Goal: Information Seeking & Learning: Check status

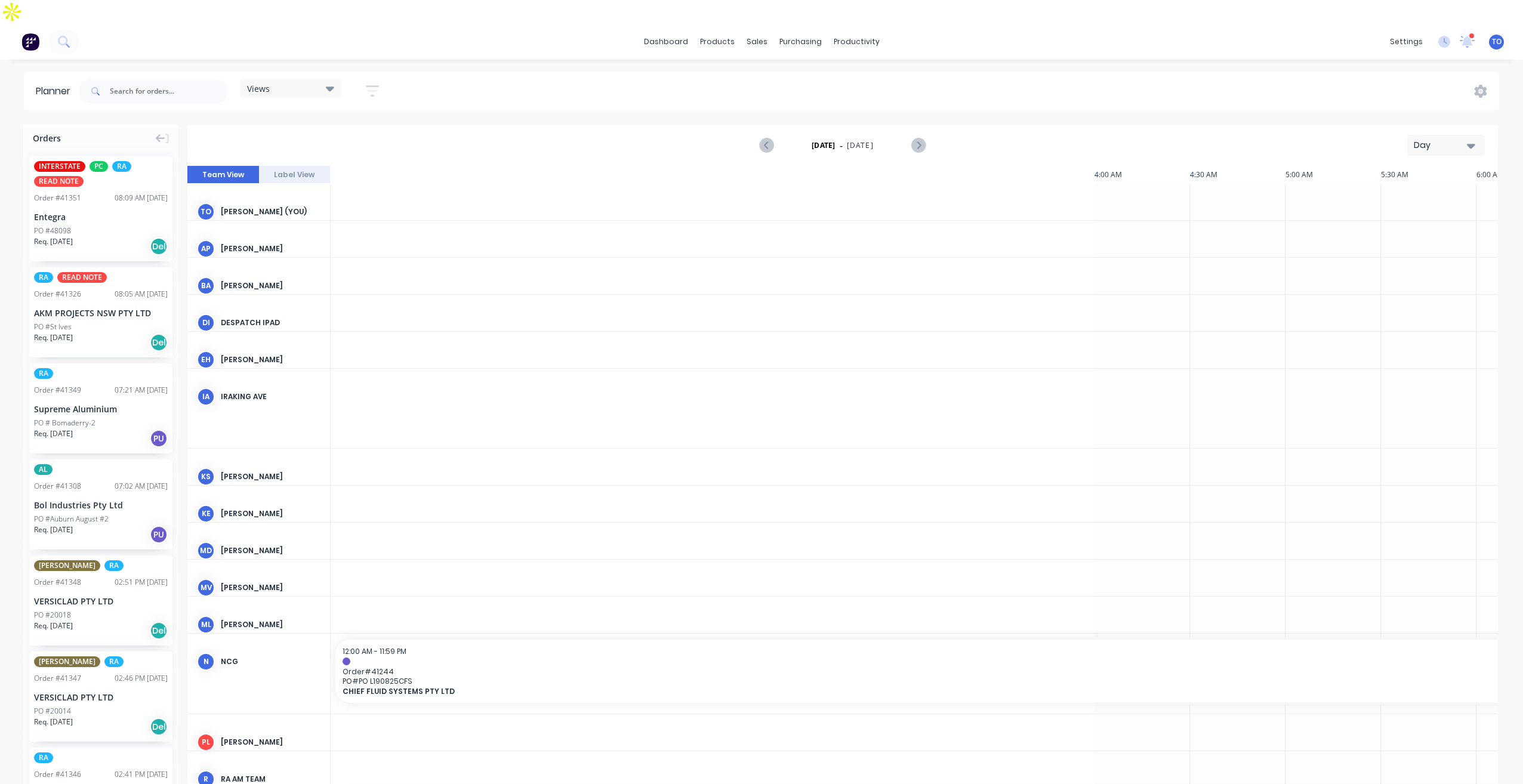
scroll to position [0, 1528]
click at [1445, 139] on div "Day" at bounding box center [1441, 145] width 55 height 13
click at [1407, 189] on div "Week" at bounding box center [1425, 201] width 118 height 24
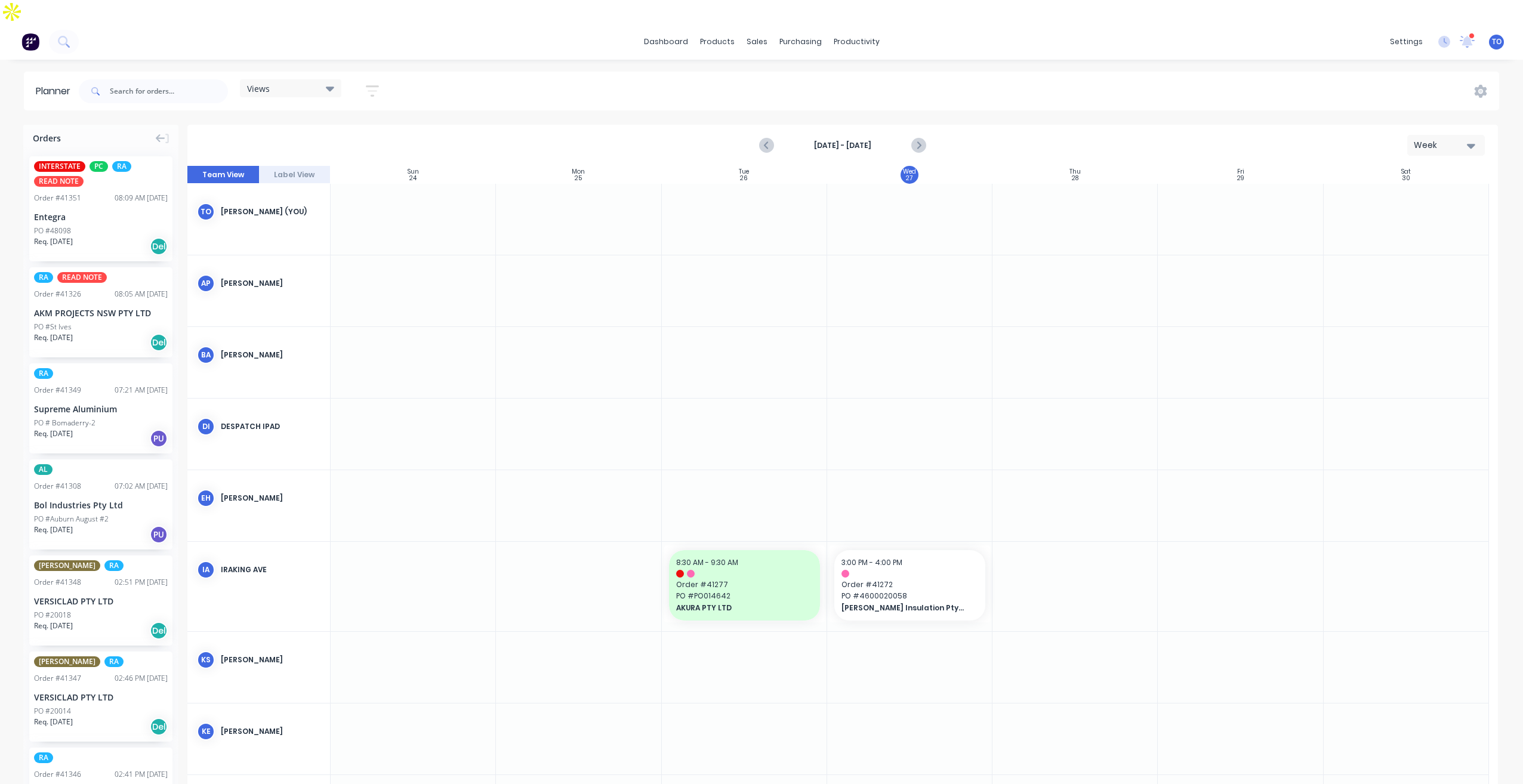
click at [369, 84] on icon "button" at bounding box center [372, 91] width 13 height 15
click at [359, 126] on button "Show/Hide users" at bounding box center [317, 135] width 111 height 18
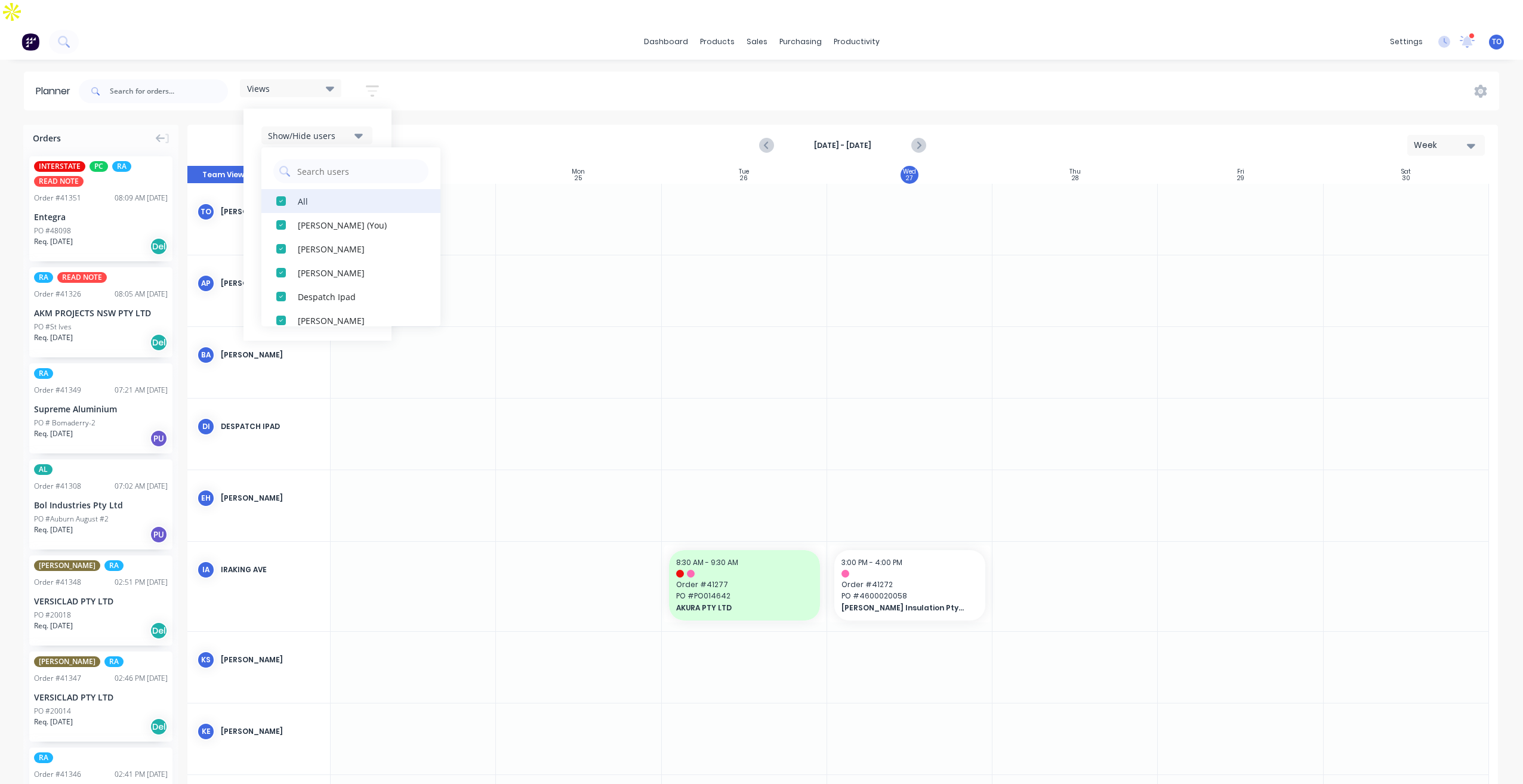
click at [321, 189] on button "All" at bounding box center [351, 201] width 179 height 24
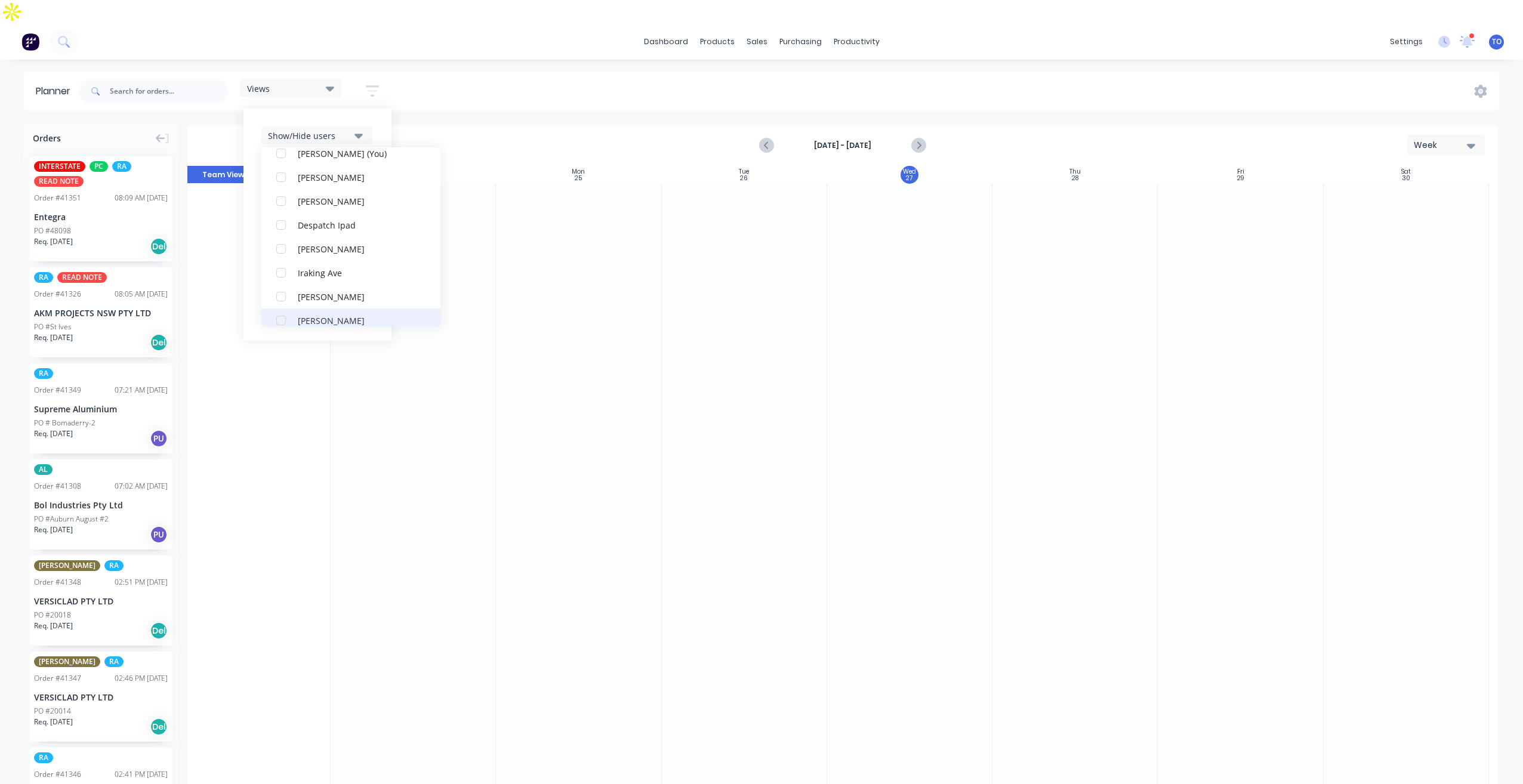
scroll to position [239, 0]
click at [318, 243] on div "NCG" at bounding box center [357, 249] width 119 height 13
click at [377, 109] on div "Show/Hide users All NCG [PERSON_NAME] (You) [PERSON_NAME] [PERSON_NAME] Despatc…" at bounding box center [317, 225] width 148 height 232
click at [347, 165] on div "Show/Hide orders" at bounding box center [309, 171] width 83 height 13
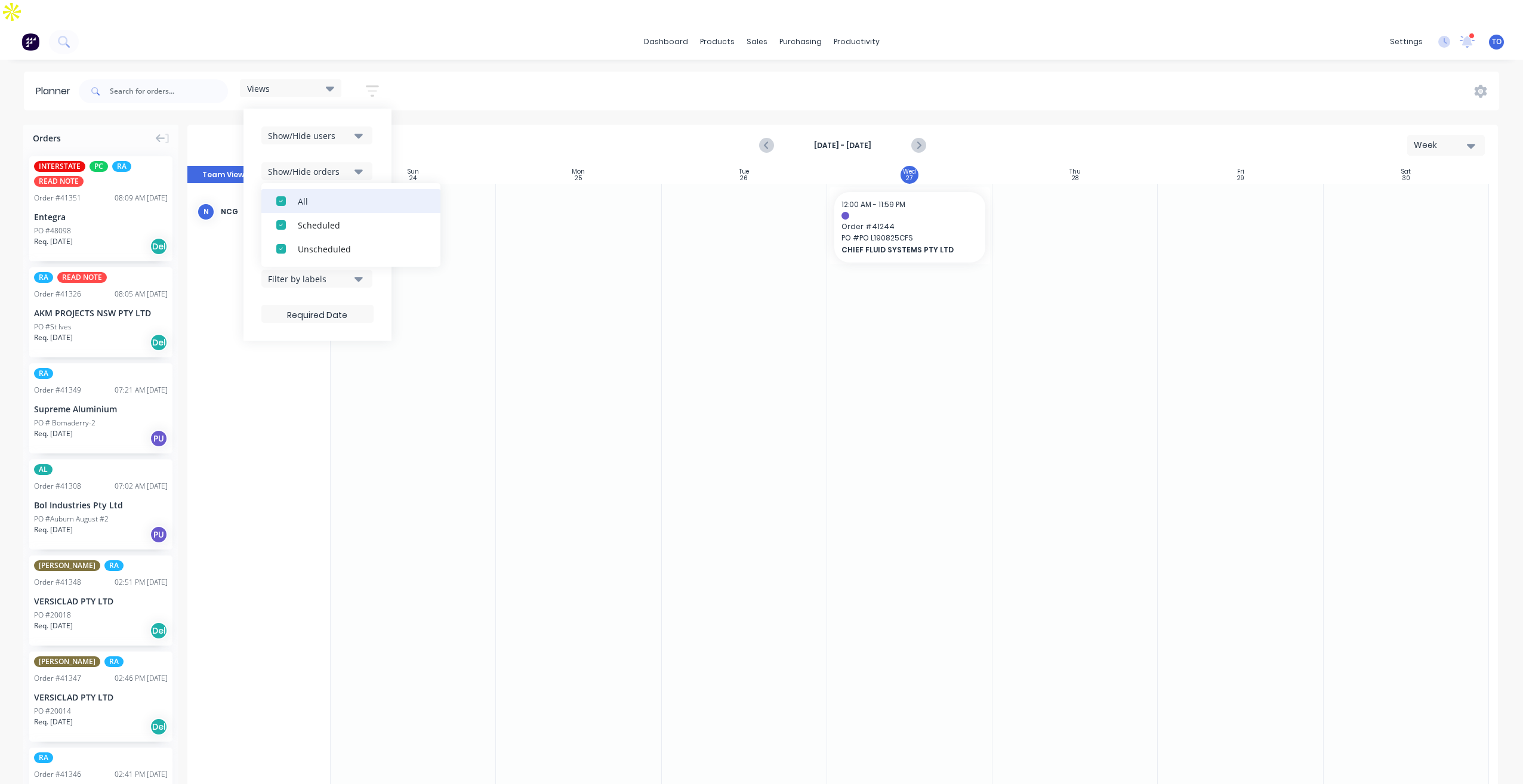
click at [309, 194] on div "All" at bounding box center [357, 201] width 119 height 13
click at [307, 243] on div "Unscheduled" at bounding box center [357, 249] width 119 height 13
click at [377, 134] on div "Show/Hide users Show/Hide orders All Scheduled Unscheduled Filter by status Fil…" at bounding box center [317, 225] width 148 height 232
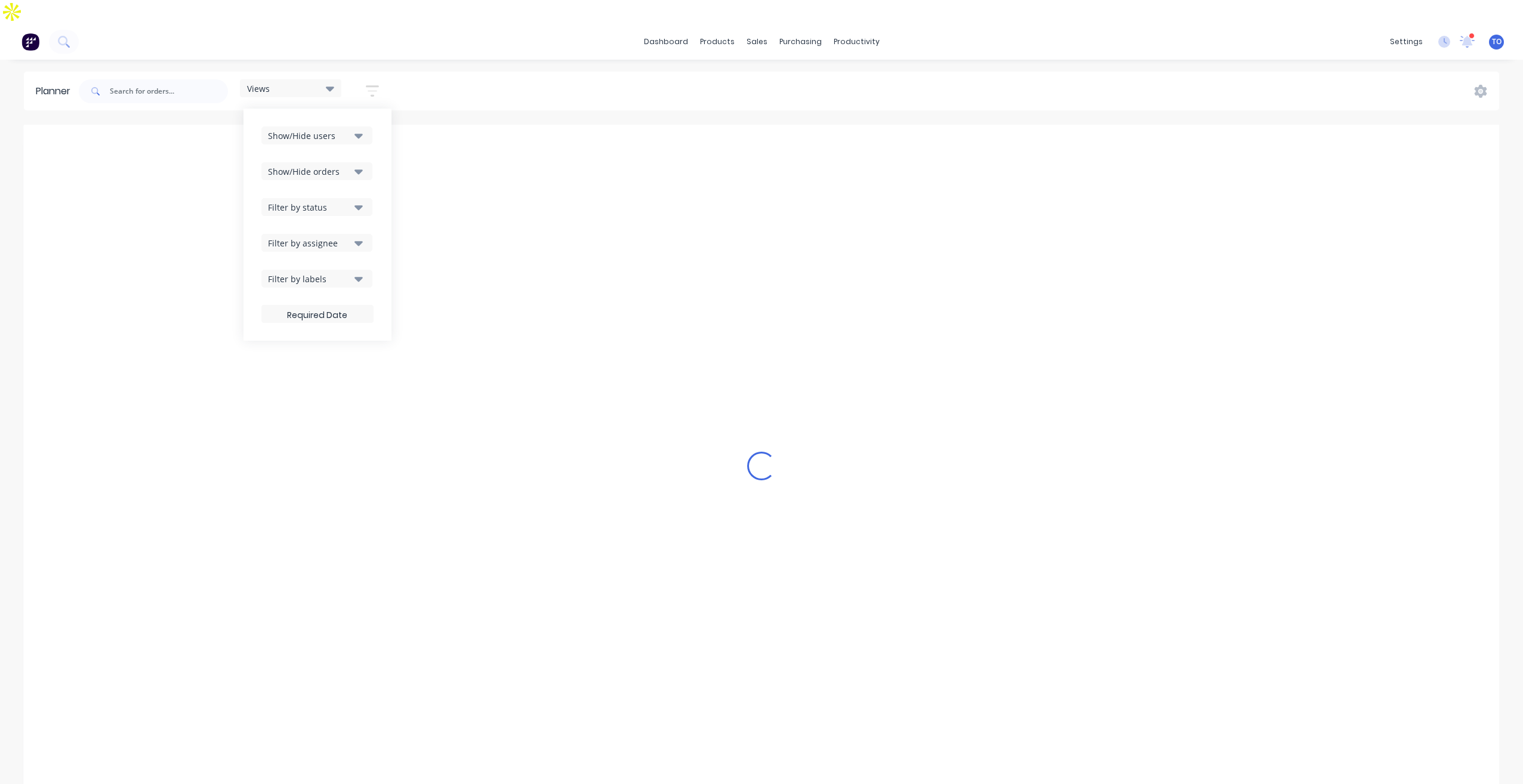
click at [304, 201] on div "Filter by status" at bounding box center [309, 208] width 83 height 13
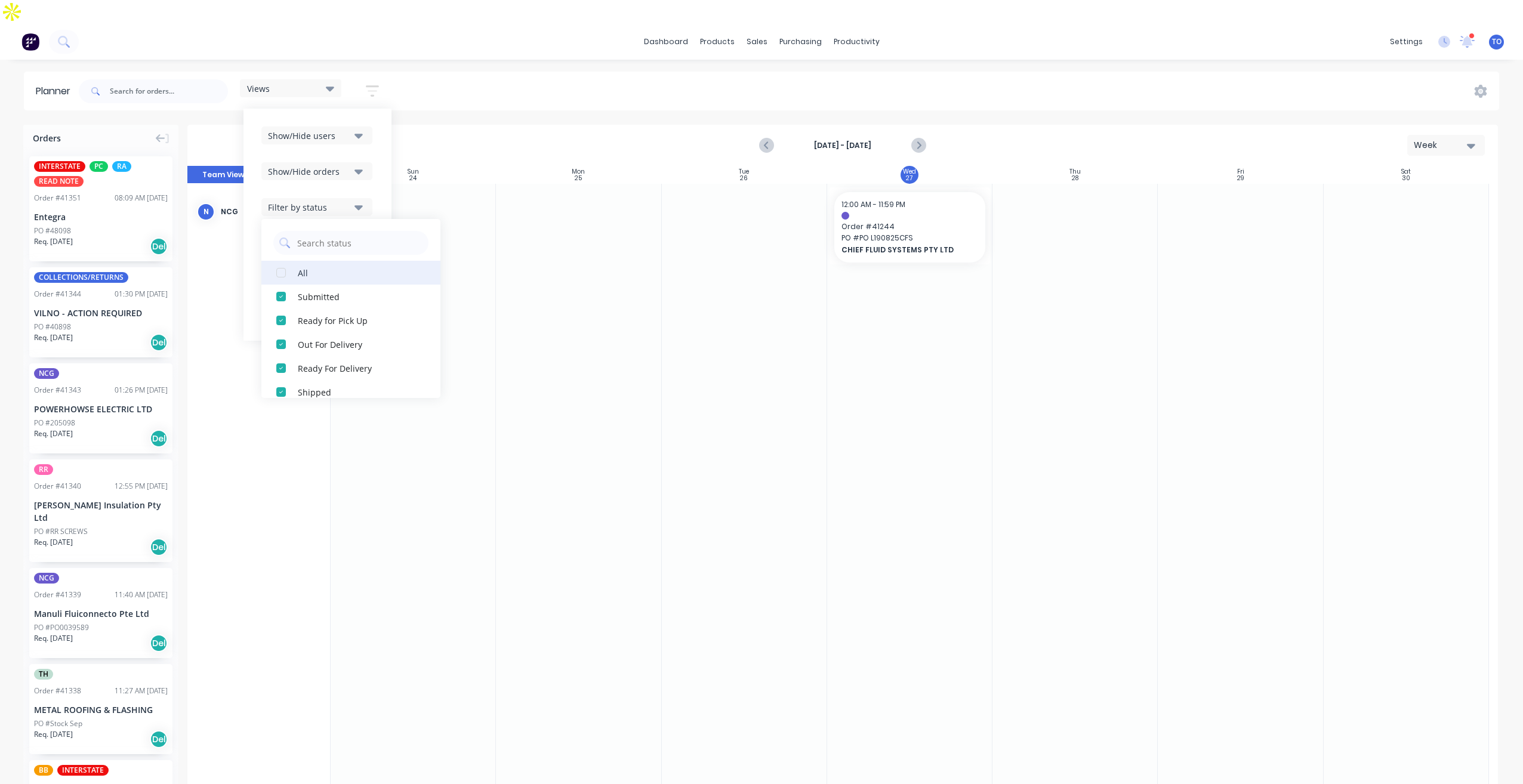
click at [286, 261] on div "button" at bounding box center [281, 273] width 24 height 24
click at [378, 165] on div "Show/Hide users Show/Hide orders Filter by status All Draft Quote Archived Deli…" at bounding box center [317, 225] width 148 height 232
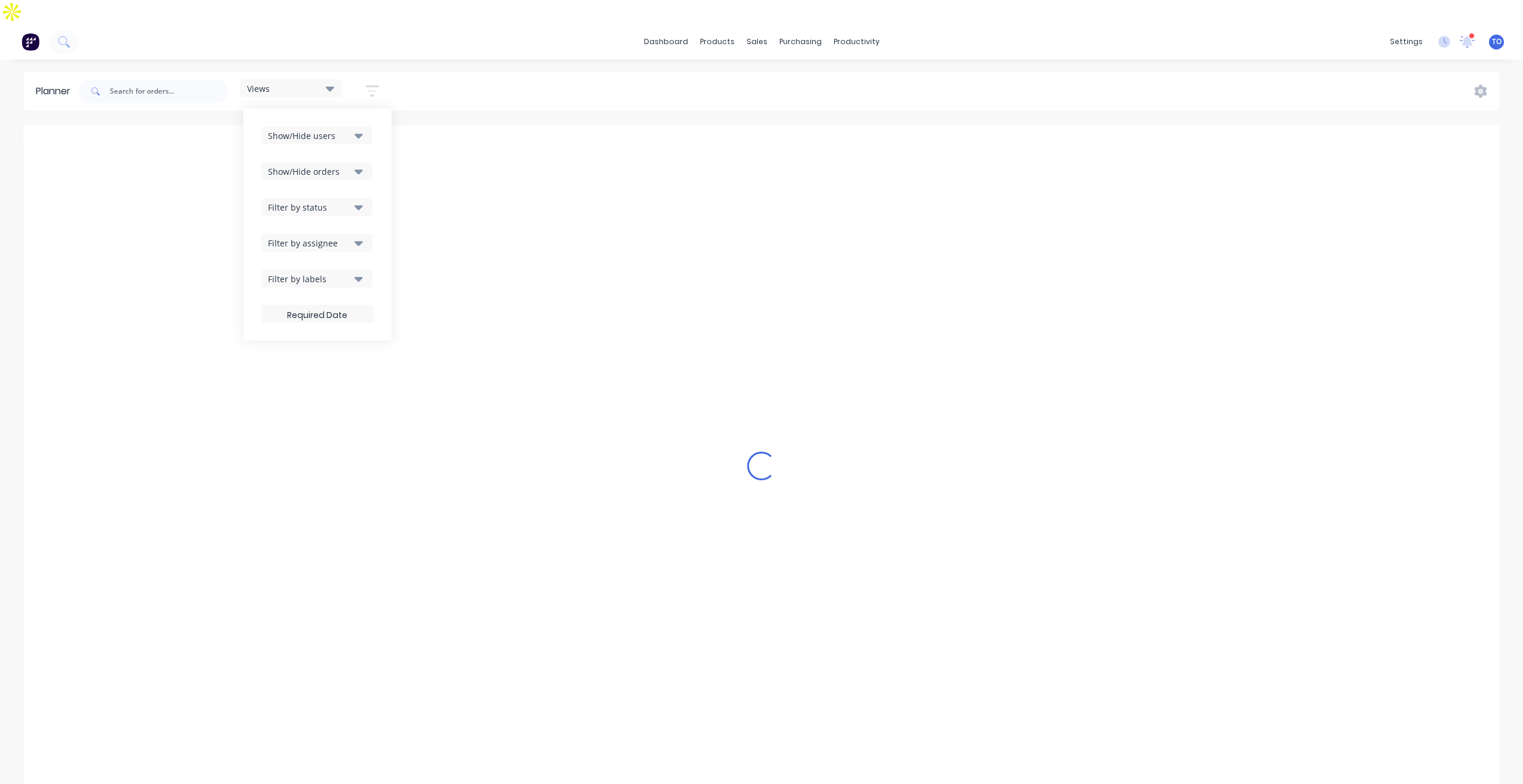
click at [335, 237] on div "Filter by assignee" at bounding box center [309, 243] width 83 height 13
click at [359, 205] on icon "button" at bounding box center [358, 208] width 8 height 5
click at [346, 163] on button "Show/Hide orders" at bounding box center [317, 171] width 111 height 18
click at [362, 129] on icon "button" at bounding box center [358, 135] width 8 height 13
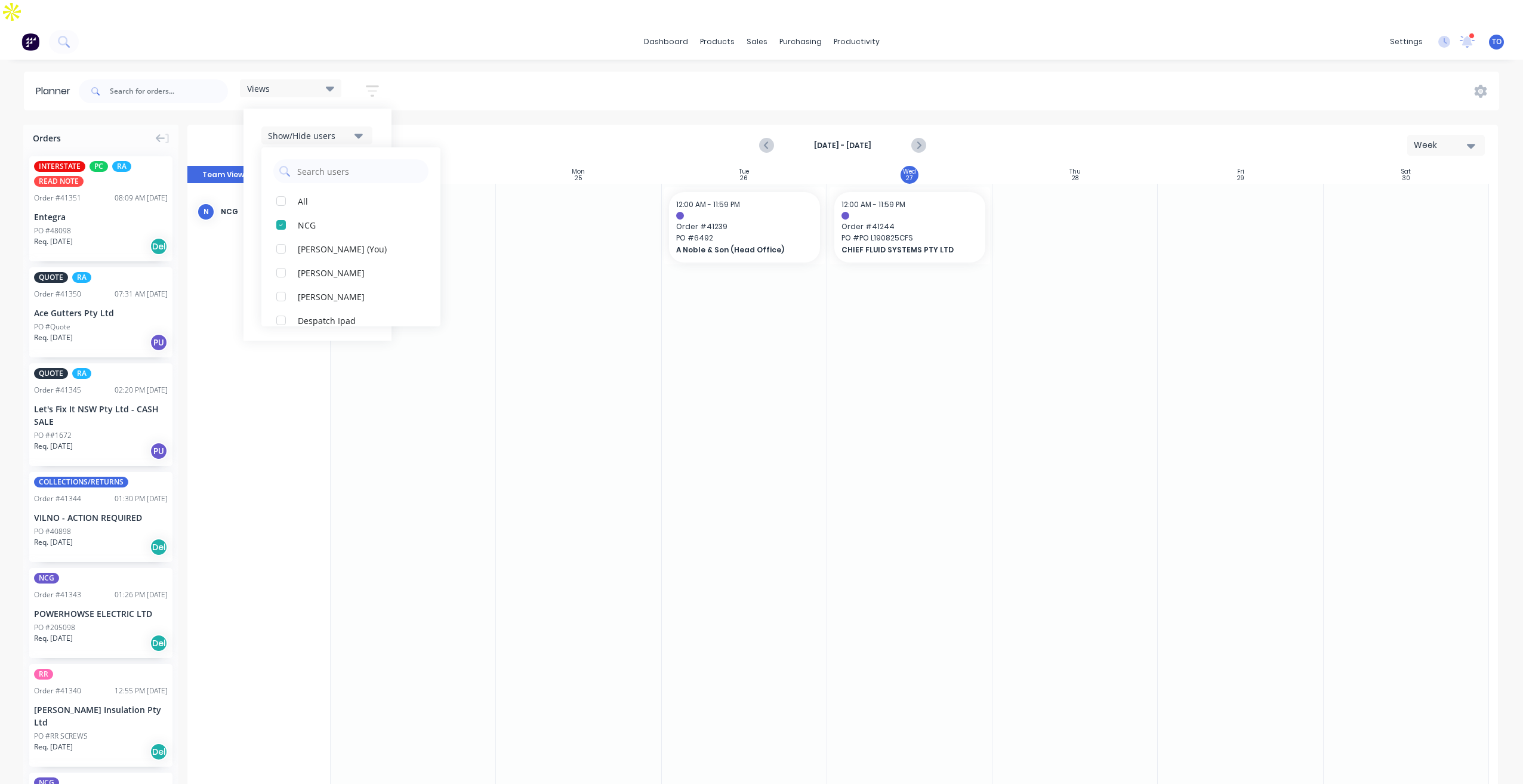
click at [382, 109] on div "Show/Hide users All NCG [PERSON_NAME] (You) [PERSON_NAME] [PERSON_NAME] Despatc…" at bounding box center [317, 225] width 148 height 232
click at [764, 138] on icon "Previous page" at bounding box center [767, 145] width 15 height 15
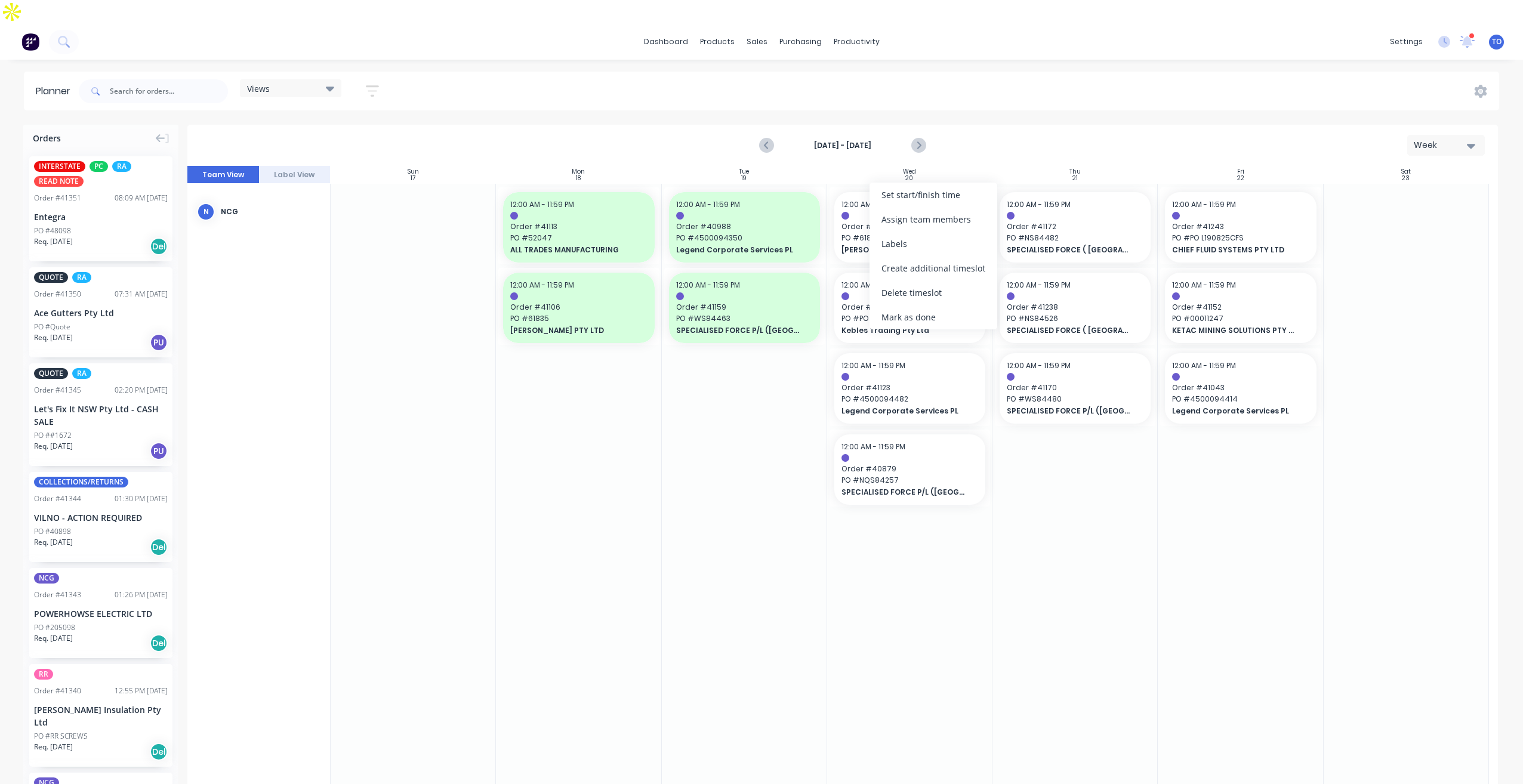
click at [903, 319] on div "Mark as done" at bounding box center [933, 317] width 128 height 25
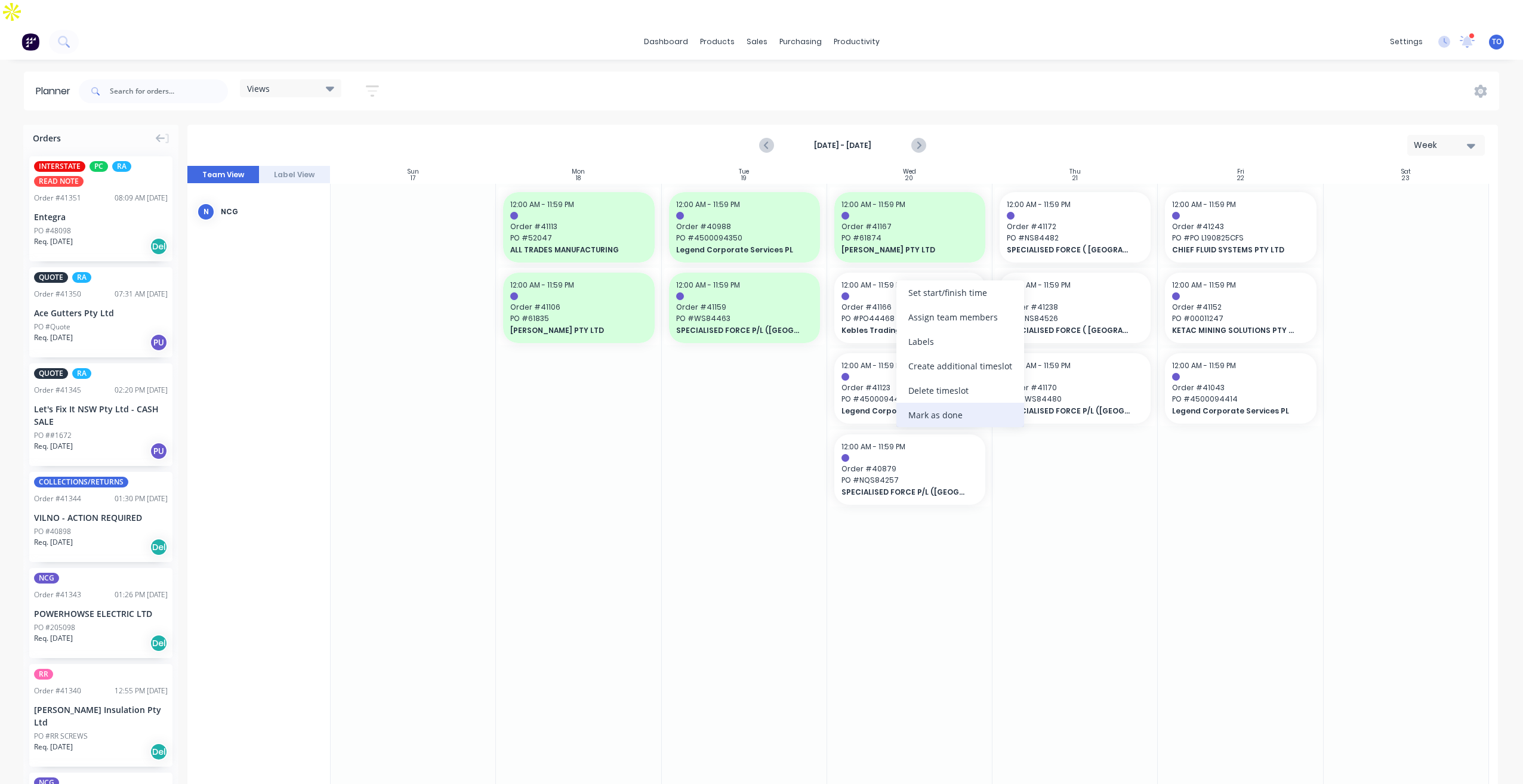
click at [916, 412] on div "Mark as done" at bounding box center [960, 415] width 128 height 25
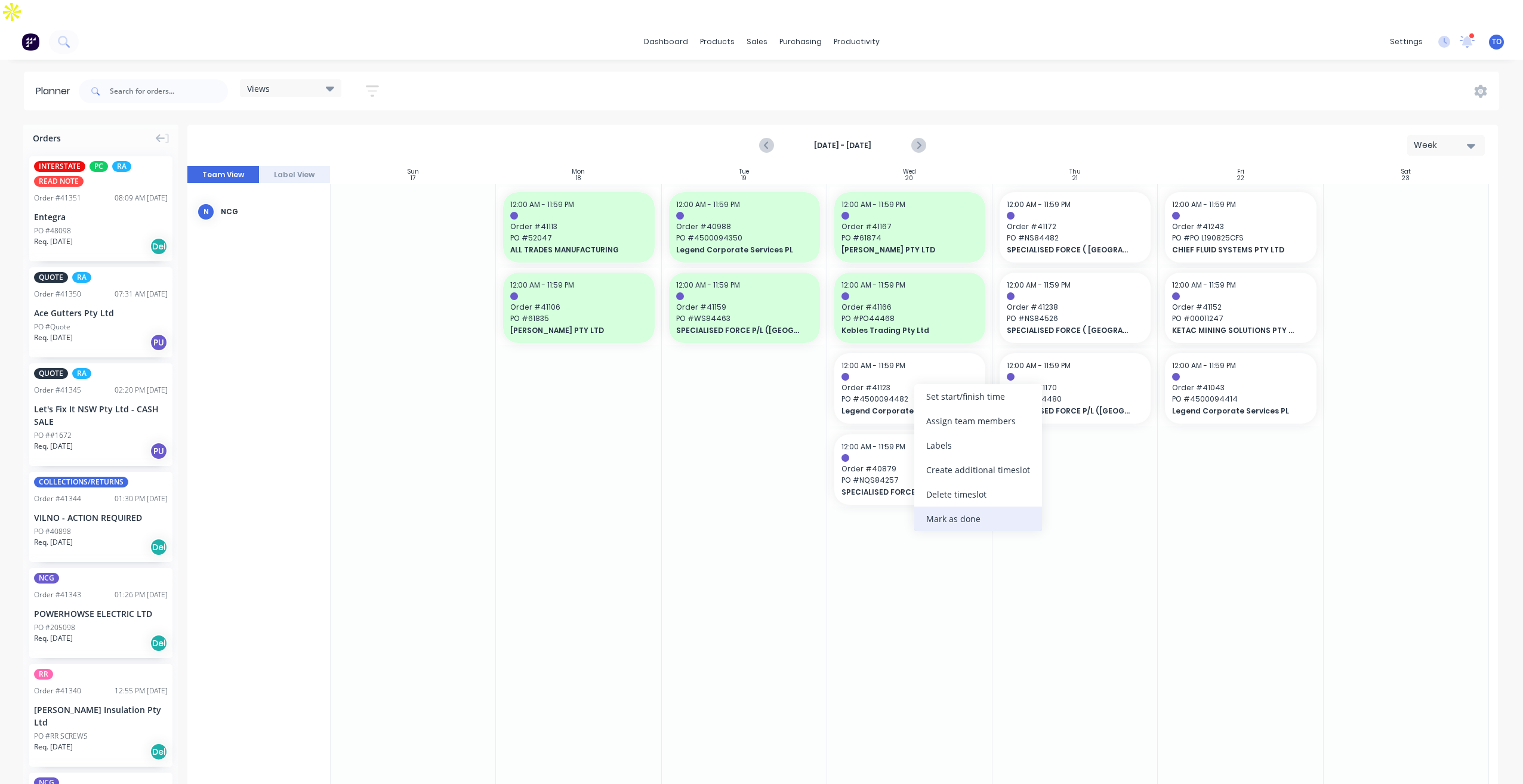
click at [944, 514] on div "Mark as done" at bounding box center [978, 519] width 128 height 25
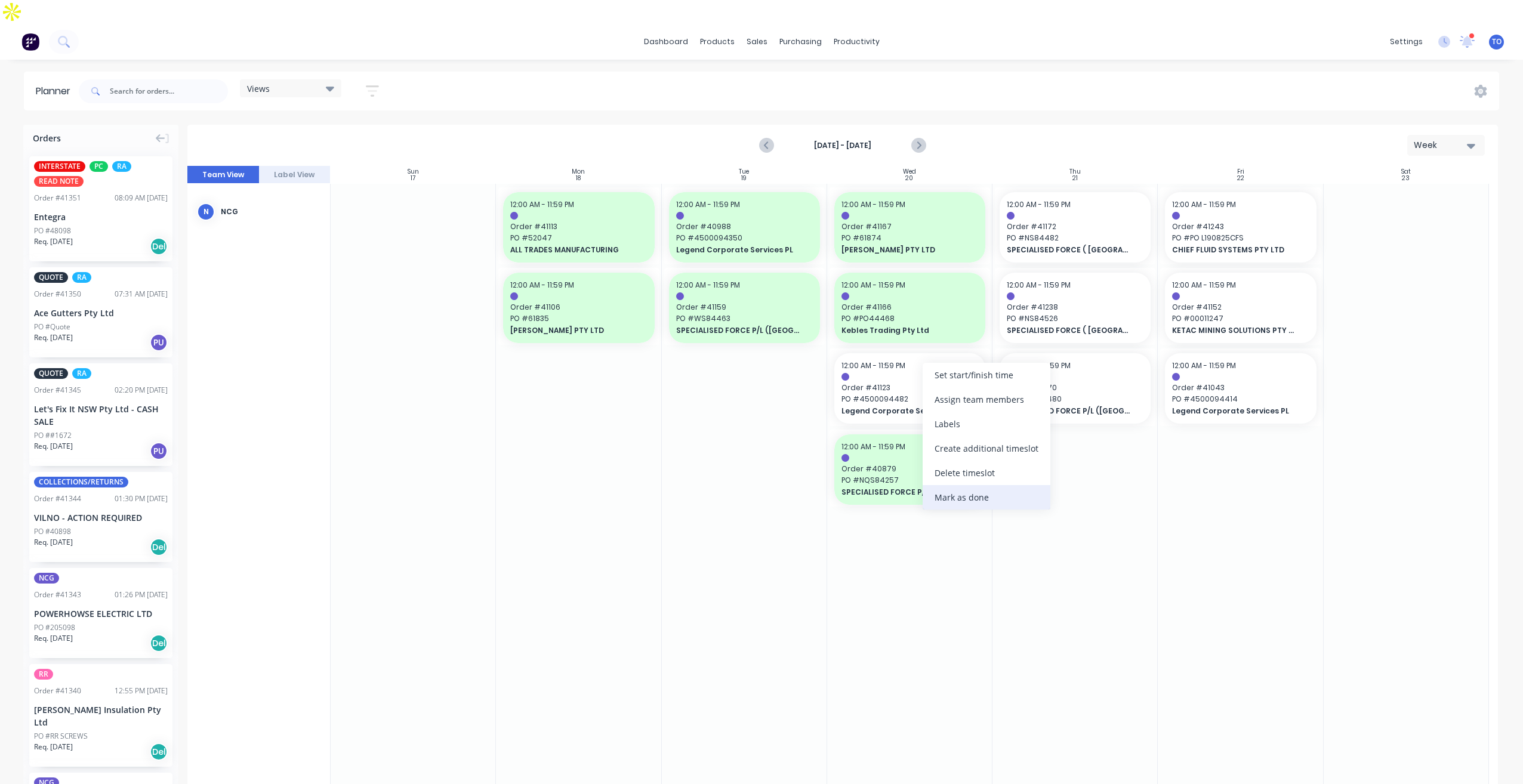
click at [961, 499] on div "Mark as done" at bounding box center [986, 497] width 128 height 25
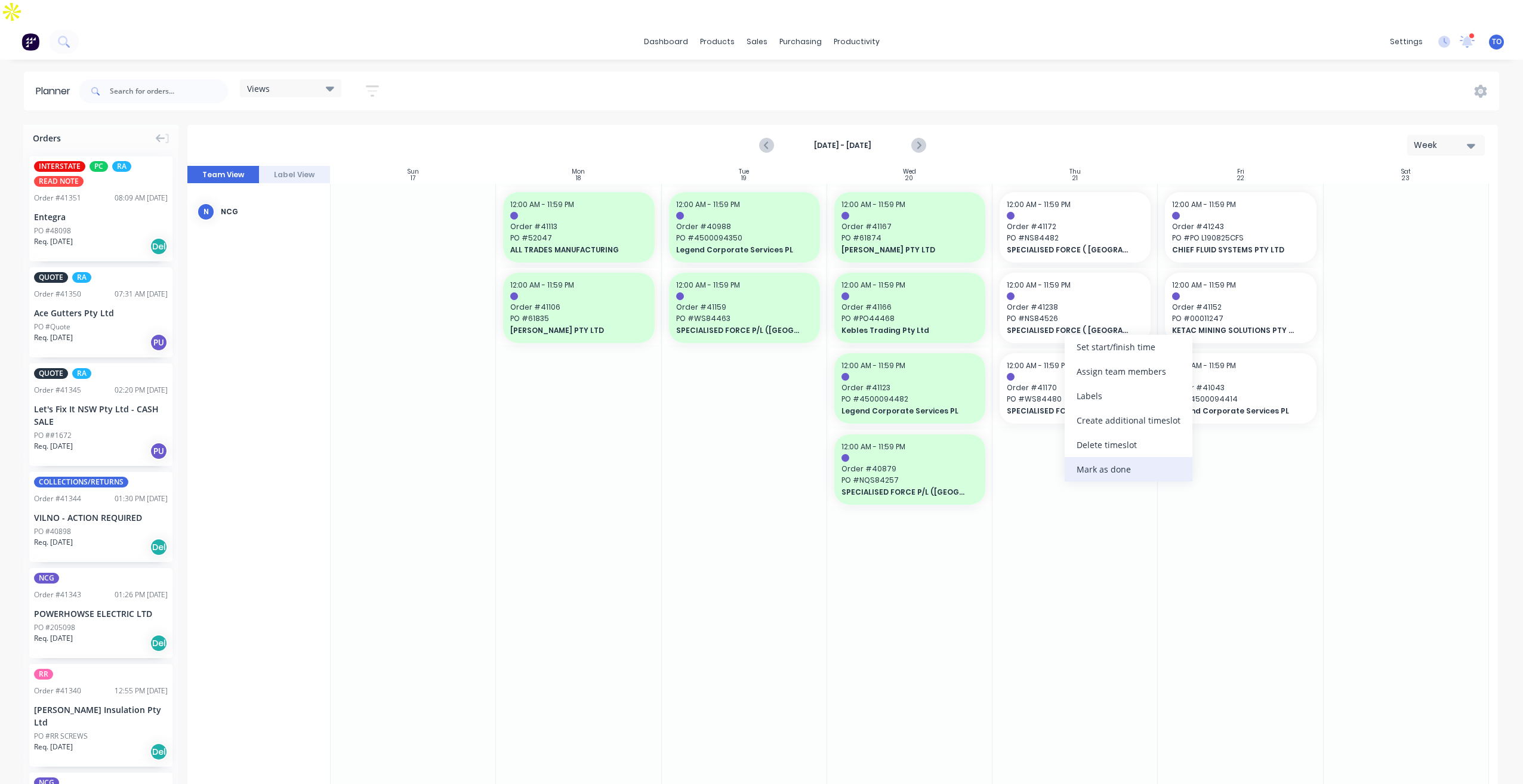
click at [1095, 462] on div "Mark as done" at bounding box center [1128, 469] width 128 height 25
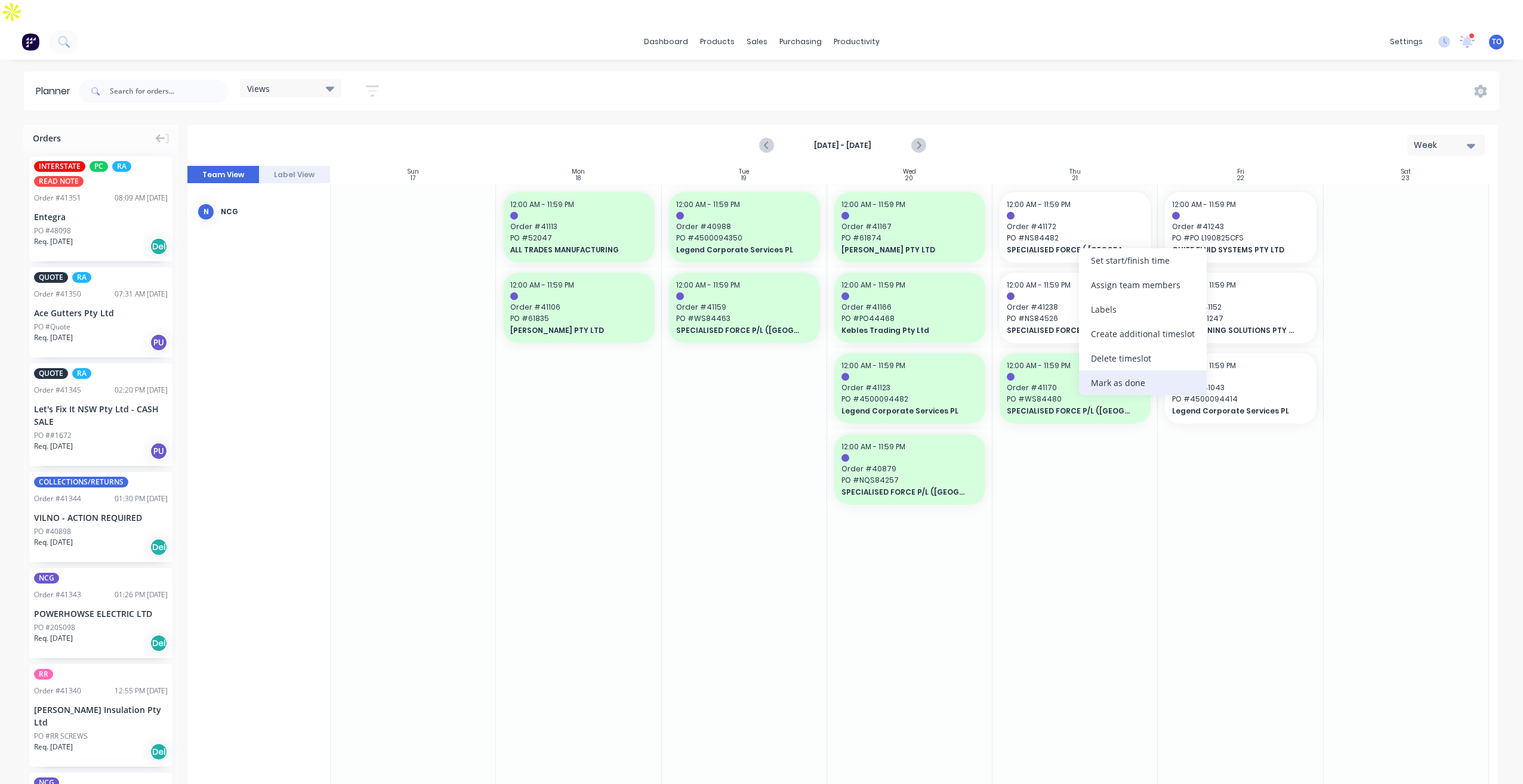
click at [1101, 381] on div "Mark as done" at bounding box center [1142, 383] width 128 height 25
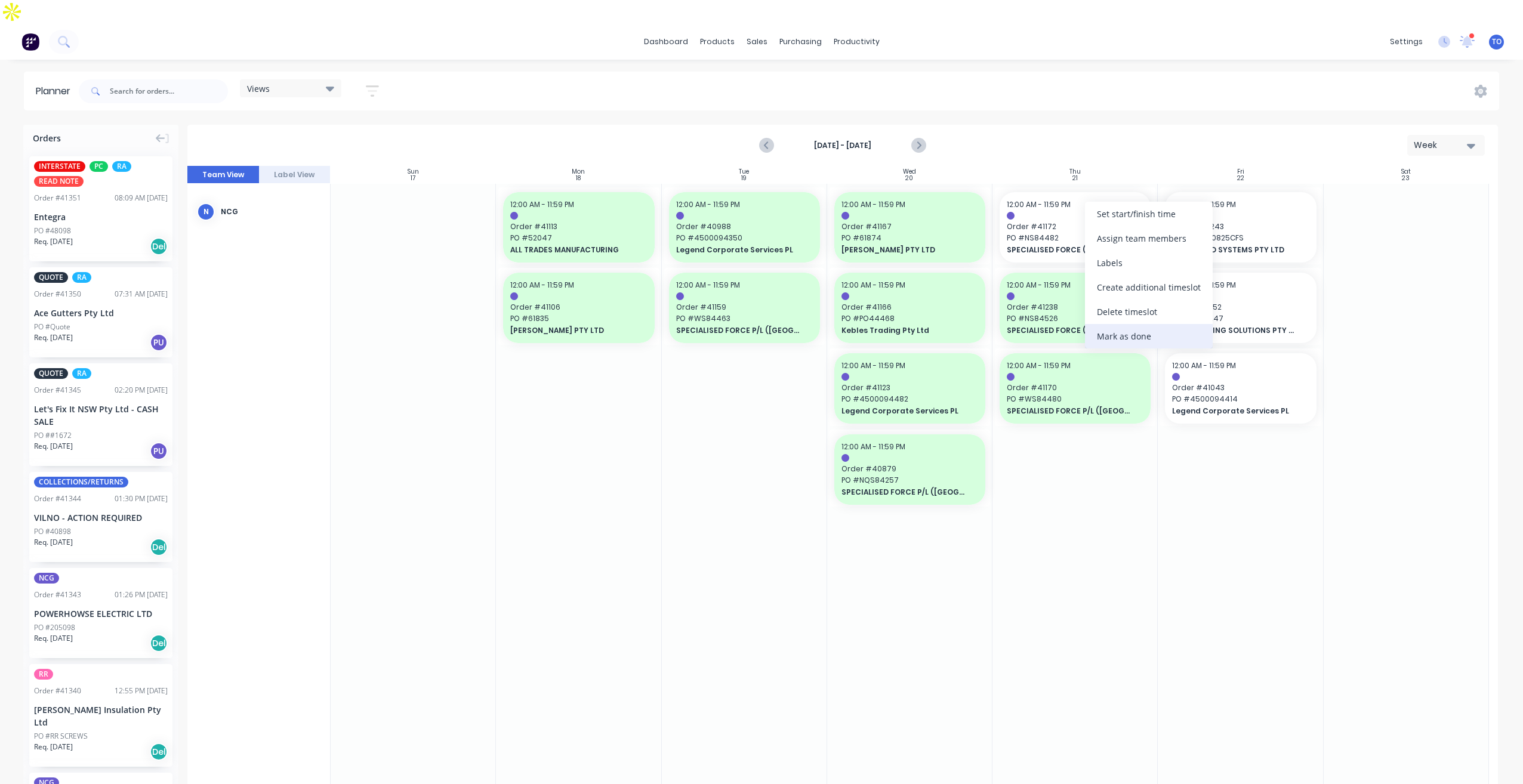
click at [1109, 340] on div "Mark as done" at bounding box center [1148, 336] width 128 height 25
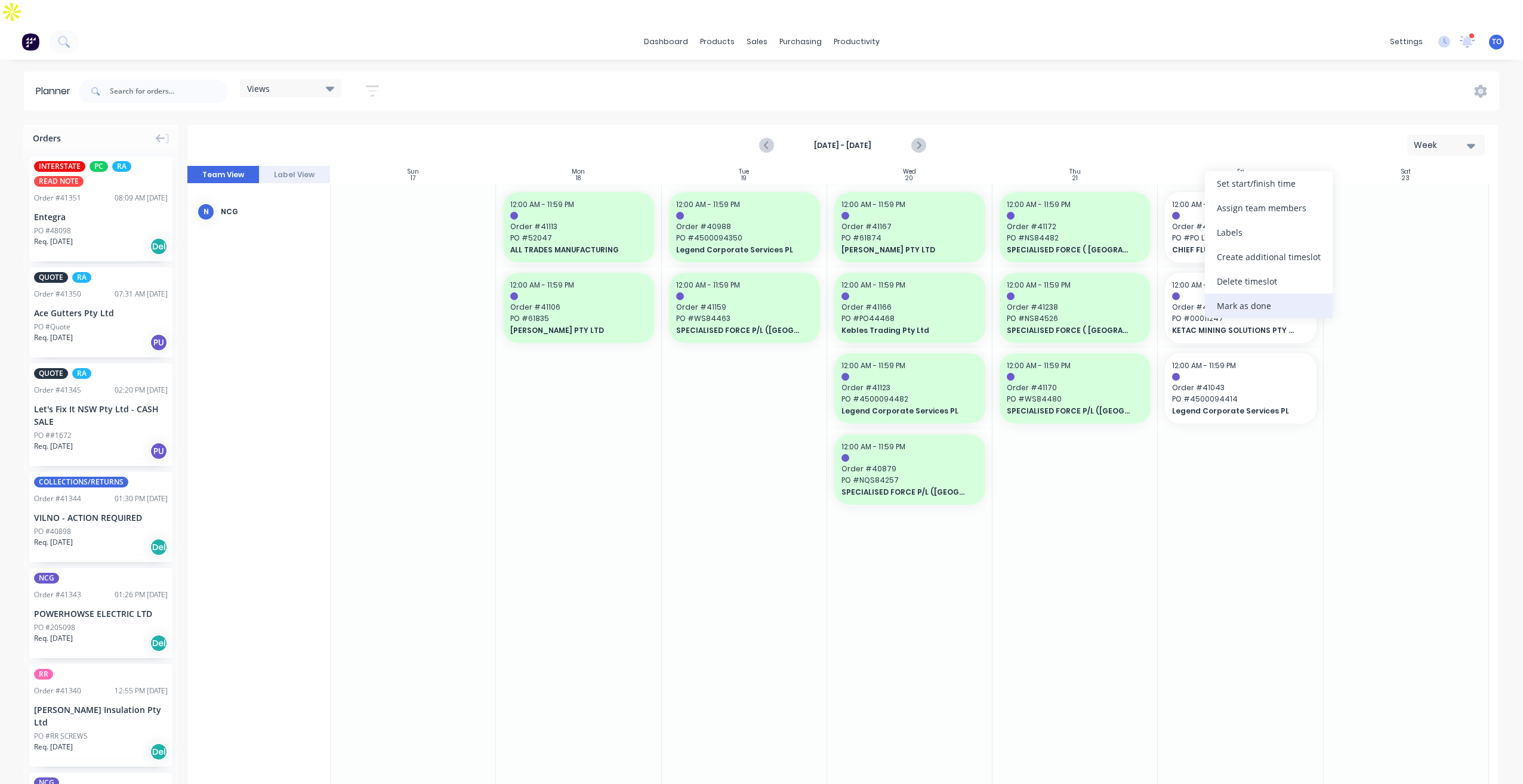
click at [1220, 305] on div "Mark as done" at bounding box center [1268, 305] width 128 height 25
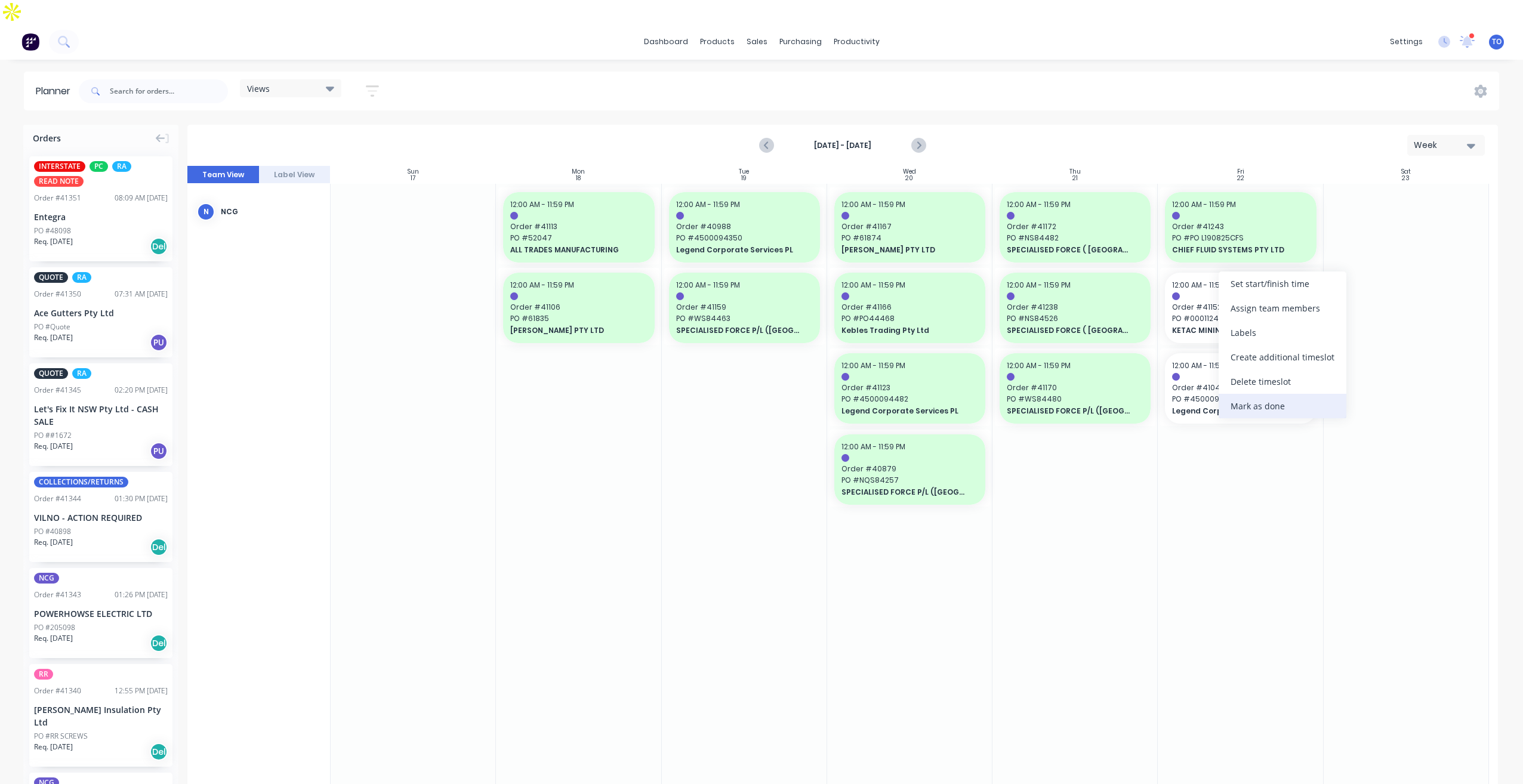
click at [1242, 400] on div "Mark as done" at bounding box center [1282, 406] width 128 height 25
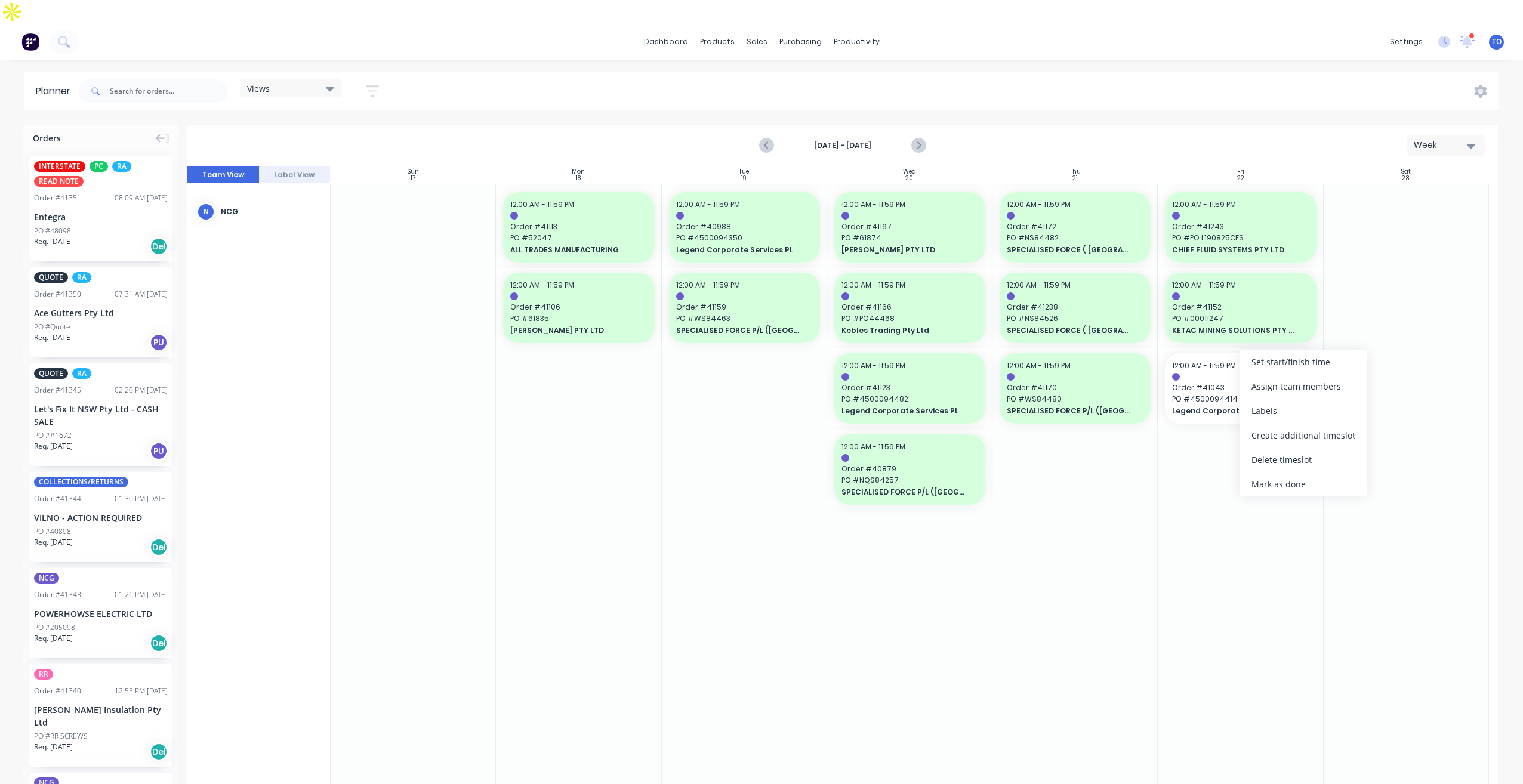
click at [1267, 484] on div "Mark as done" at bounding box center [1303, 484] width 128 height 25
click at [921, 138] on icon "Next page" at bounding box center [917, 145] width 15 height 15
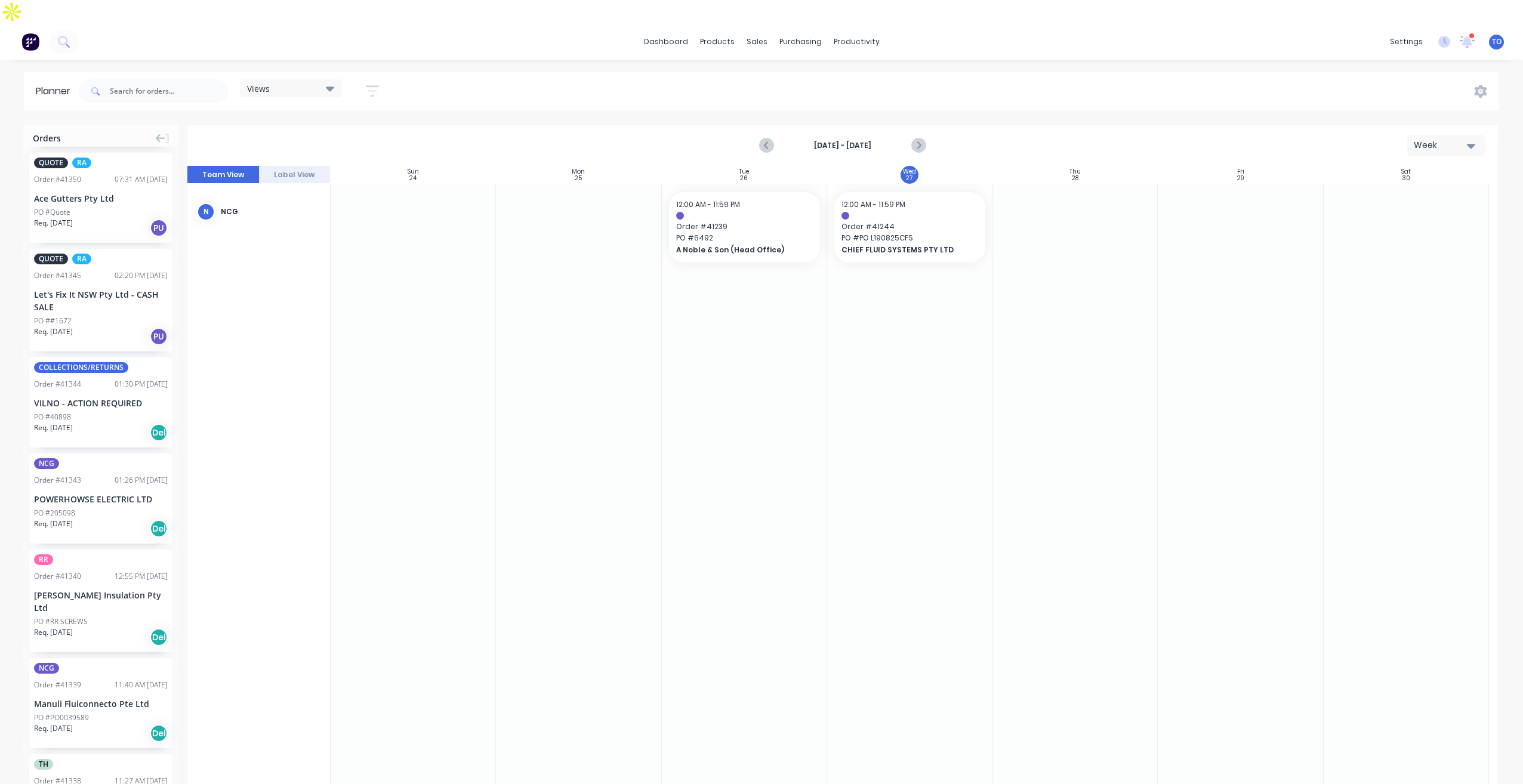
scroll to position [119, 0]
drag, startPoint x: 50, startPoint y: 464, endPoint x: 943, endPoint y: 269, distance: 914.0
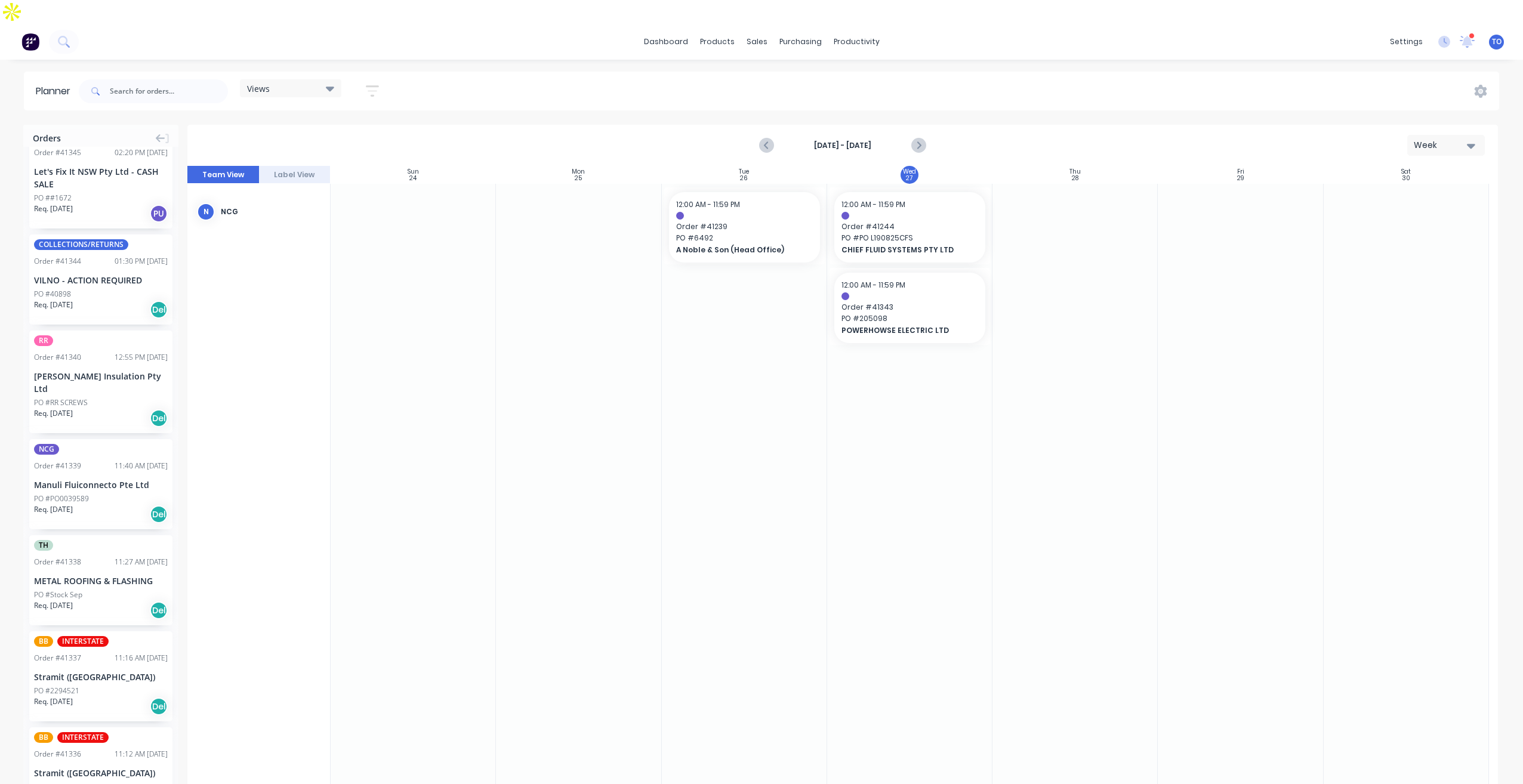
scroll to position [239, 0]
drag, startPoint x: 67, startPoint y: 444, endPoint x: 1184, endPoint y: 230, distance: 1137.3
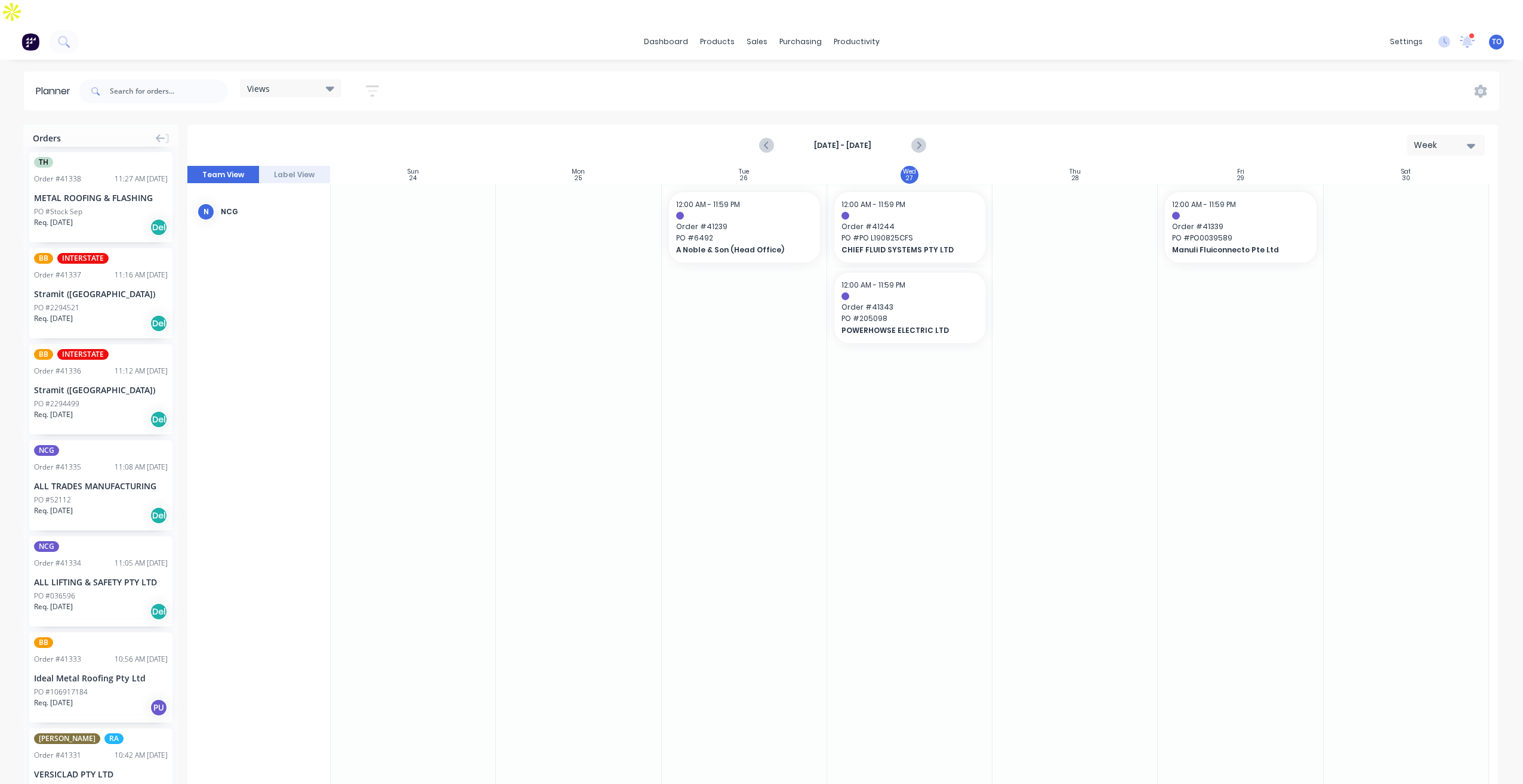
scroll to position [537, 0]
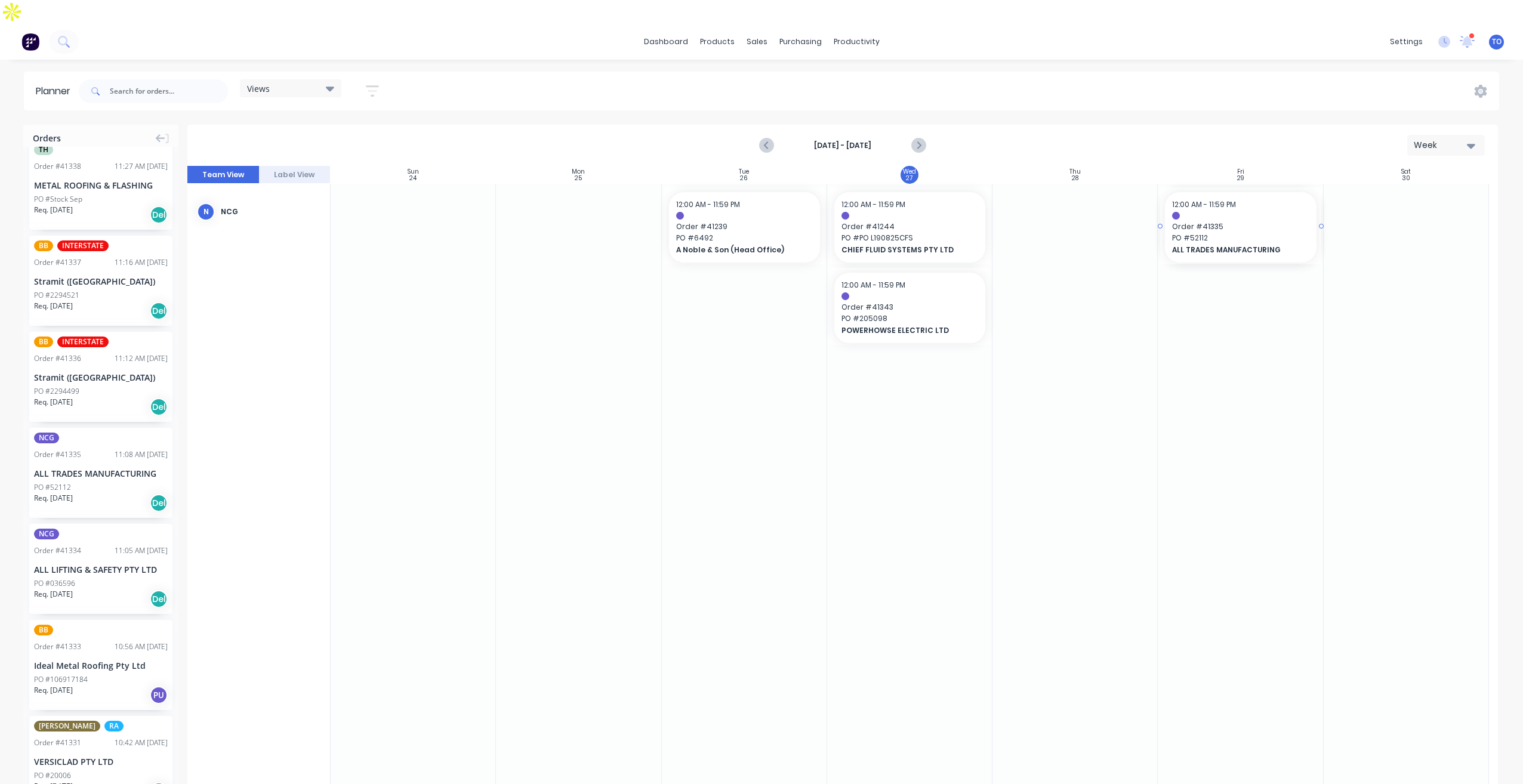
drag, startPoint x: 67, startPoint y: 444, endPoint x: 1179, endPoint y: 283, distance: 1123.6
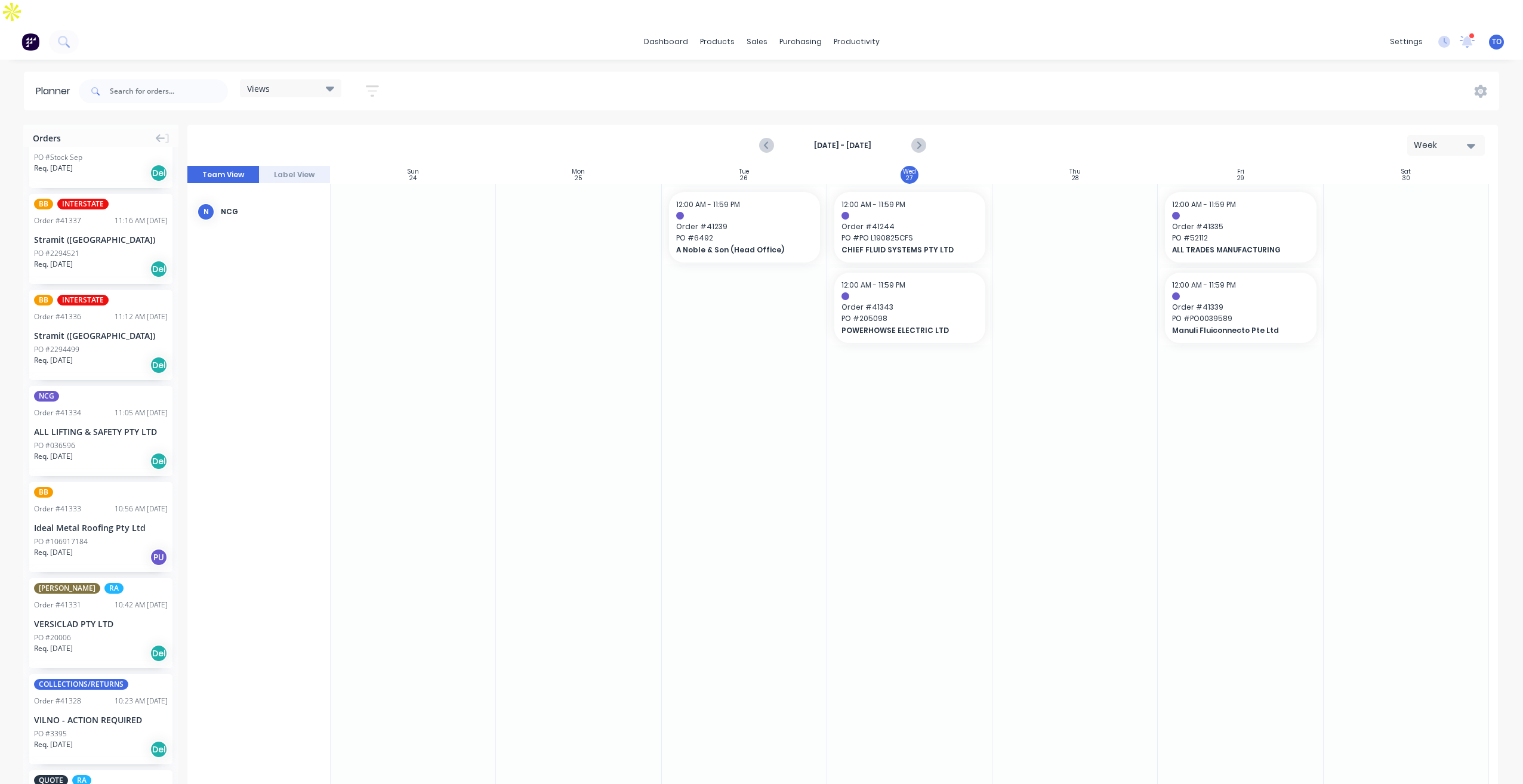
scroll to position [597, 0]
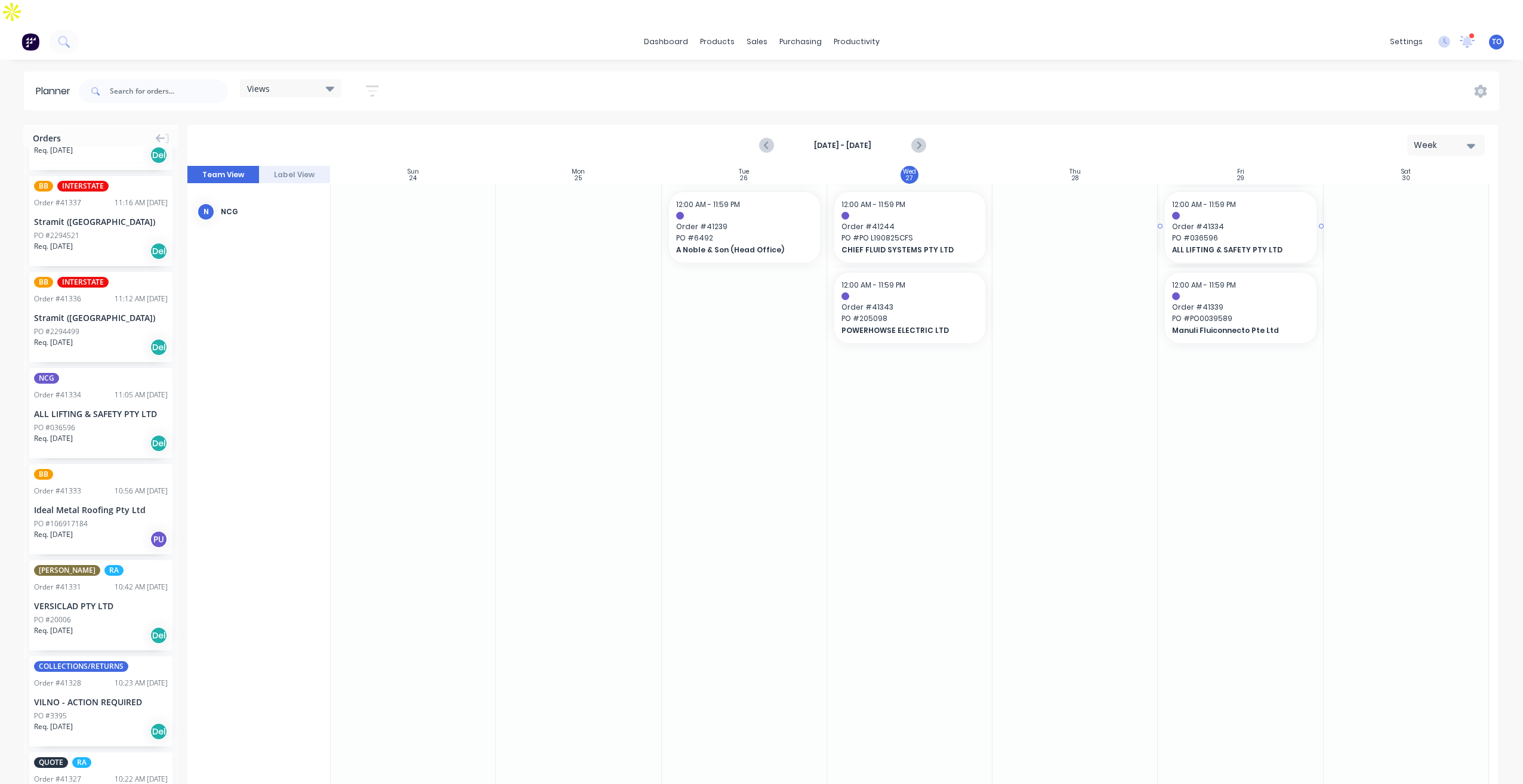
drag, startPoint x: 60, startPoint y: 384, endPoint x: 1181, endPoint y: 263, distance: 1127.5
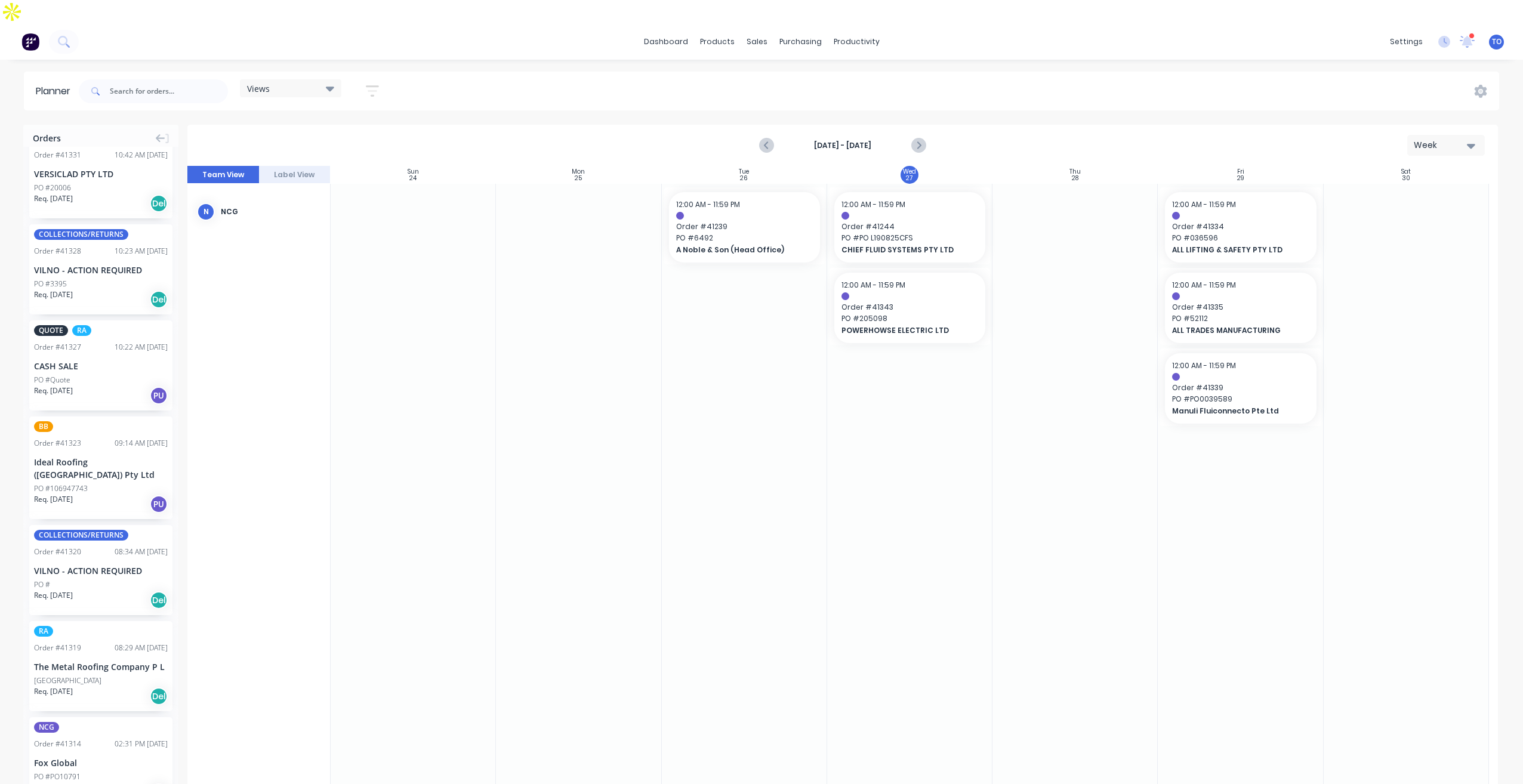
scroll to position [972, 0]
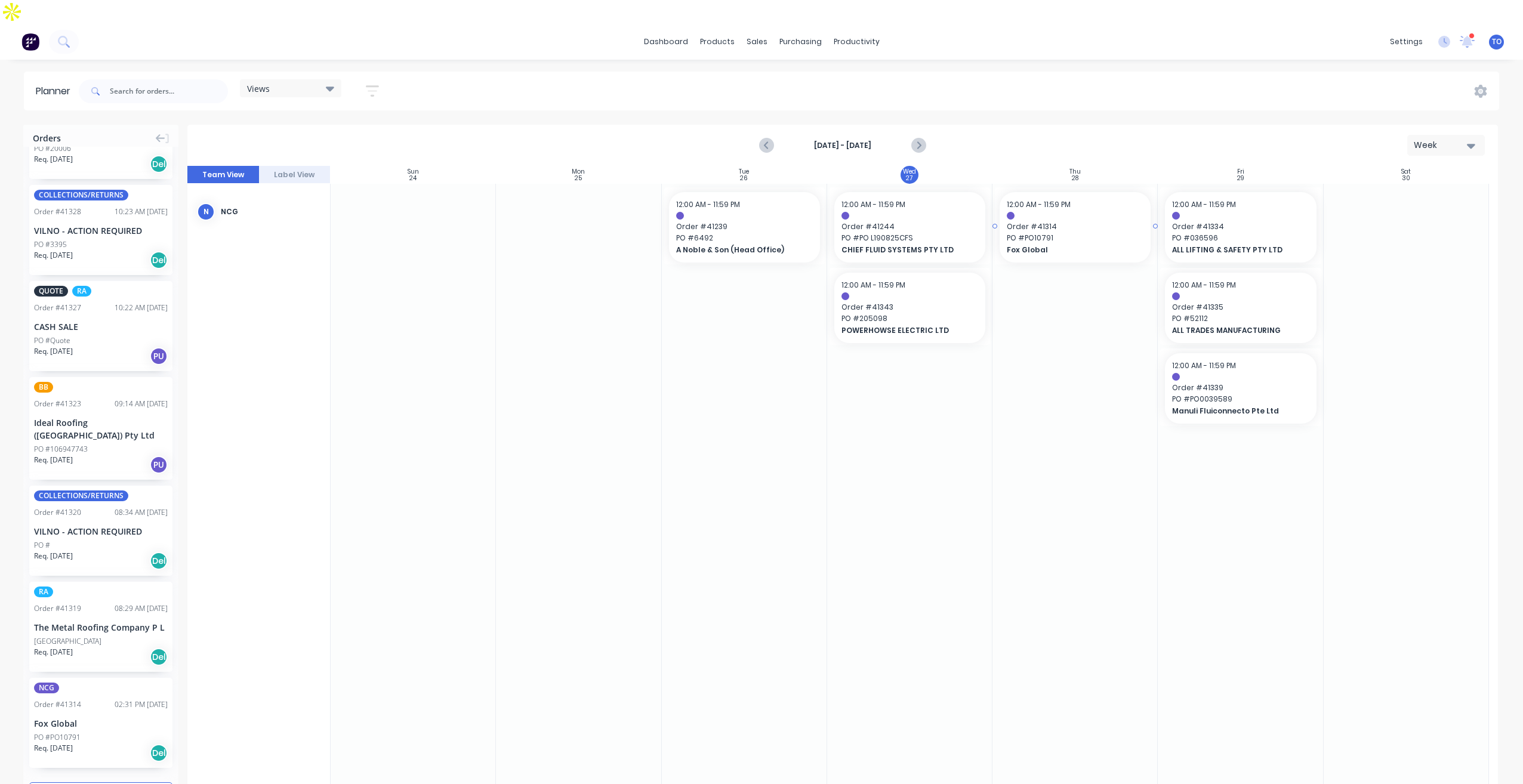
drag, startPoint x: 50, startPoint y: 658, endPoint x: 1057, endPoint y: 386, distance: 1043.1
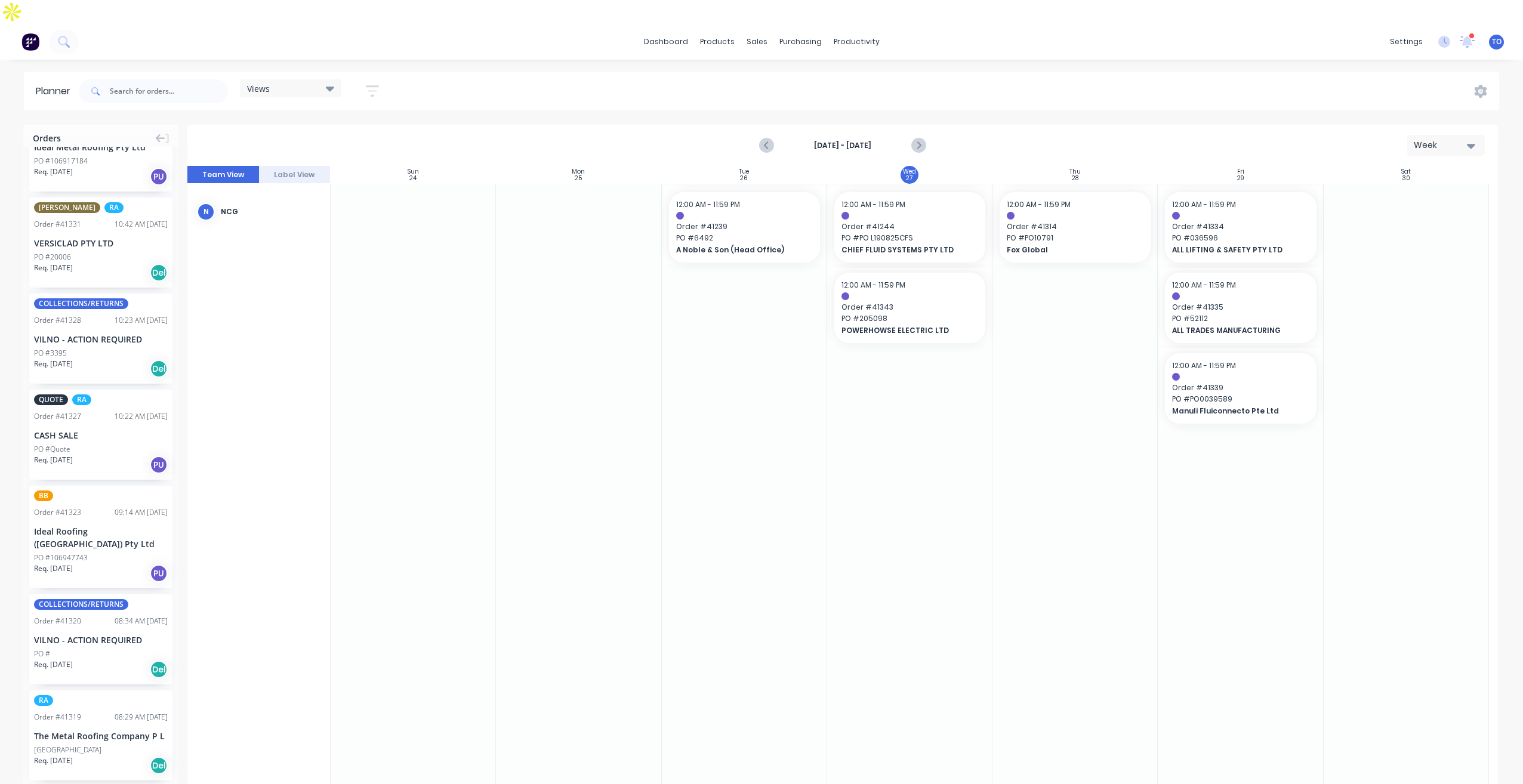
scroll to position [876, 0]
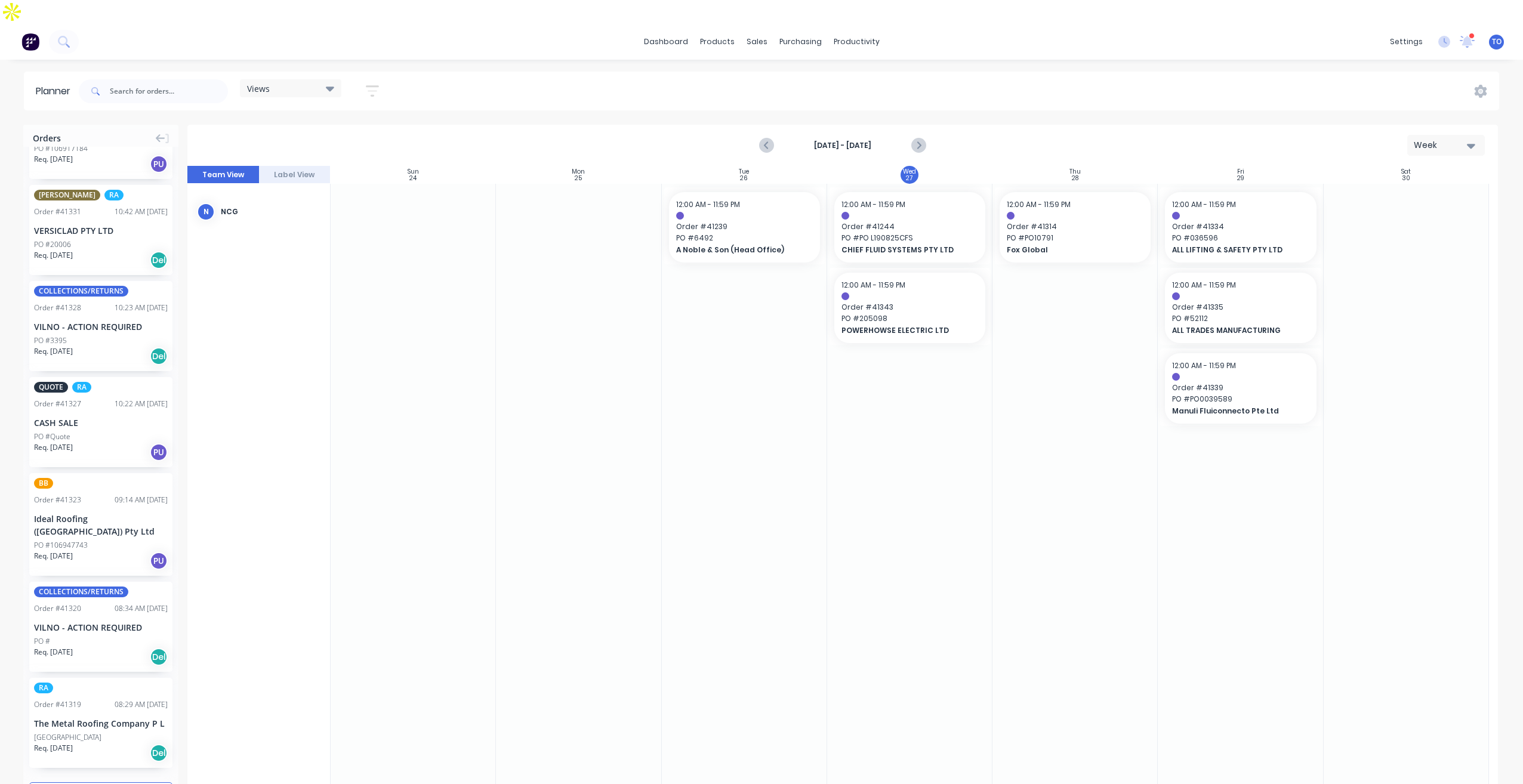
click at [109, 732] on div "INTERSTATE PC RA READ NOTE Order # 41351 08:09 AM 27/08/25 Entegra PO #48098 Re…" at bounding box center [101, 467] width 155 height 641
click at [106, 782] on button "Load more orders" at bounding box center [101, 792] width 143 height 21
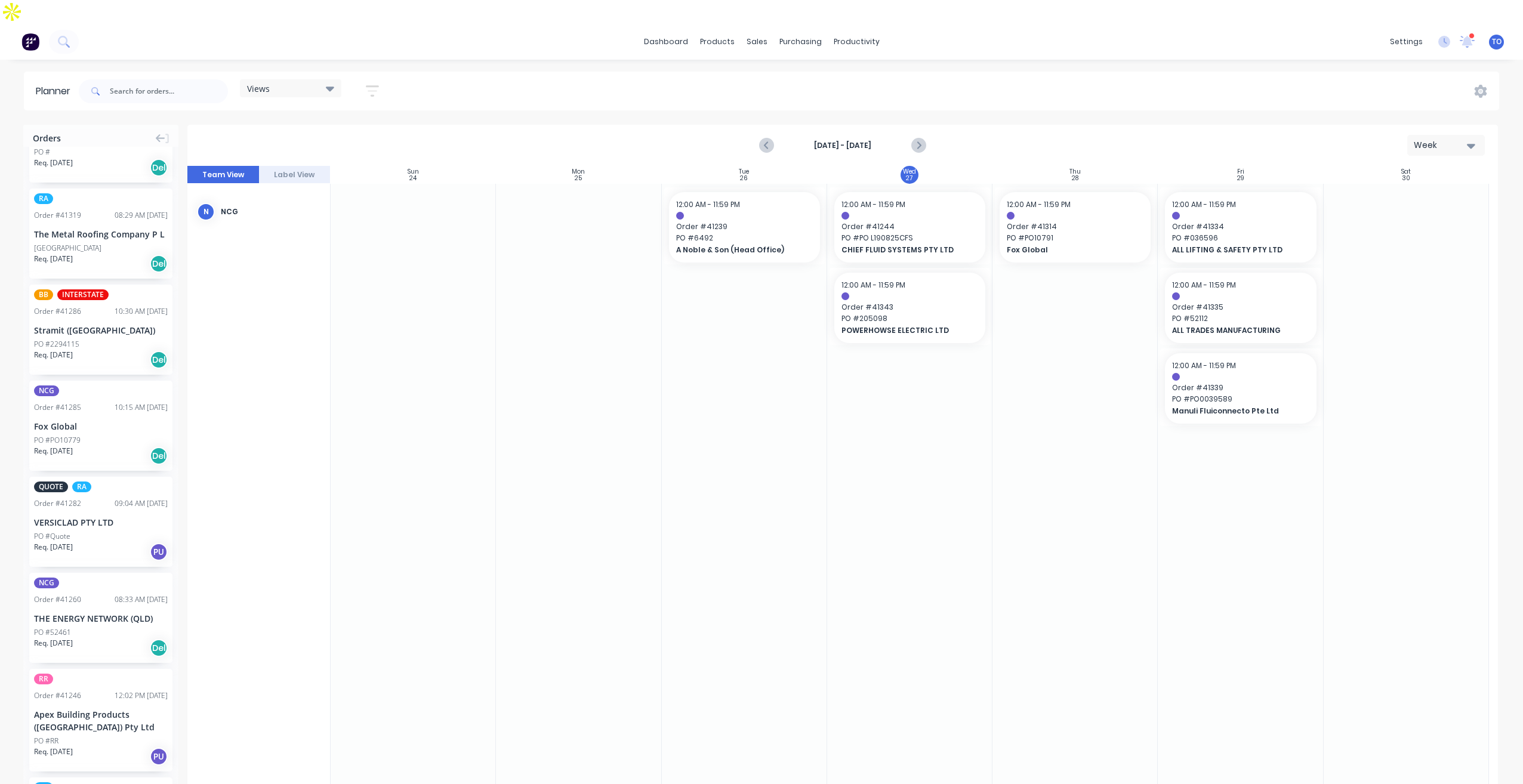
scroll to position [1532, 0]
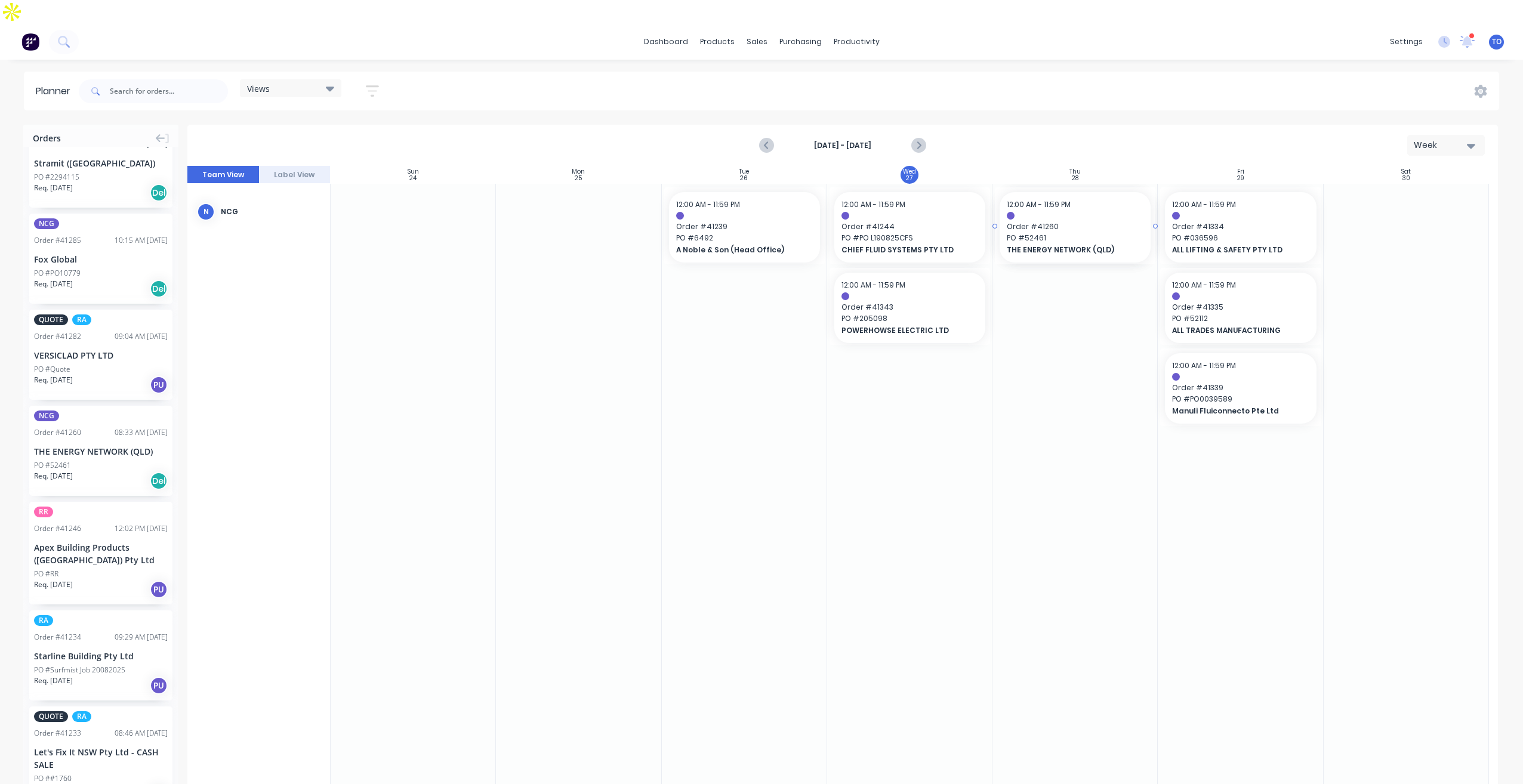
drag, startPoint x: 65, startPoint y: 398, endPoint x: 1008, endPoint y: 322, distance: 946.1
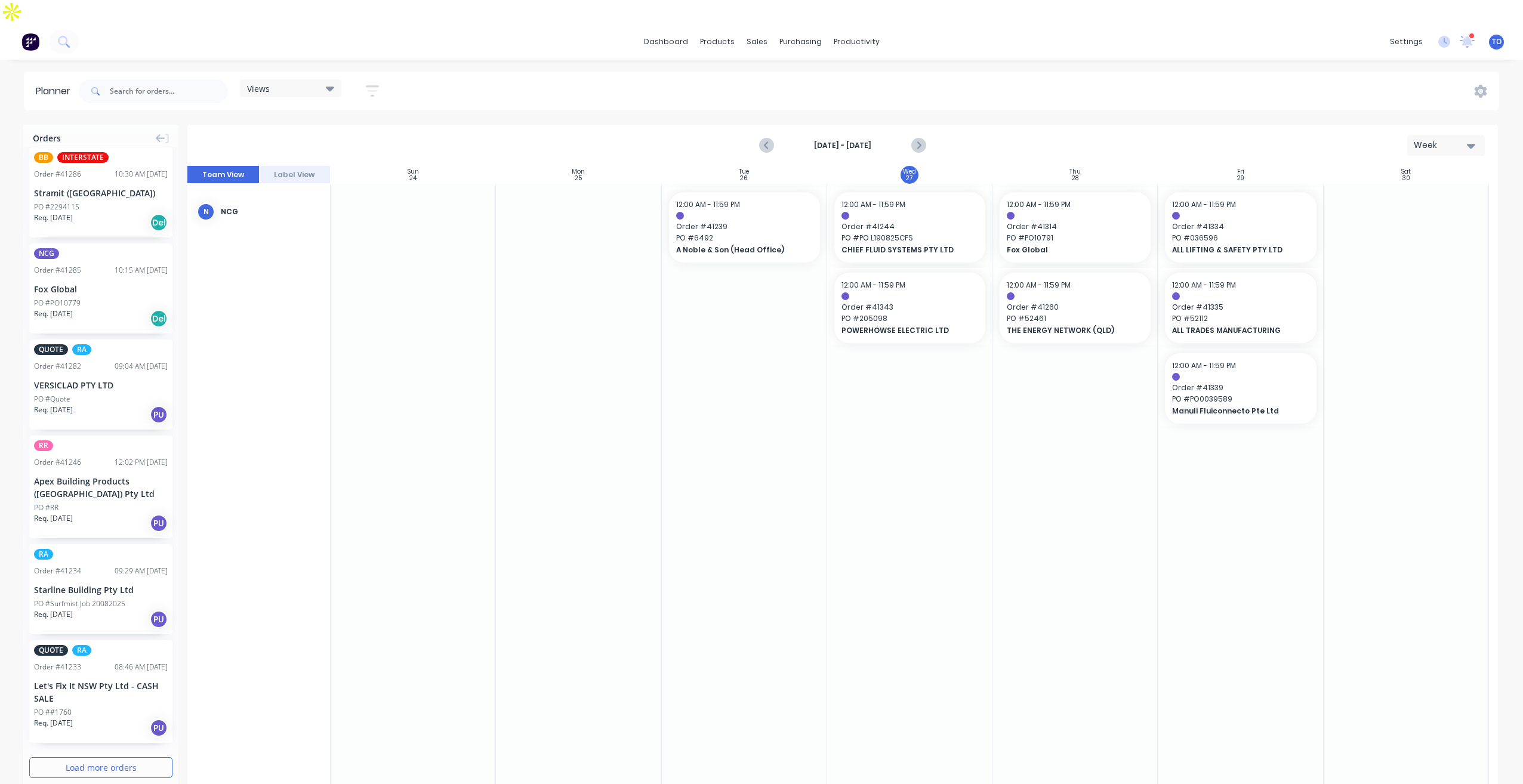
scroll to position [1477, 0]
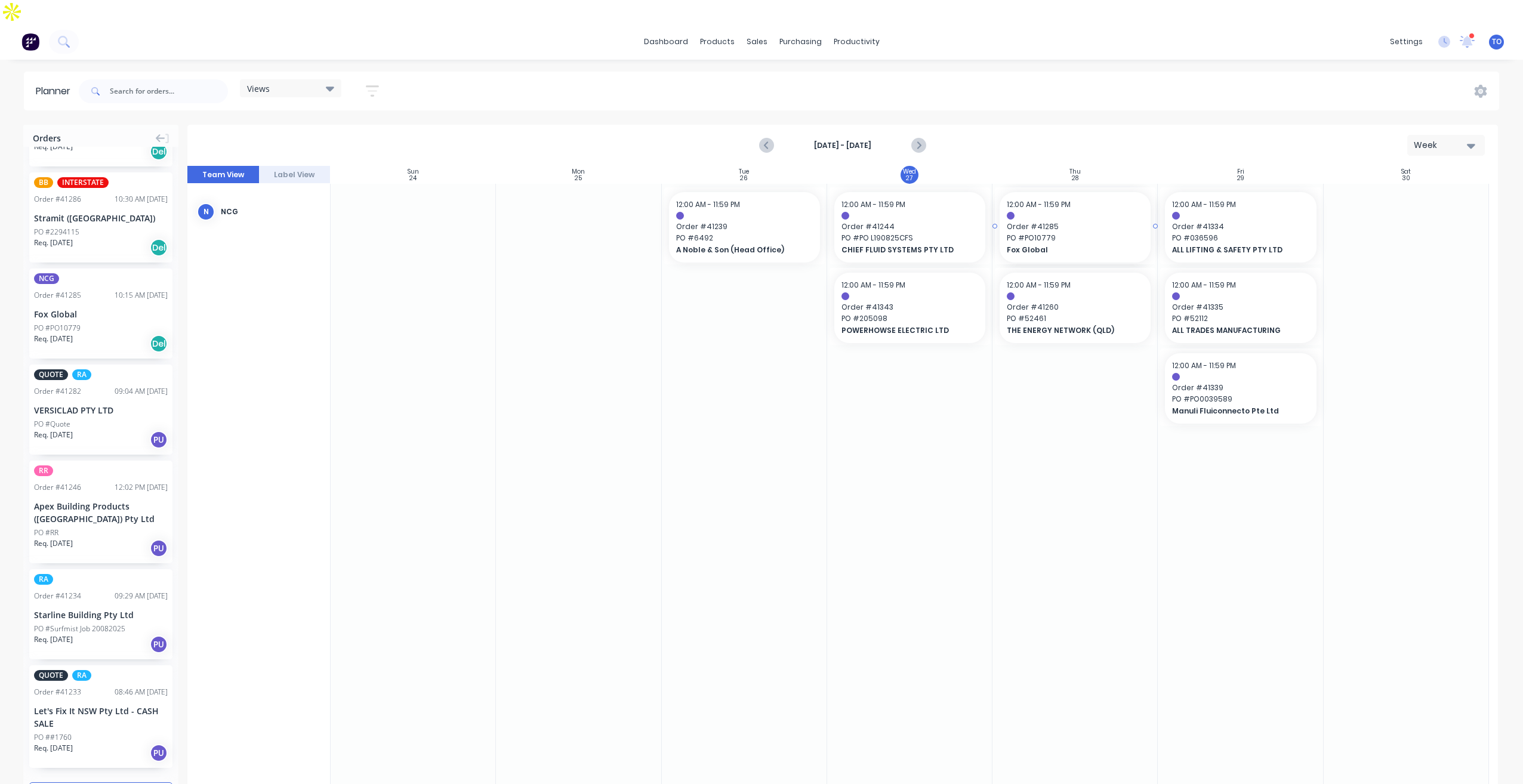
drag, startPoint x: 50, startPoint y: 263, endPoint x: 1058, endPoint y: 303, distance: 1008.8
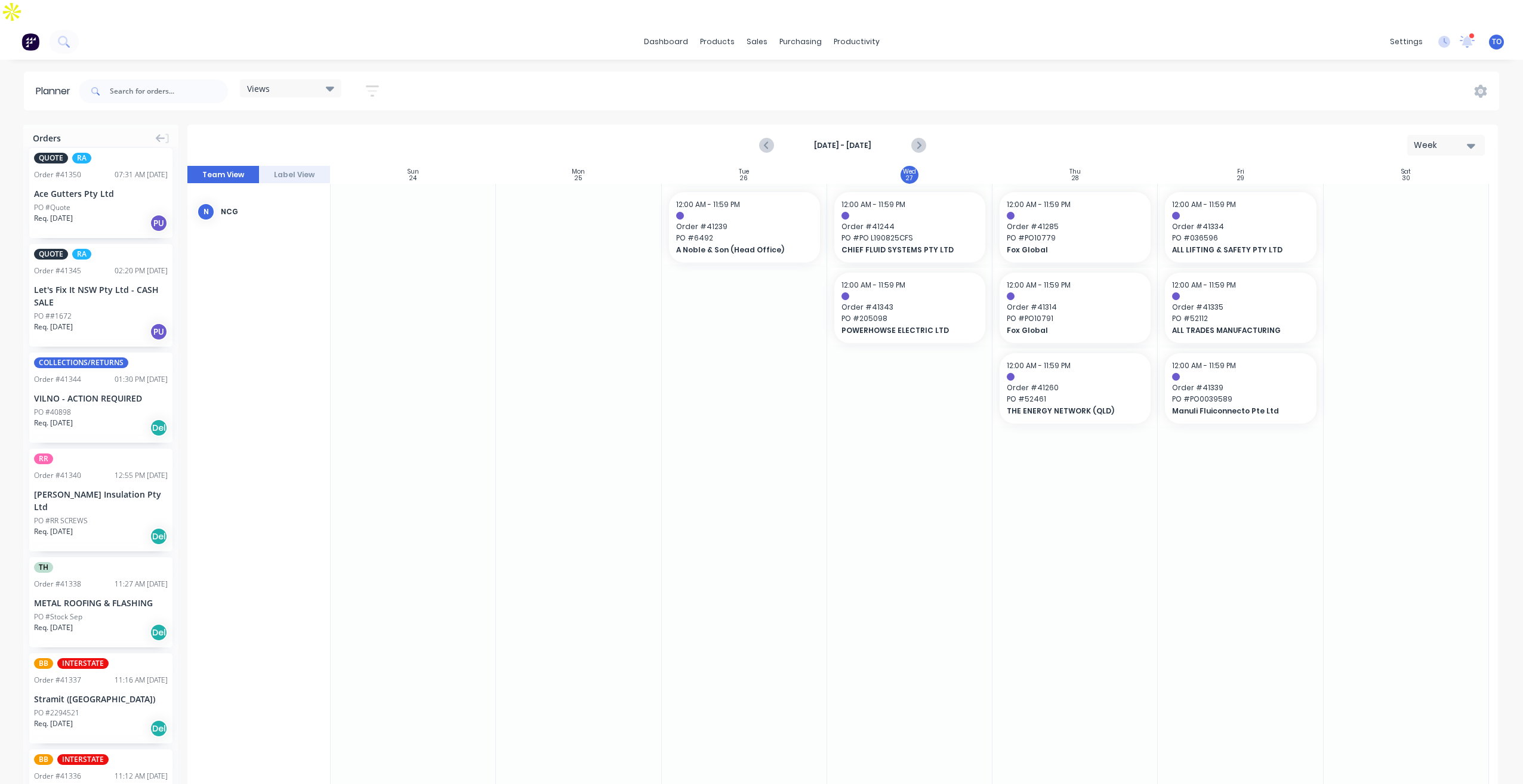
scroll to position [0, 0]
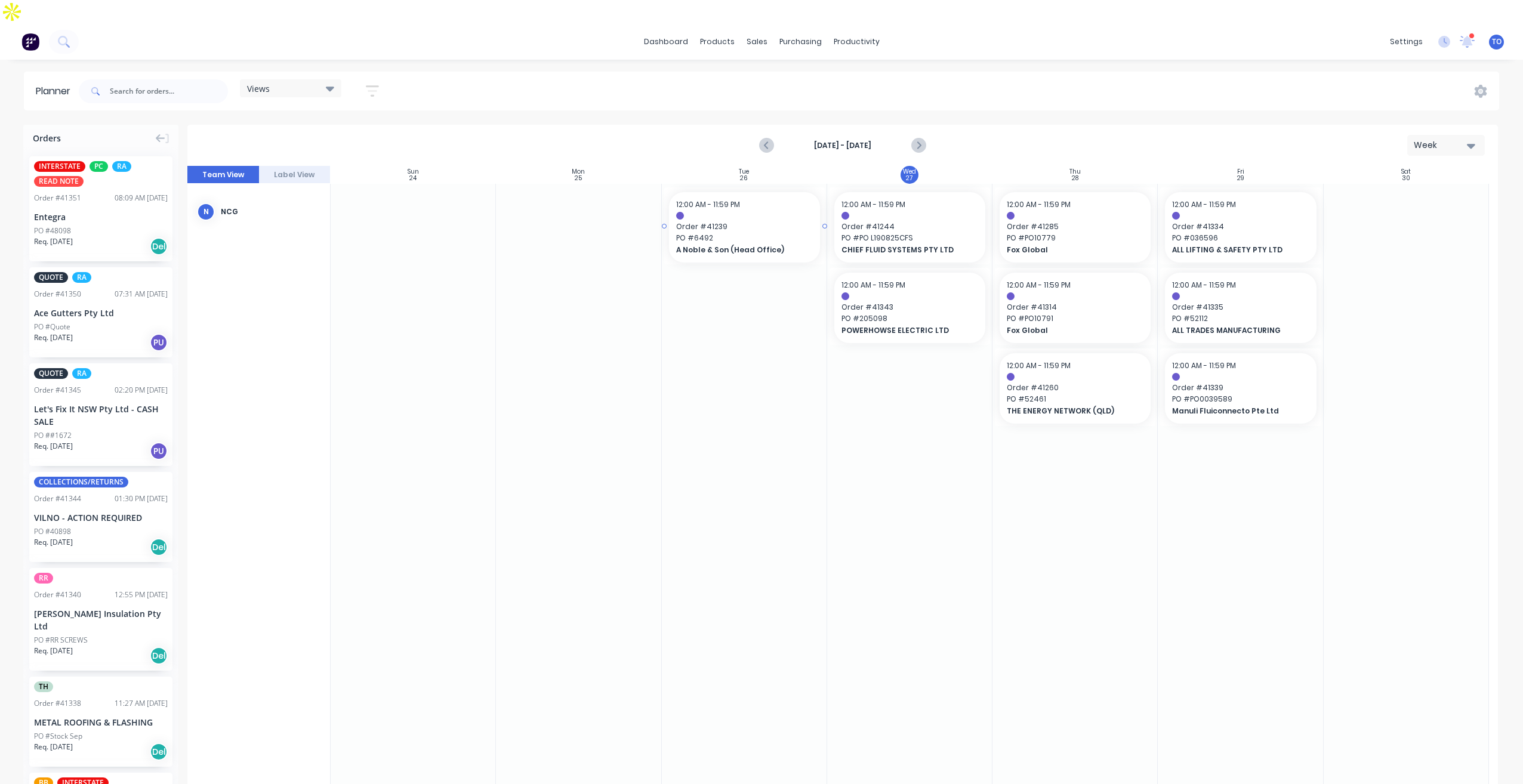
click at [757, 233] on span "PO # 6492" at bounding box center [744, 238] width 136 height 11
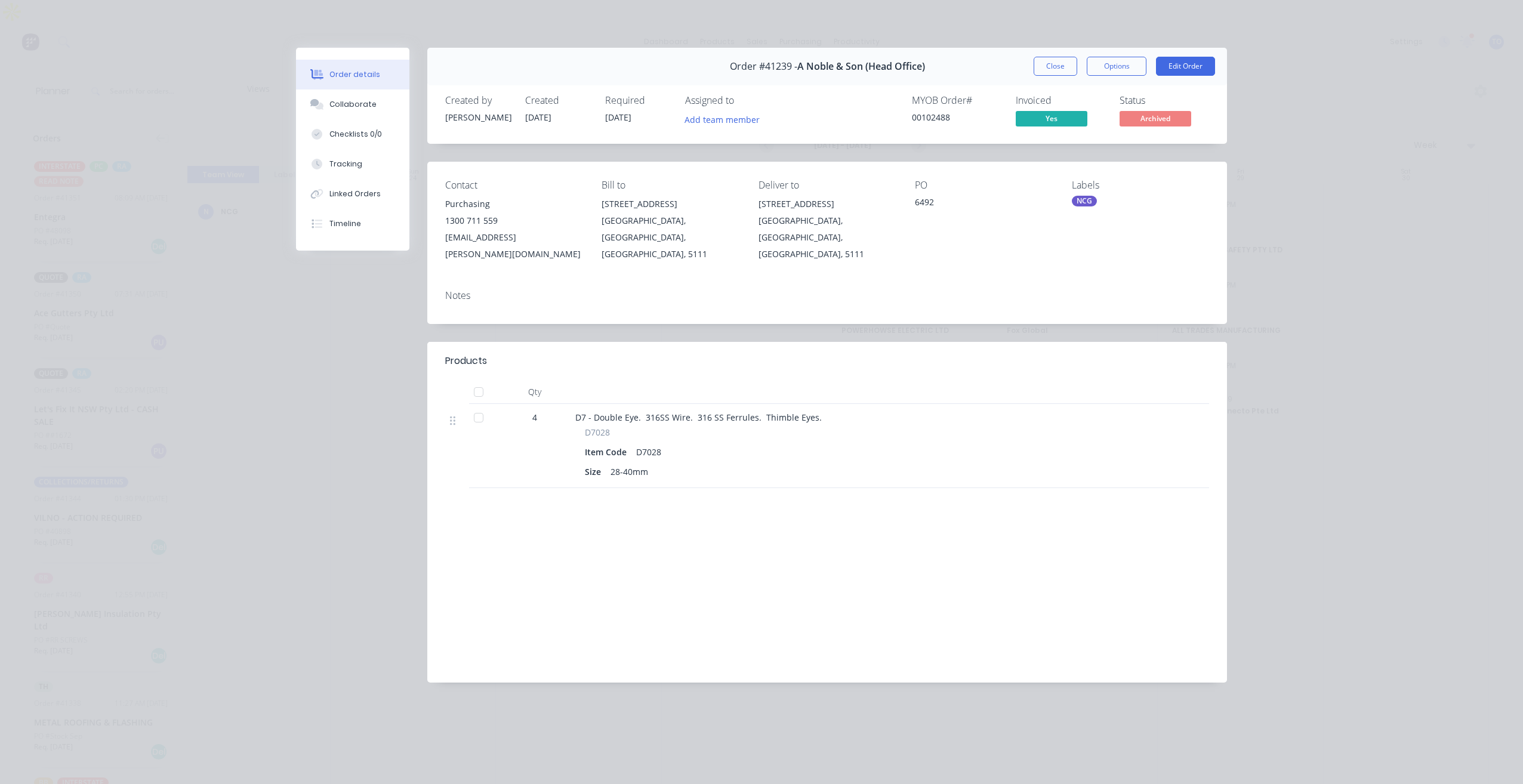
drag, startPoint x: 1068, startPoint y: 66, endPoint x: 618, endPoint y: 176, distance: 463.2
click at [1068, 65] on button "Close" at bounding box center [1055, 66] width 44 height 19
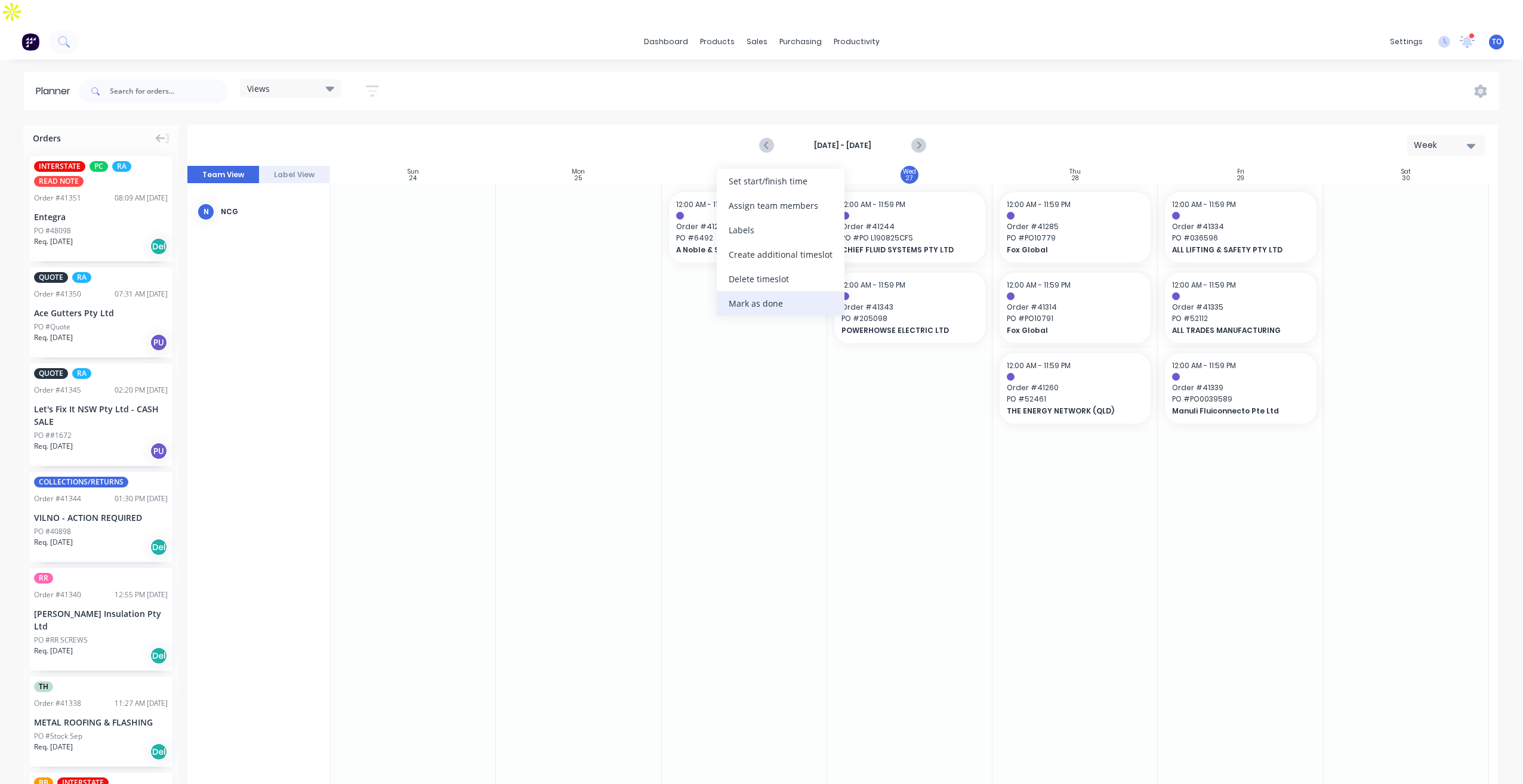
click at [745, 309] on div "Mark as done" at bounding box center [780, 303] width 128 height 25
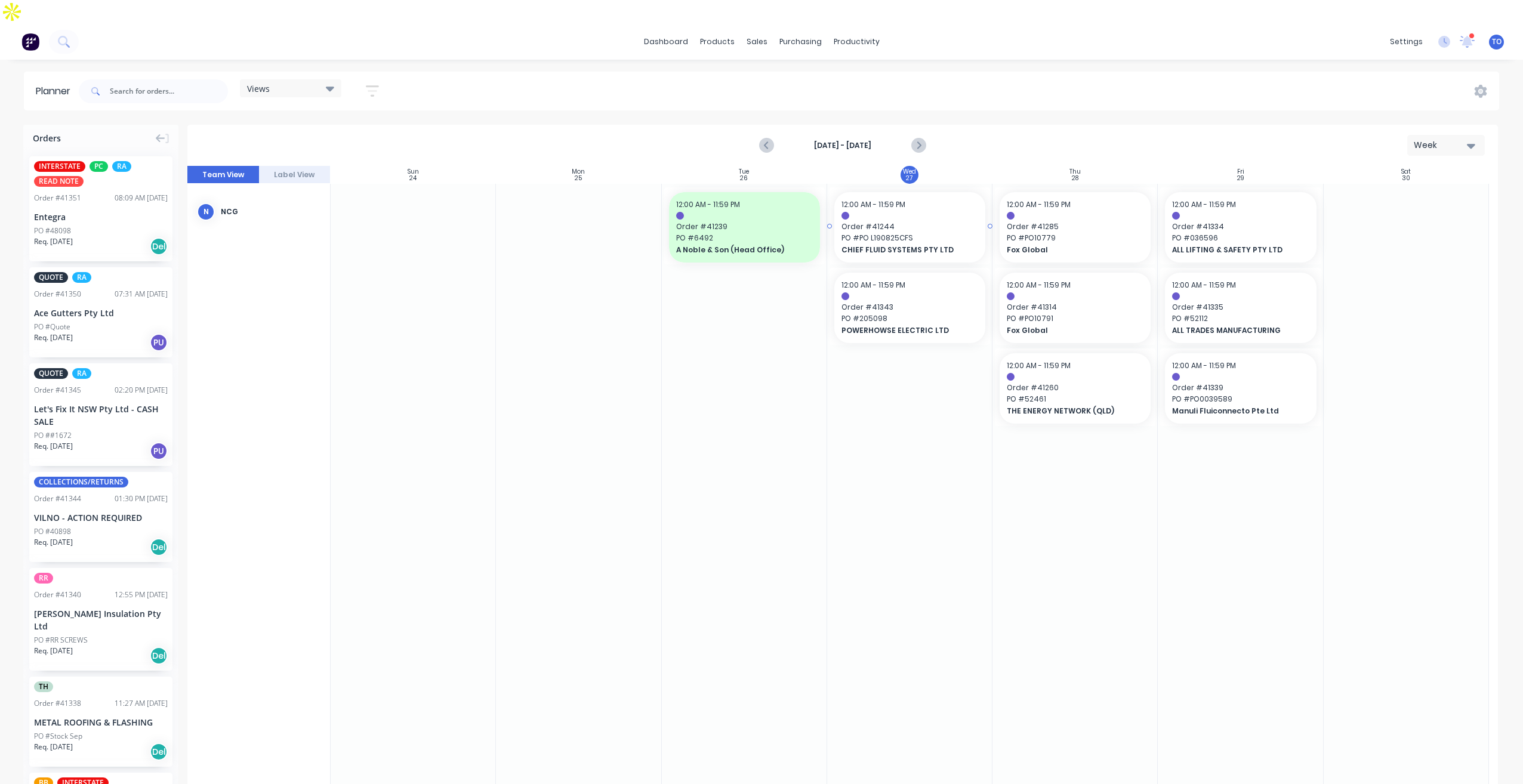
click at [885, 244] on span "CHIEF FLUID SYSTEMS PTY LTD" at bounding box center [903, 249] width 123 height 11
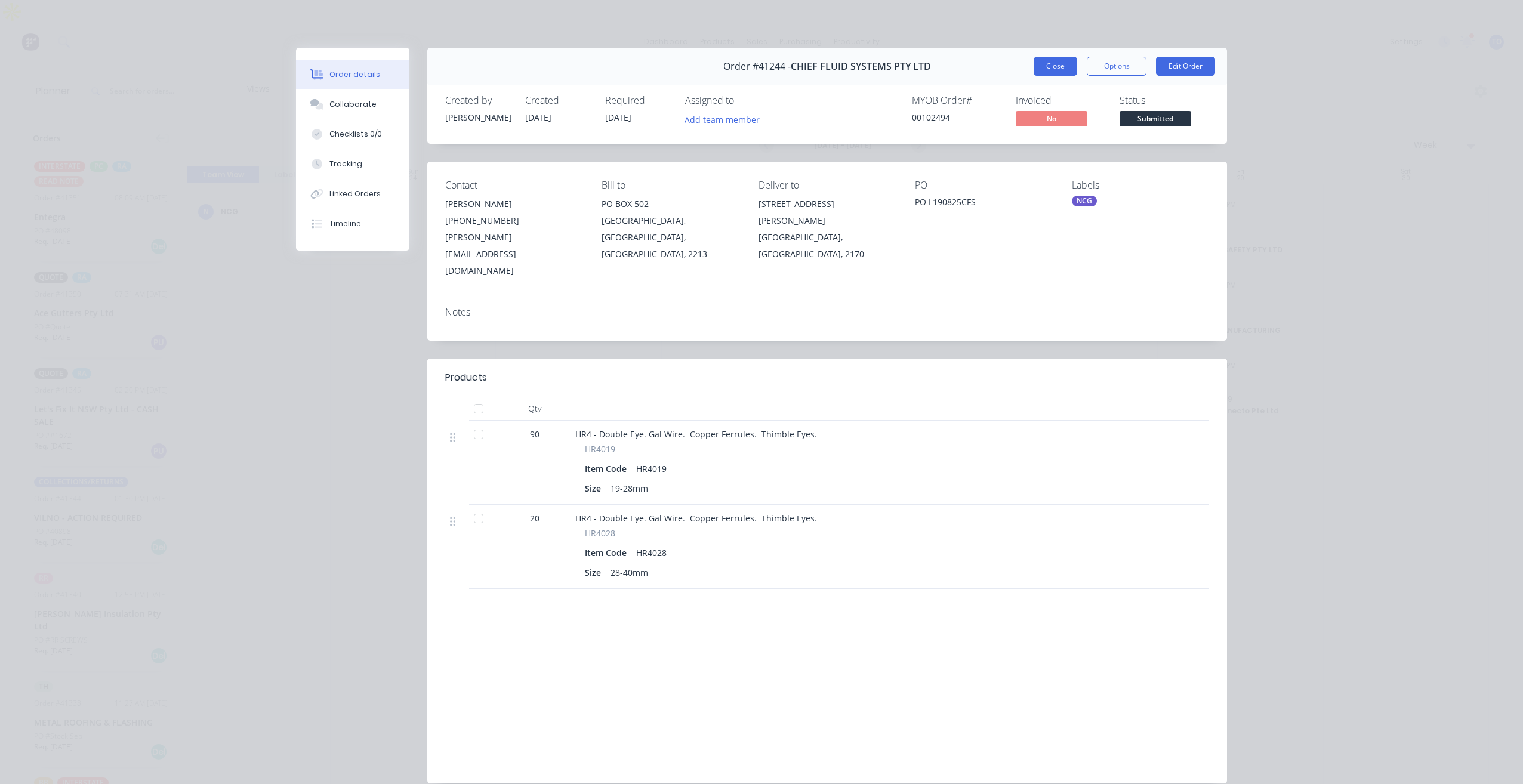
click at [1051, 70] on button "Close" at bounding box center [1055, 66] width 44 height 19
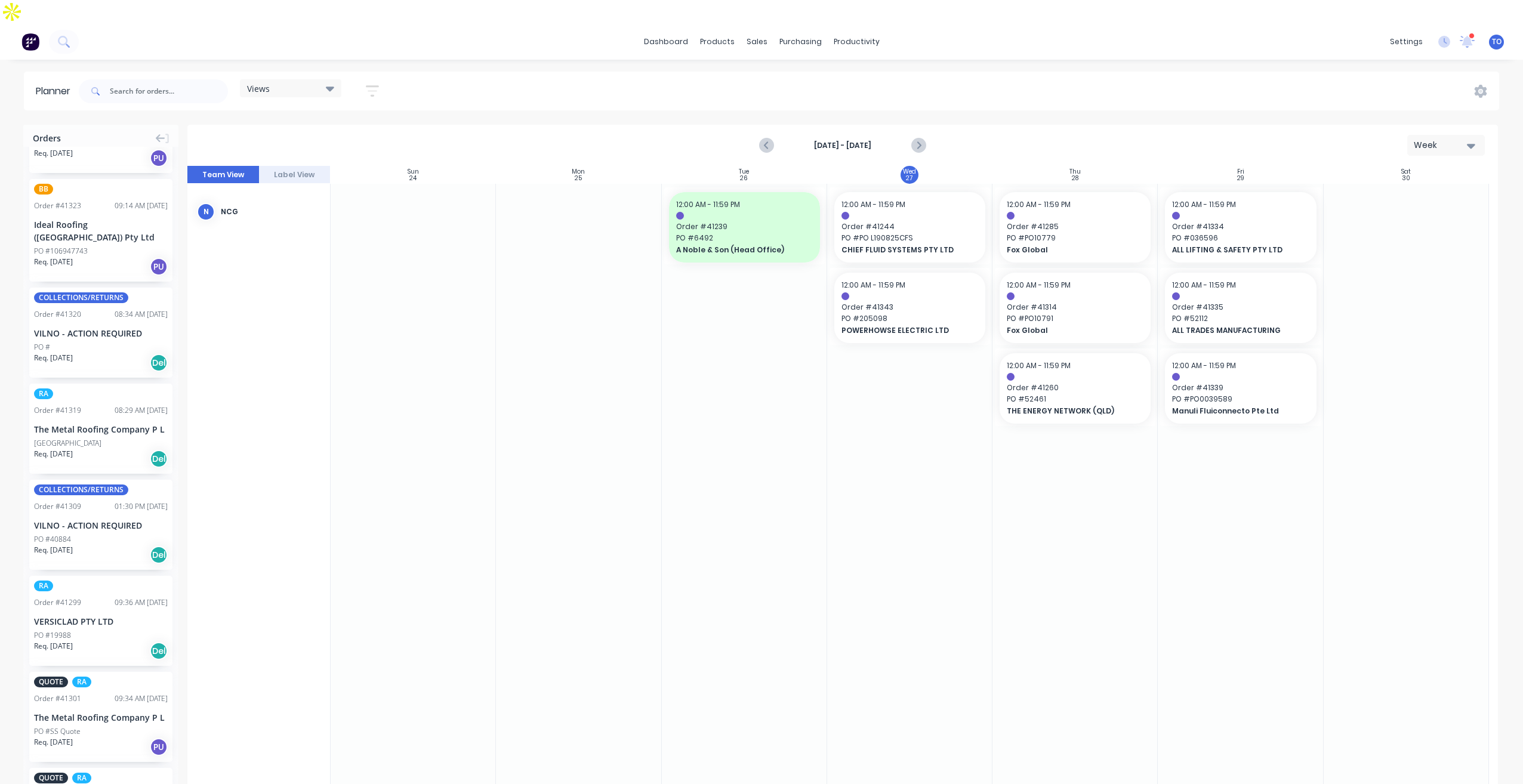
scroll to position [1273, 0]
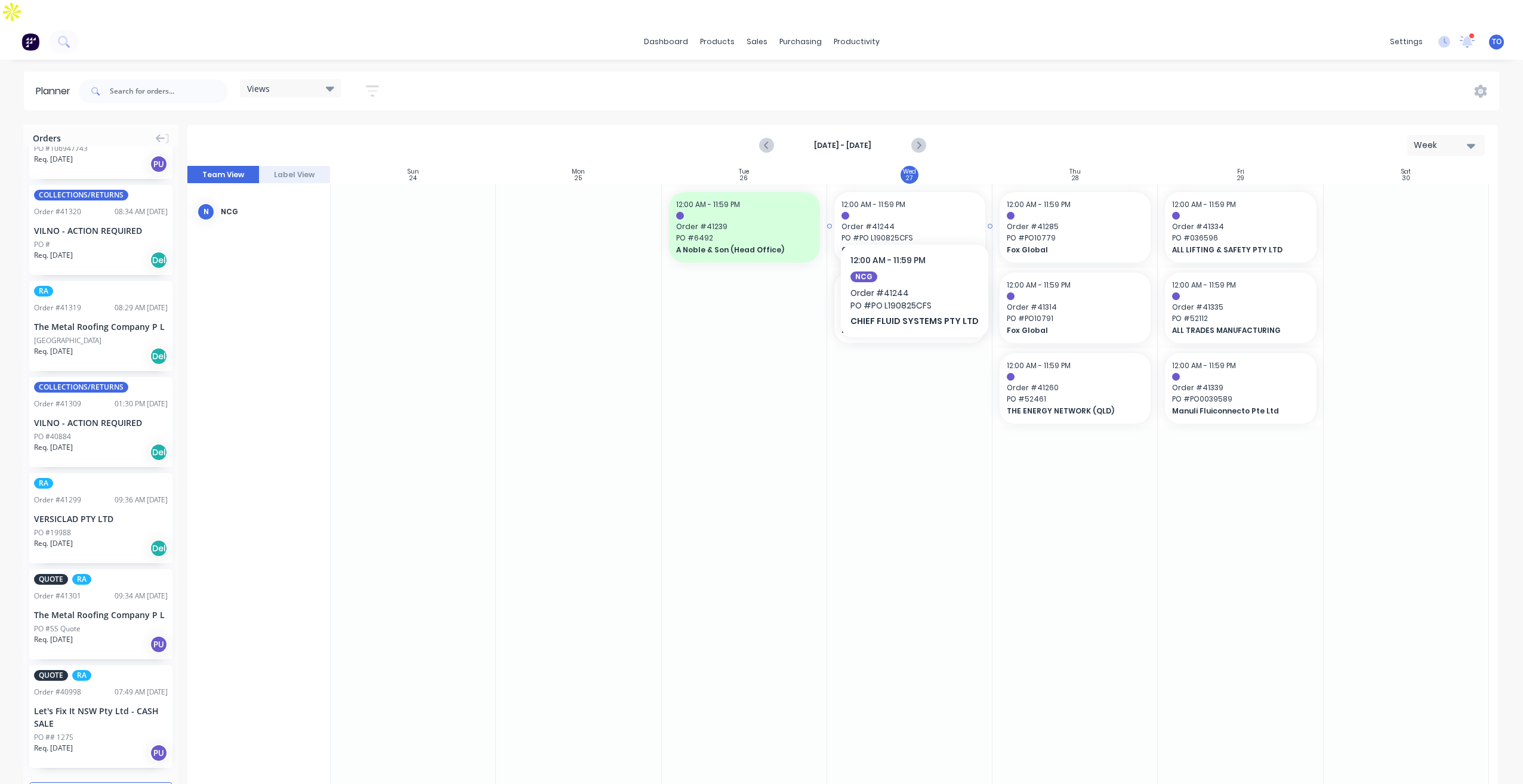
click at [951, 222] on span "Order # 41244" at bounding box center [909, 227] width 136 height 11
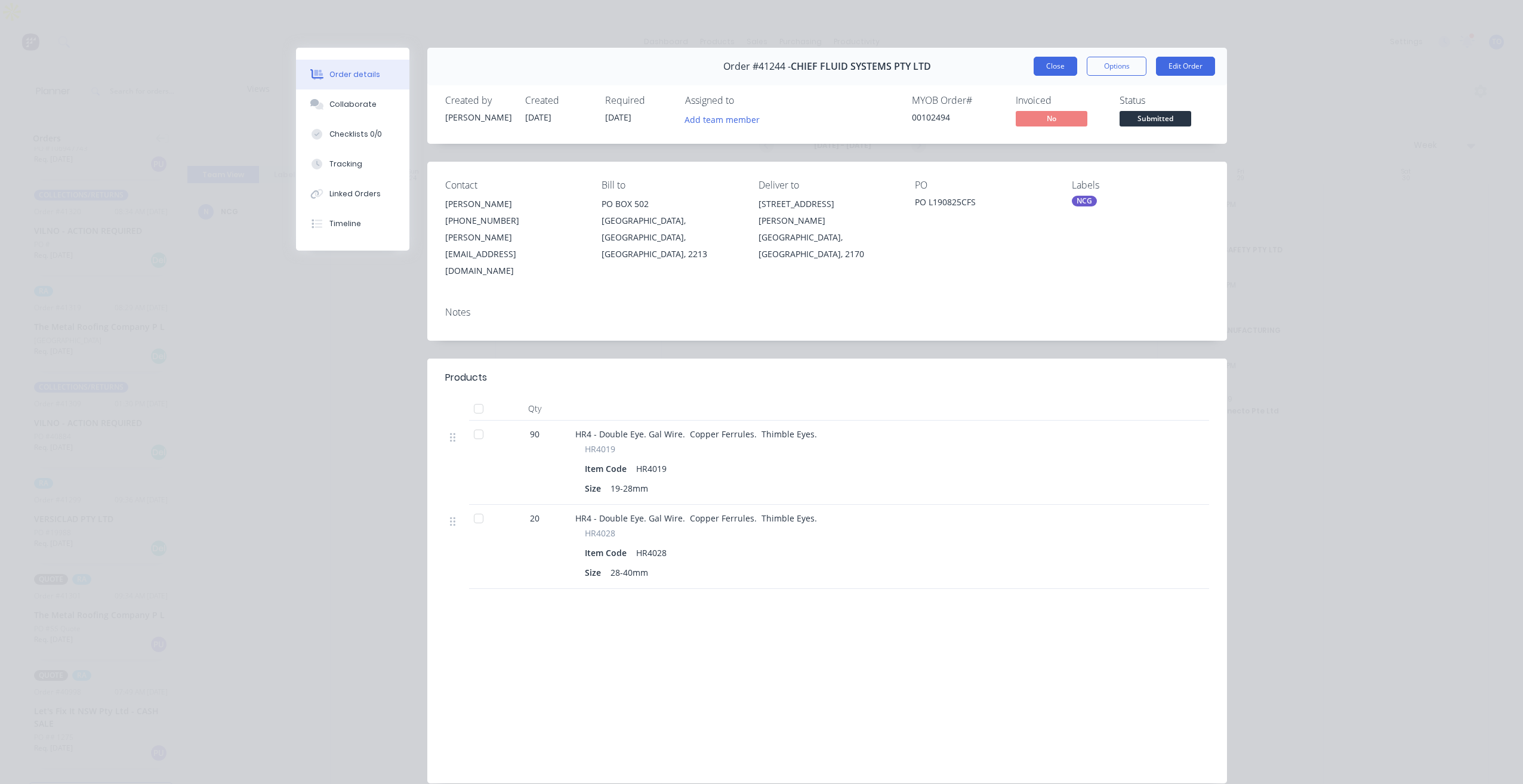
click at [1046, 69] on button "Close" at bounding box center [1055, 66] width 44 height 19
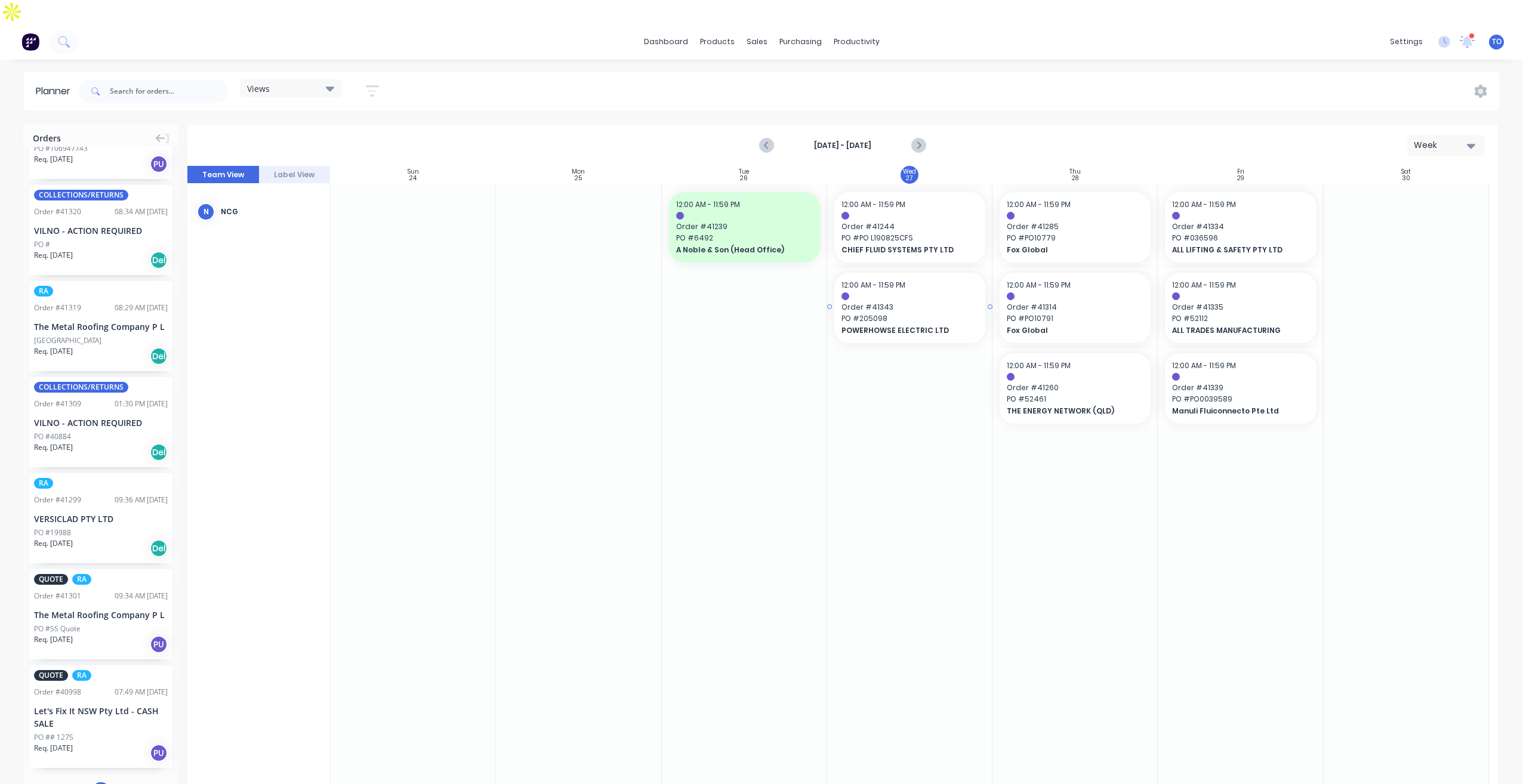
scroll to position [1271, 0]
click at [904, 280] on div "12:00 AM - 11:59 PM" at bounding box center [909, 285] width 136 height 11
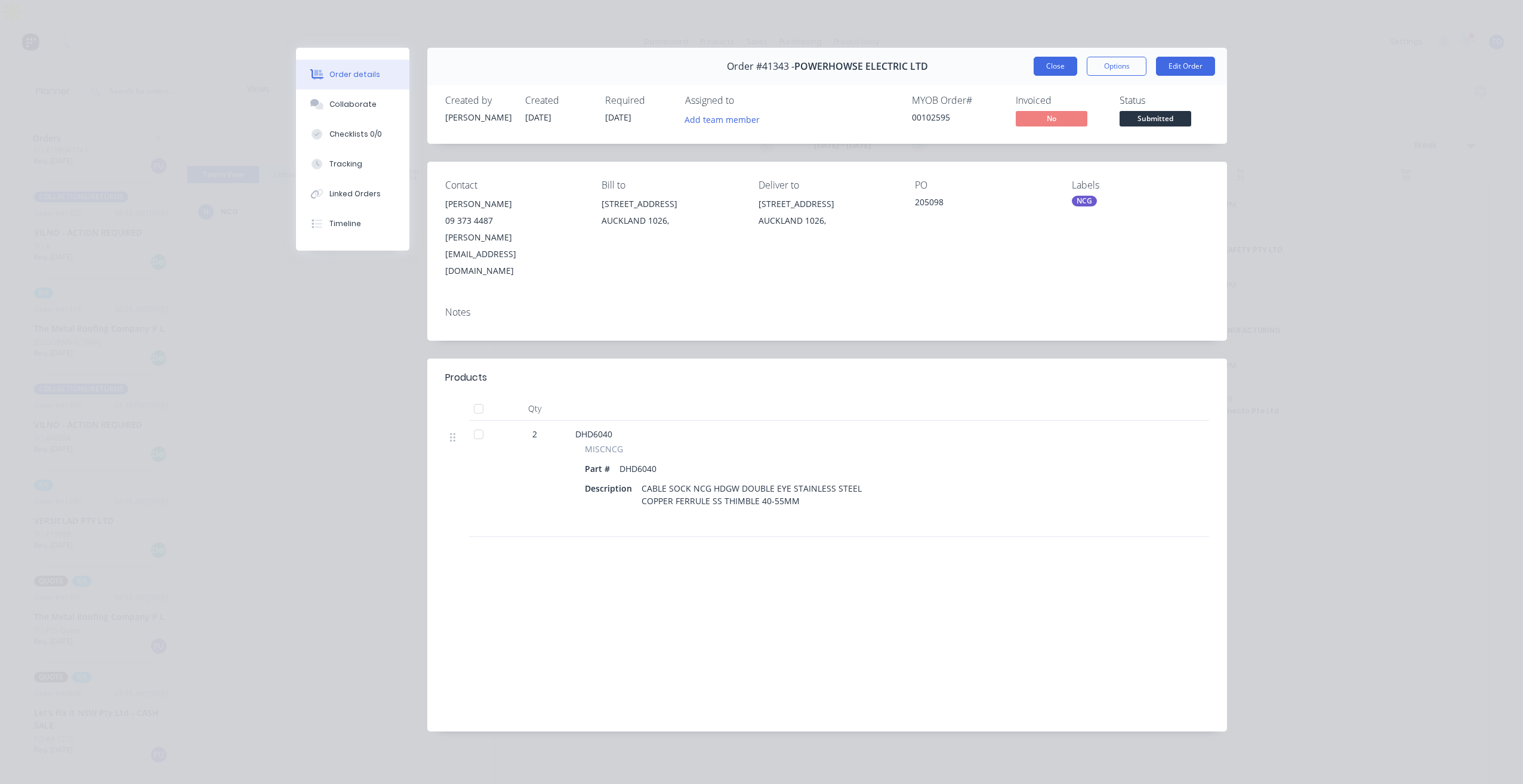
click at [1052, 69] on button "Close" at bounding box center [1055, 66] width 44 height 19
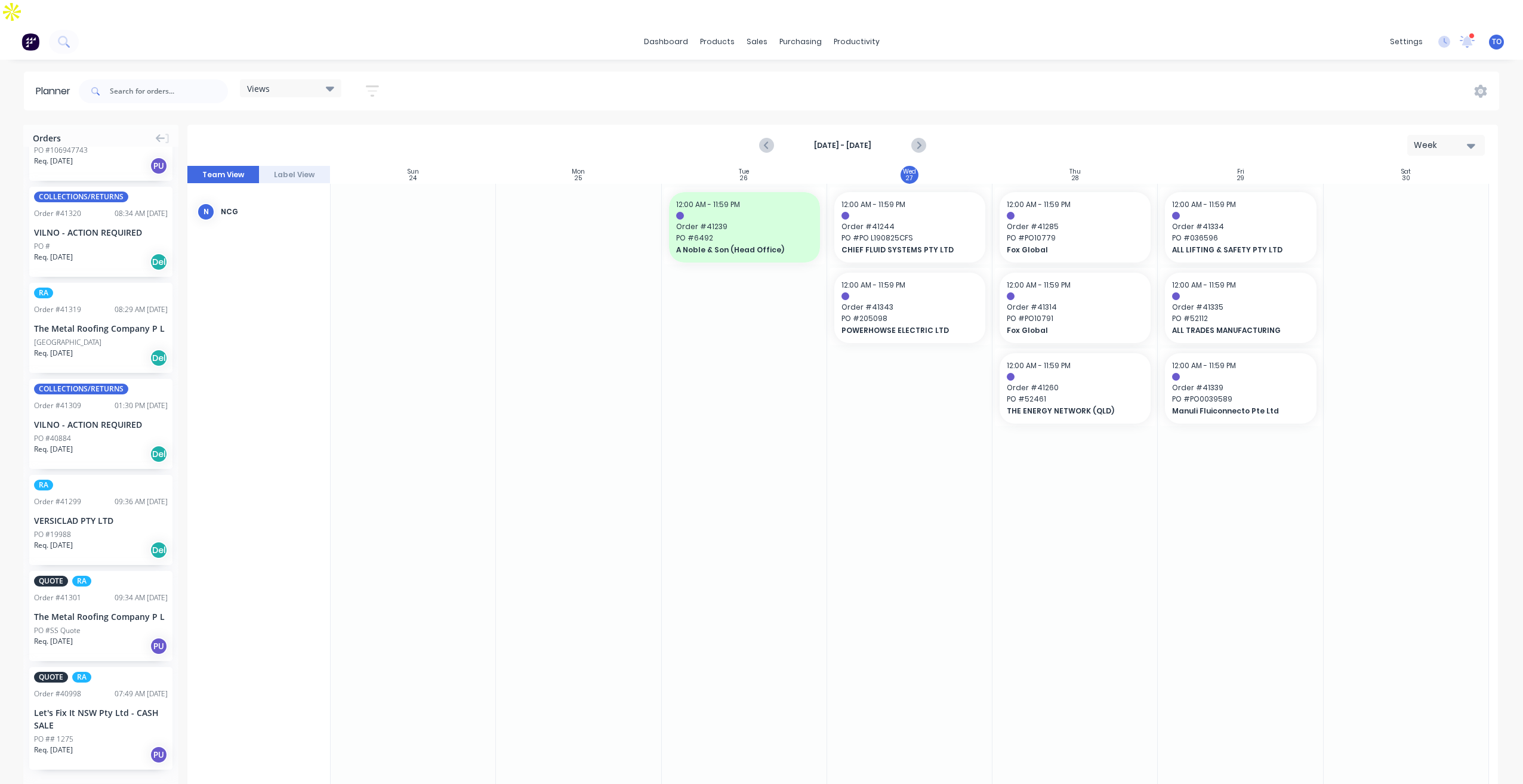
scroll to position [1273, 0]
click at [378, 84] on icon "button" at bounding box center [372, 91] width 13 height 15
click at [362, 201] on icon "button" at bounding box center [358, 207] width 8 height 13
click at [365, 163] on button "Show/Hide orders" at bounding box center [317, 171] width 111 height 18
click at [361, 134] on icon "button" at bounding box center [358, 136] width 8 height 5
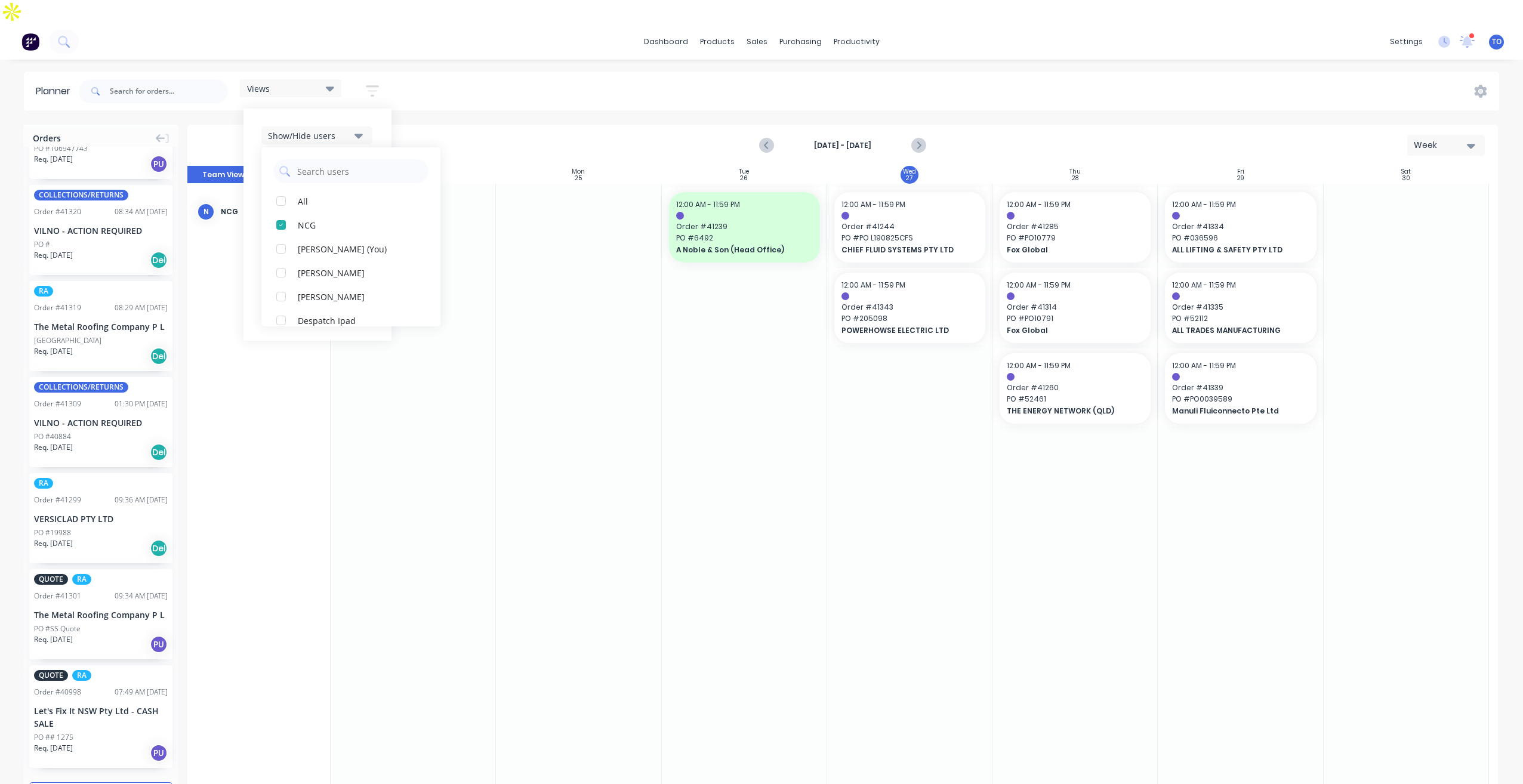
click at [361, 134] on icon "button" at bounding box center [358, 136] width 8 height 5
click at [350, 237] on div "Filter by assignee" at bounding box center [309, 243] width 83 height 13
click at [349, 201] on div "Filter by status" at bounding box center [309, 208] width 83 height 13
drag, startPoint x: 576, startPoint y: 341, endPoint x: 96, endPoint y: 330, distance: 480.1
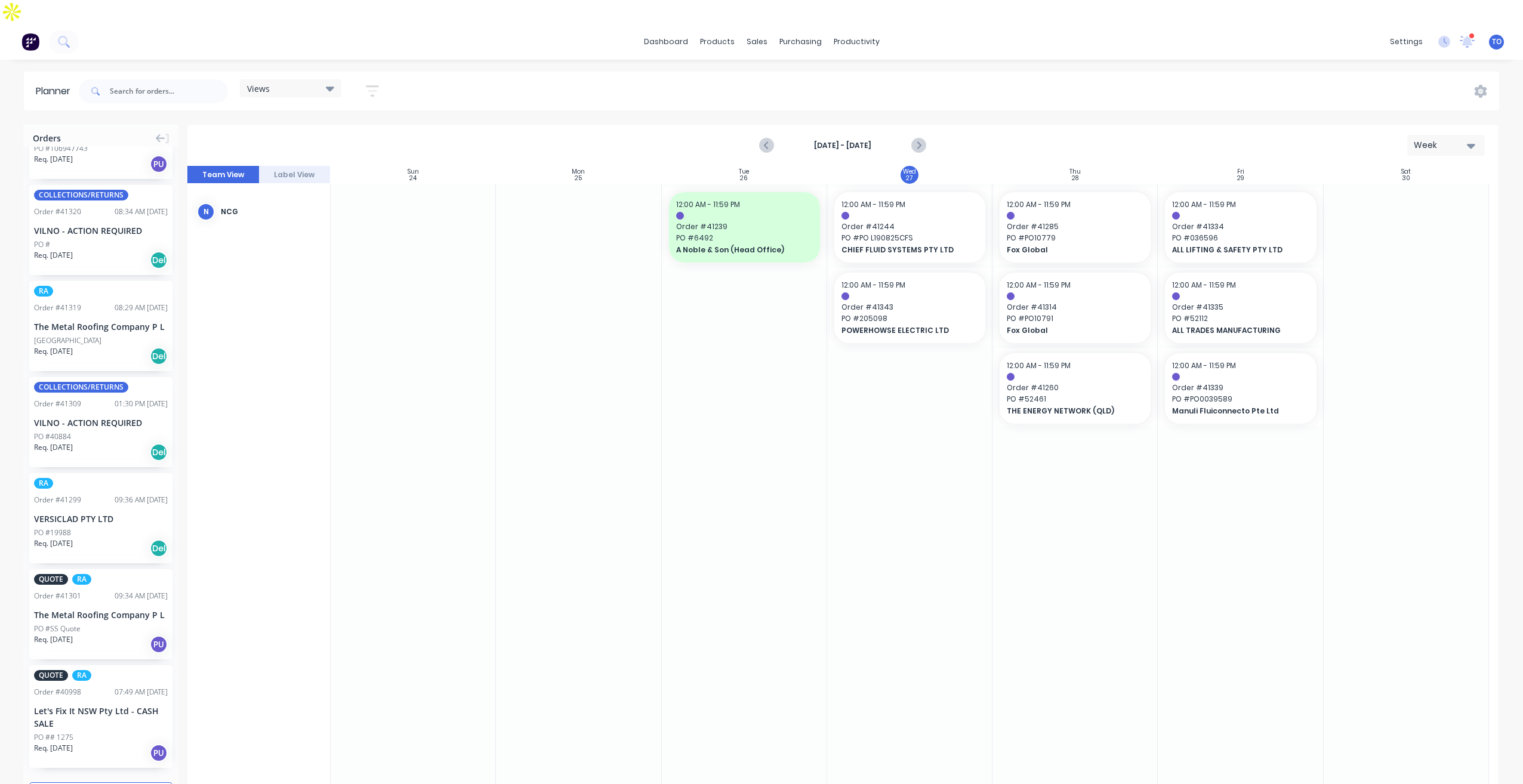
click at [576, 341] on div at bounding box center [578, 484] width 165 height 602
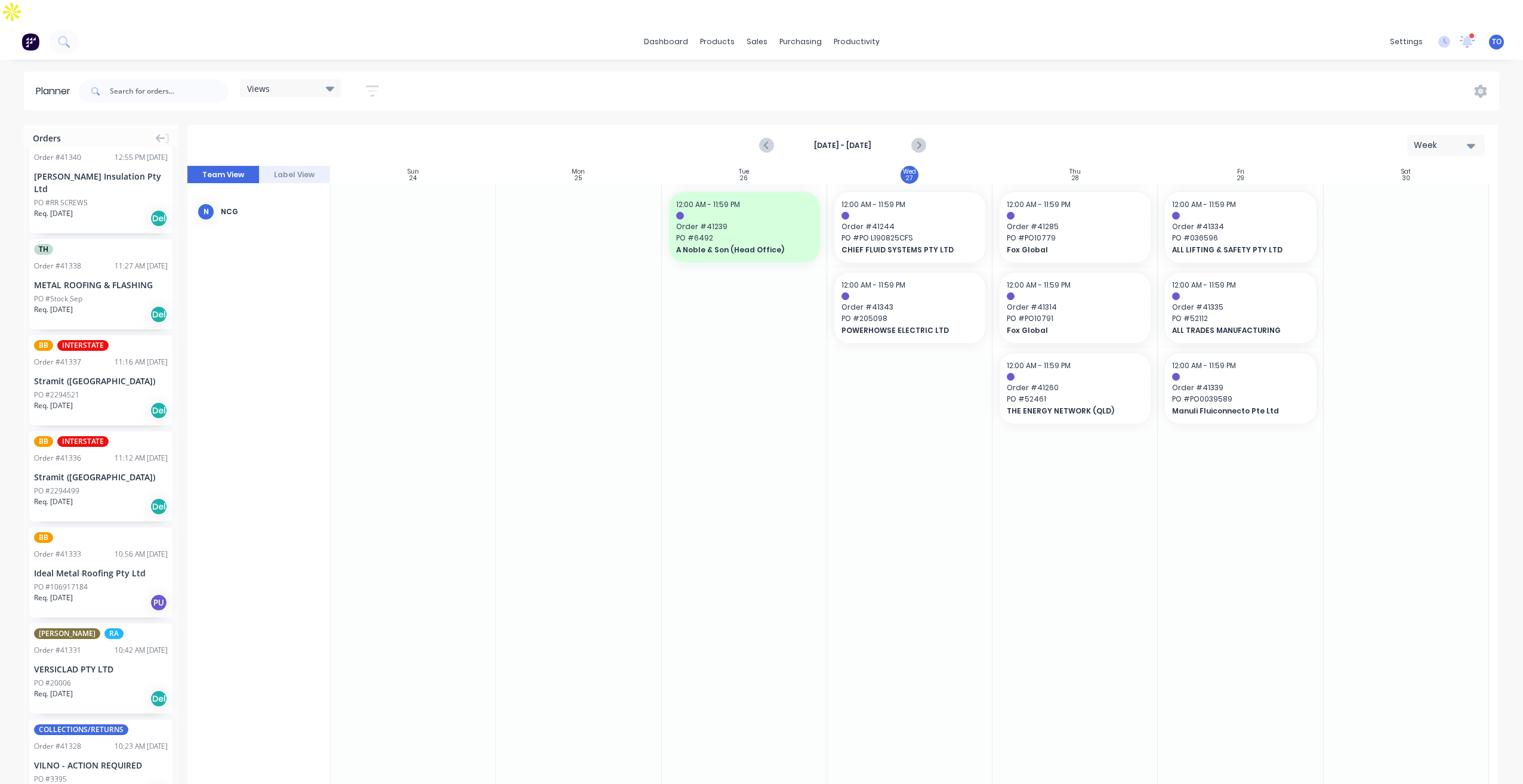
scroll to position [0, 0]
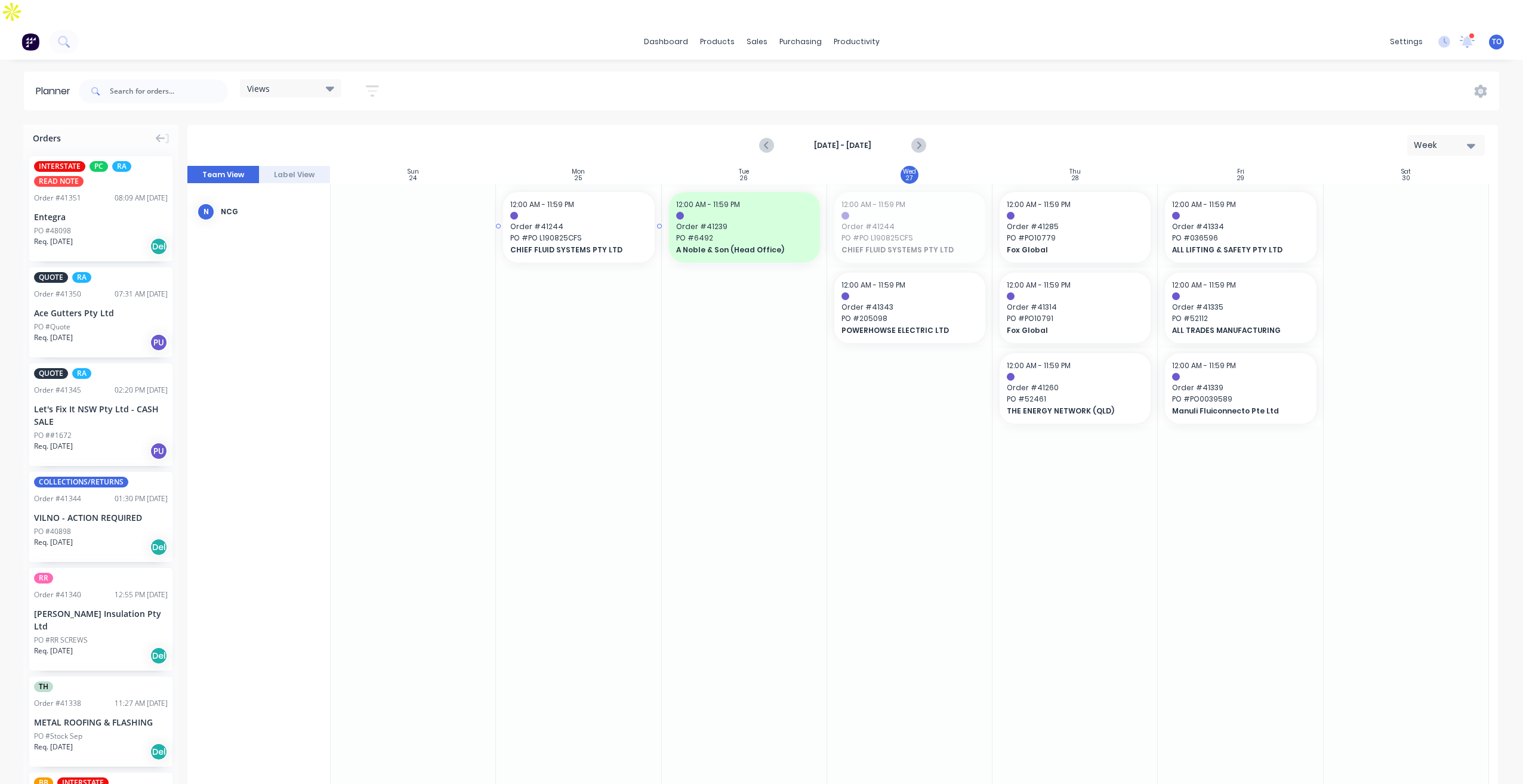
drag, startPoint x: 907, startPoint y: 211, endPoint x: 635, endPoint y: 231, distance: 272.7
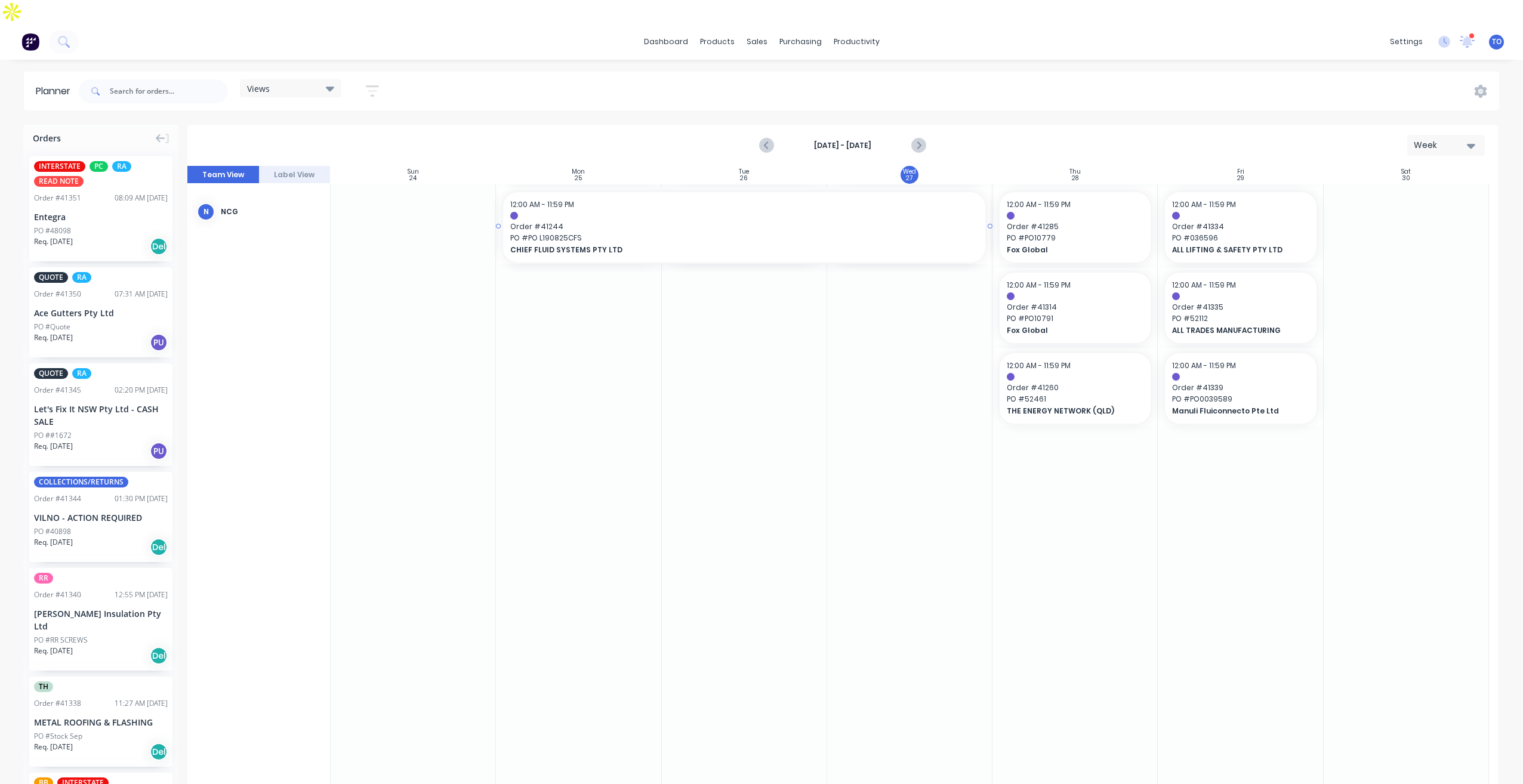
drag, startPoint x: 658, startPoint y: 203, endPoint x: 856, endPoint y: 191, distance: 198.4
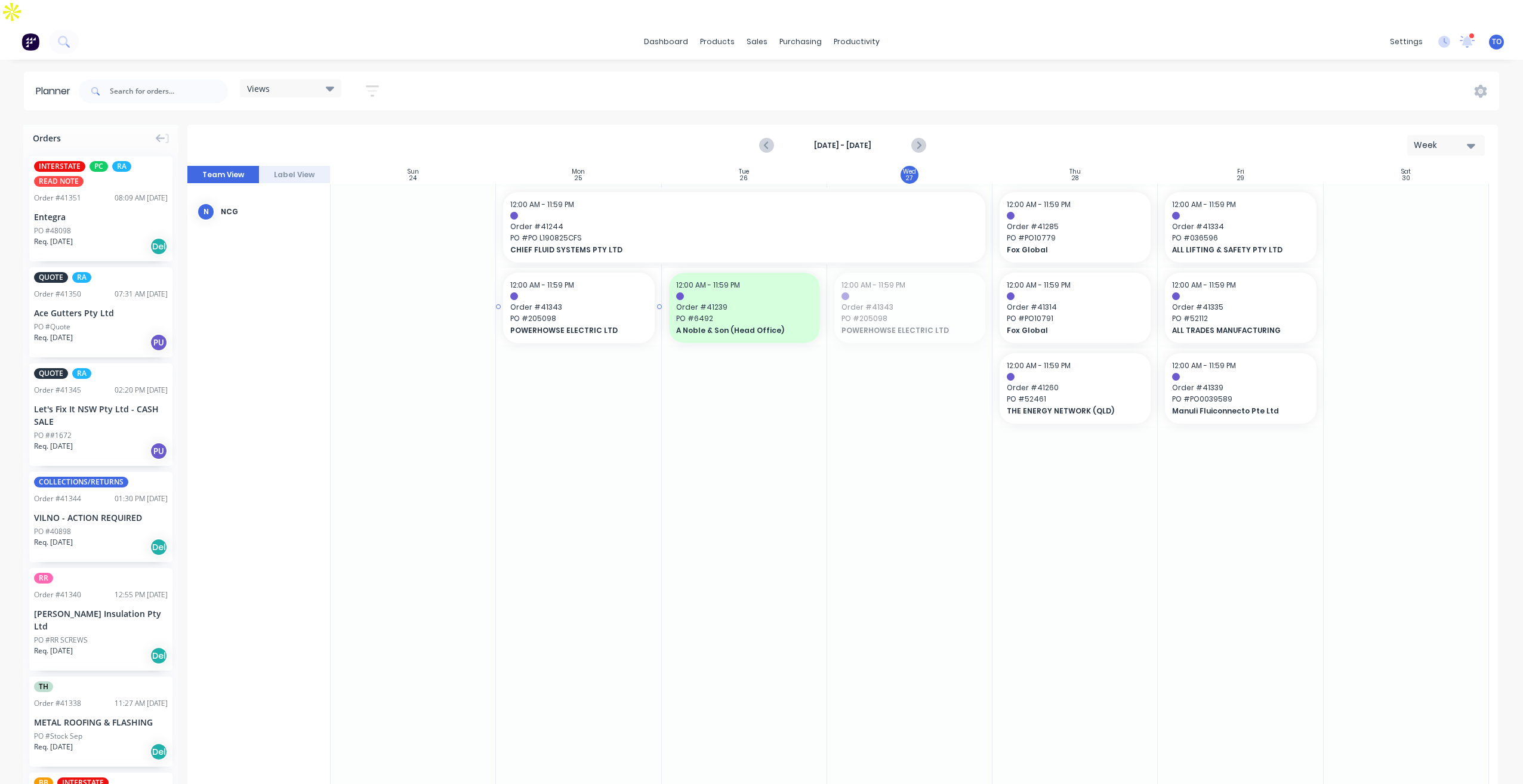
drag, startPoint x: 879, startPoint y: 295, endPoint x: 564, endPoint y: 312, distance: 315.5
drag, startPoint x: 657, startPoint y: 283, endPoint x: 856, endPoint y: 267, distance: 199.6
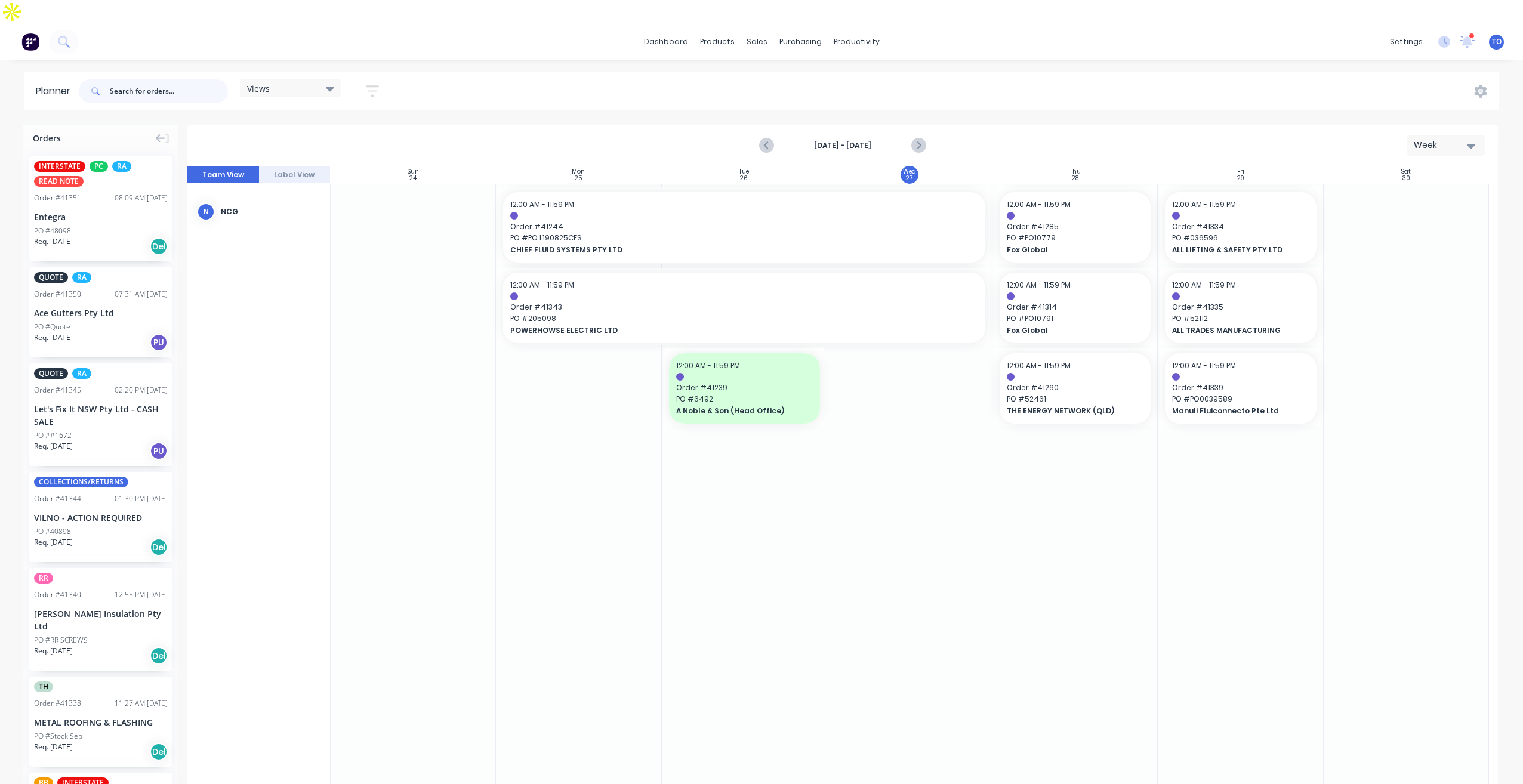
click at [182, 79] on input "text" at bounding box center [169, 91] width 118 height 24
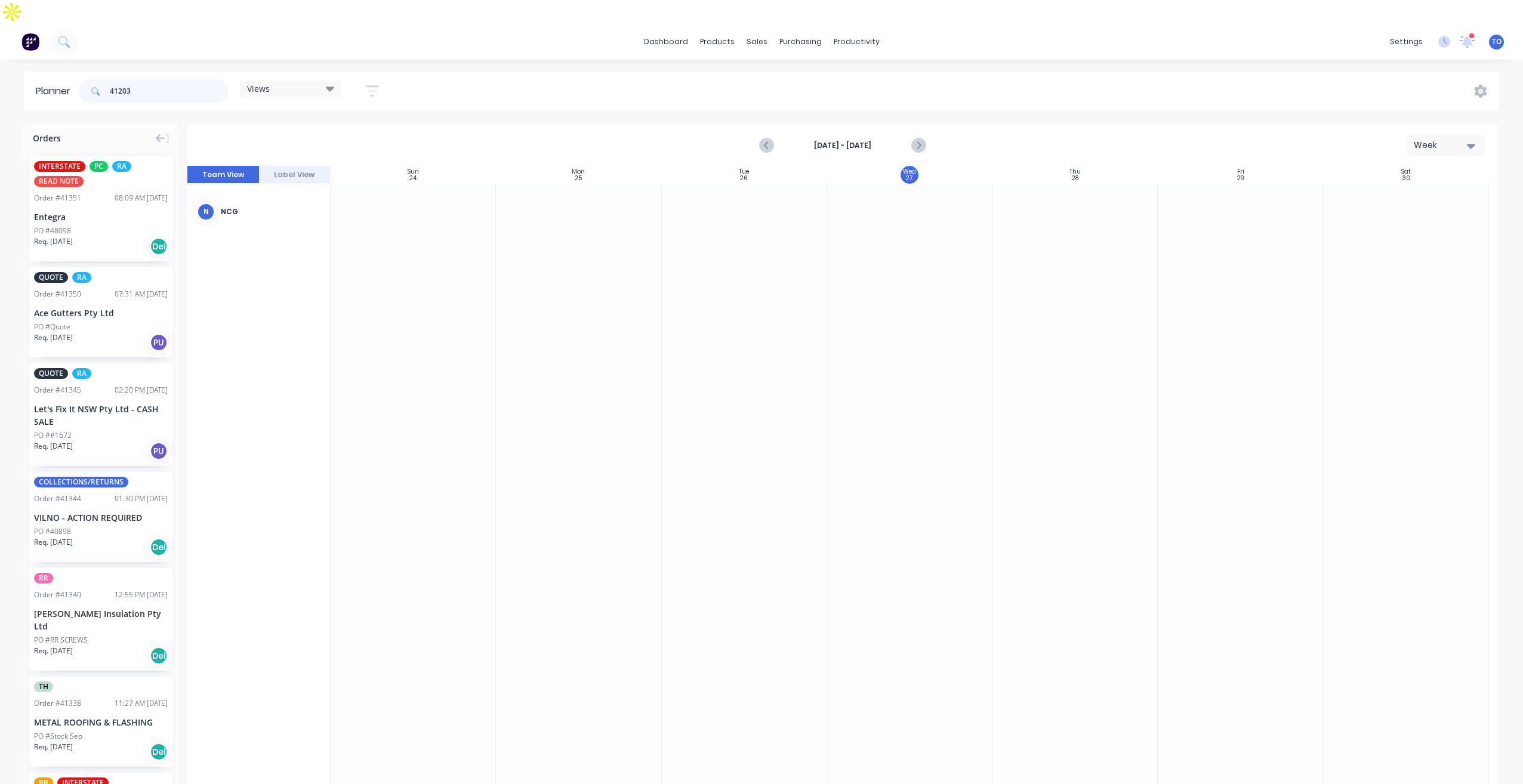
type input "41203"
click at [373, 84] on icon "button" at bounding box center [372, 91] width 13 height 15
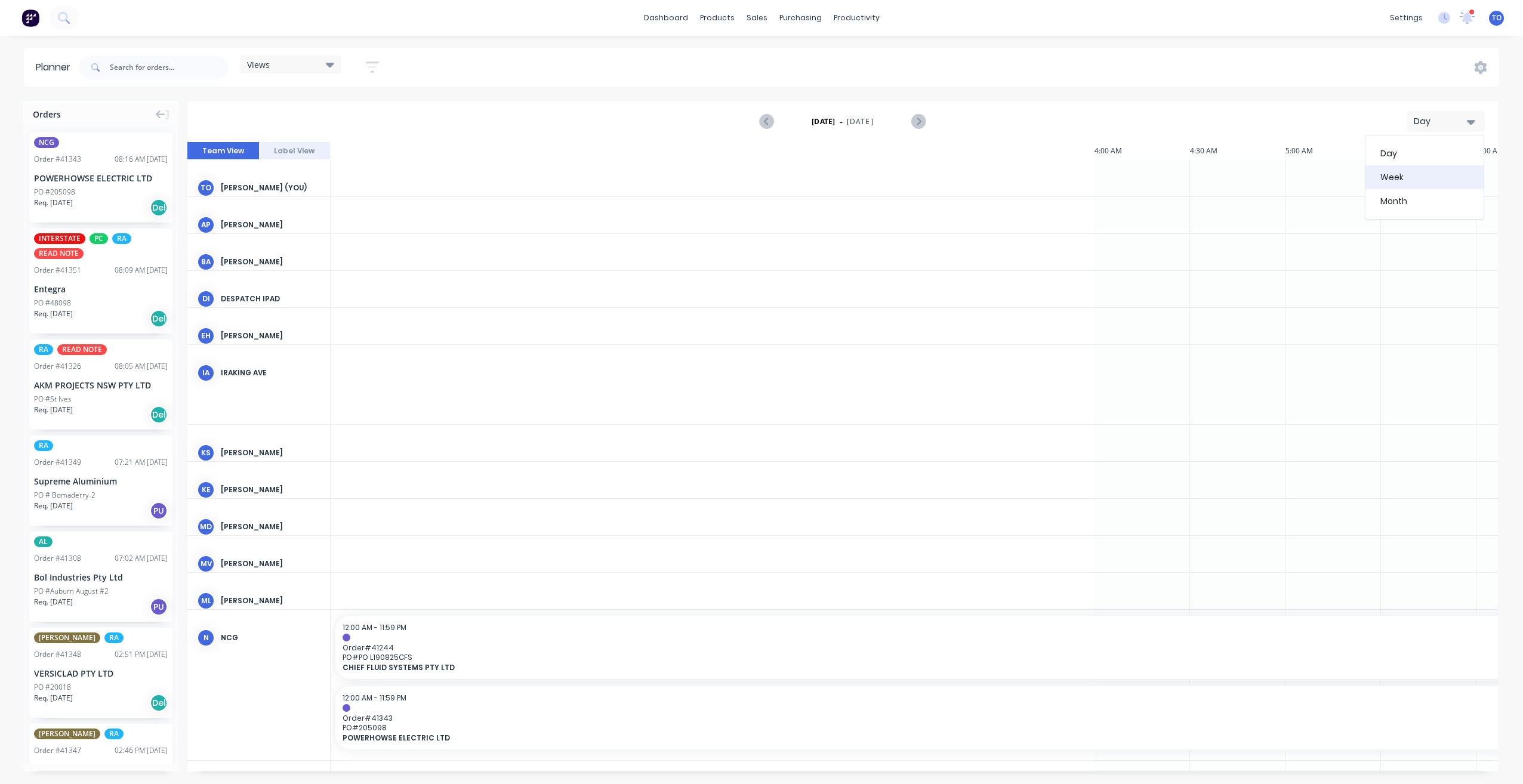
click at [1408, 178] on div "Week" at bounding box center [1425, 177] width 118 height 24
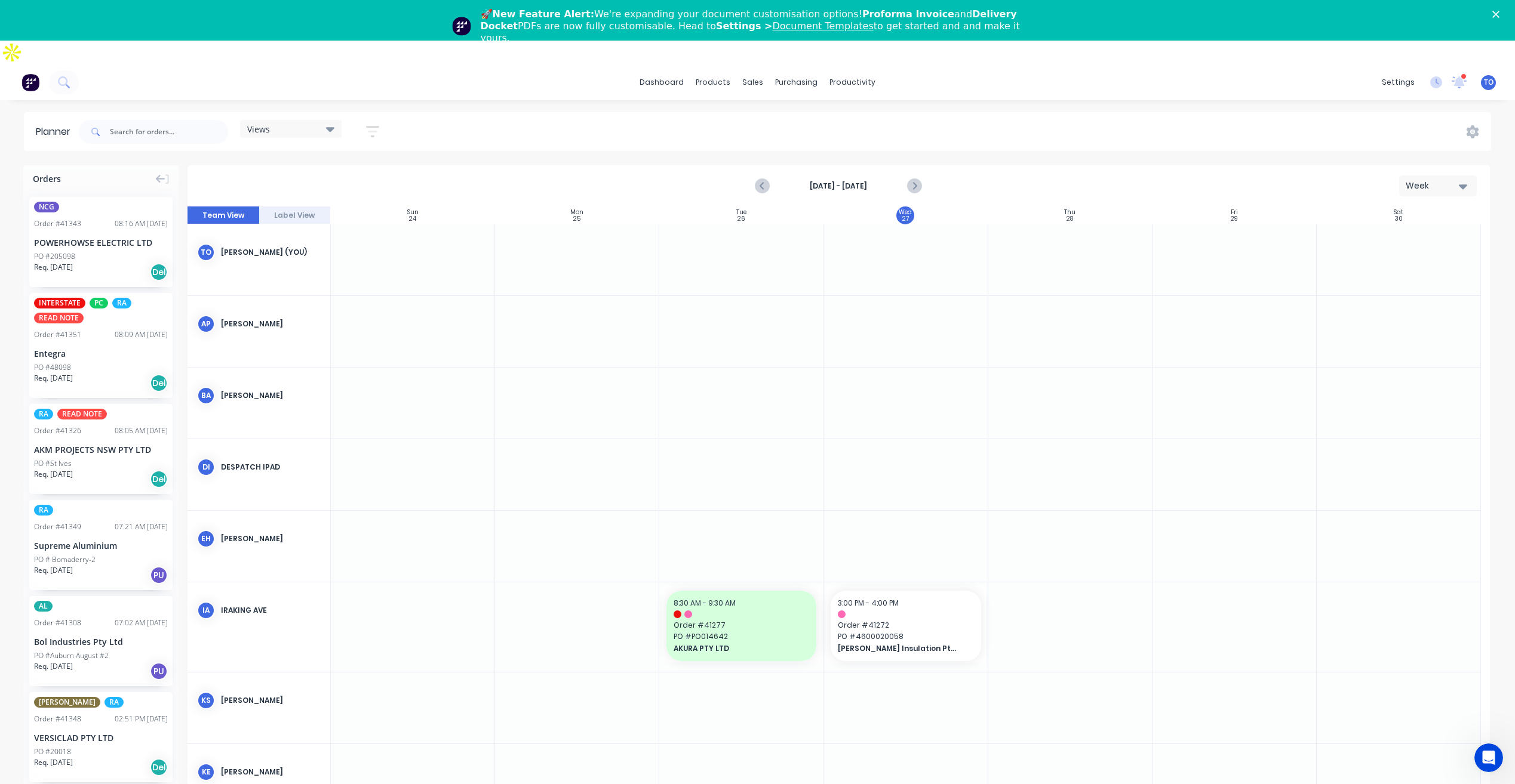
click at [369, 124] on icon "button" at bounding box center [372, 131] width 13 height 15
drag, startPoint x: 331, startPoint y: 148, endPoint x: 330, endPoint y: 156, distance: 8.1
click at [331, 170] on div "Show/Hide users" at bounding box center [309, 176] width 83 height 13
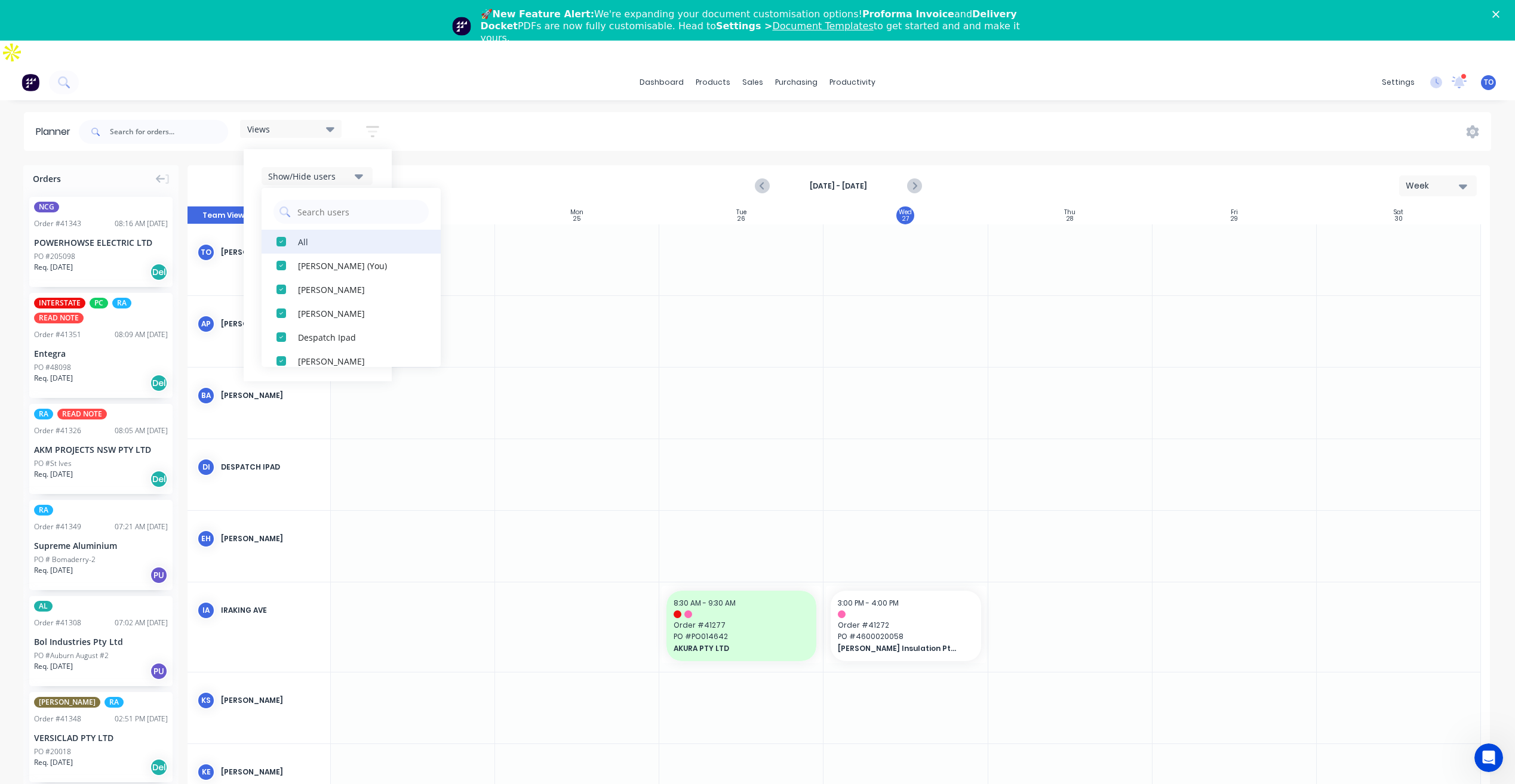
click at [309, 235] on div "All" at bounding box center [358, 241] width 119 height 13
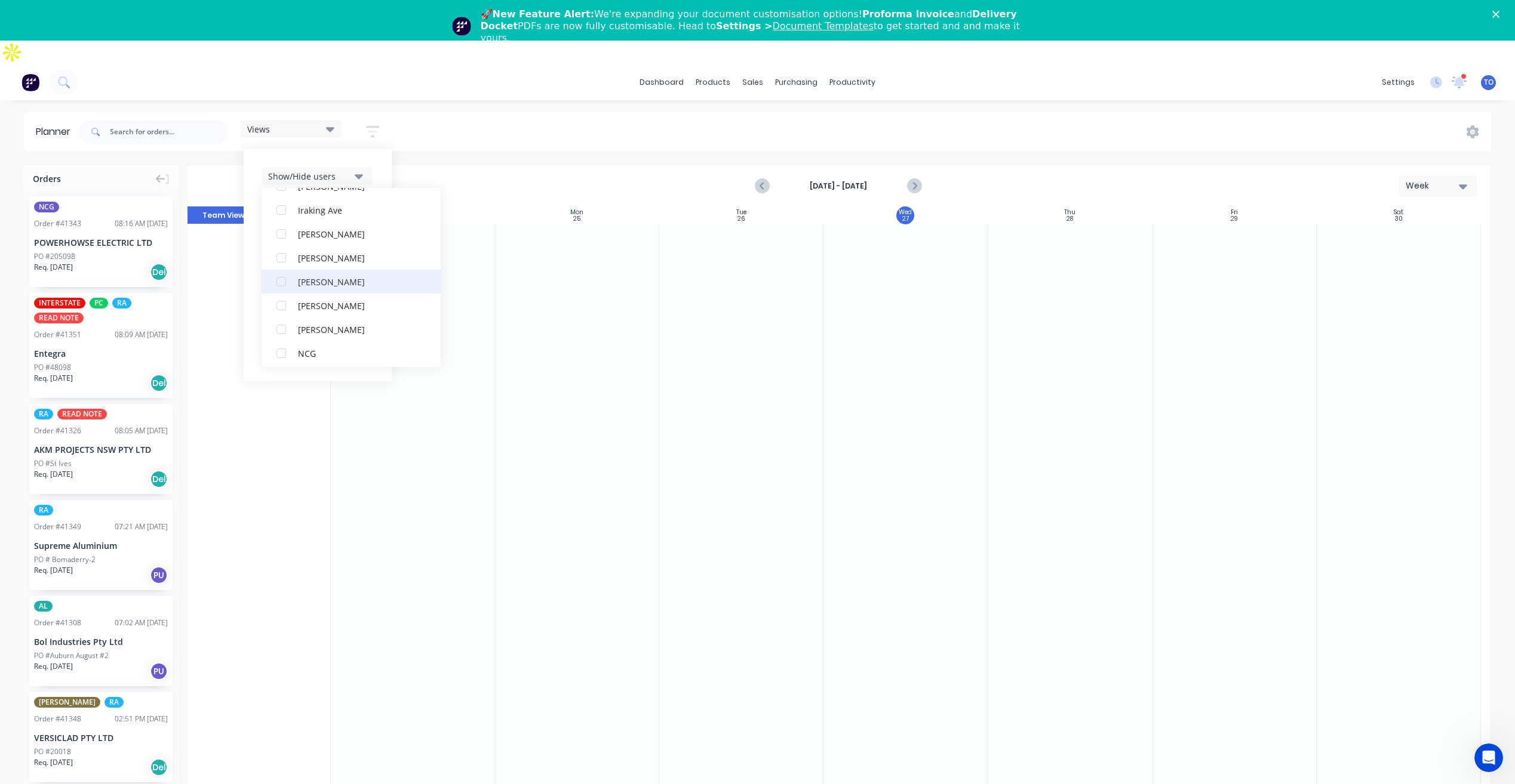
scroll to position [239, 0]
click at [309, 277] on button "NCG" at bounding box center [351, 289] width 179 height 24
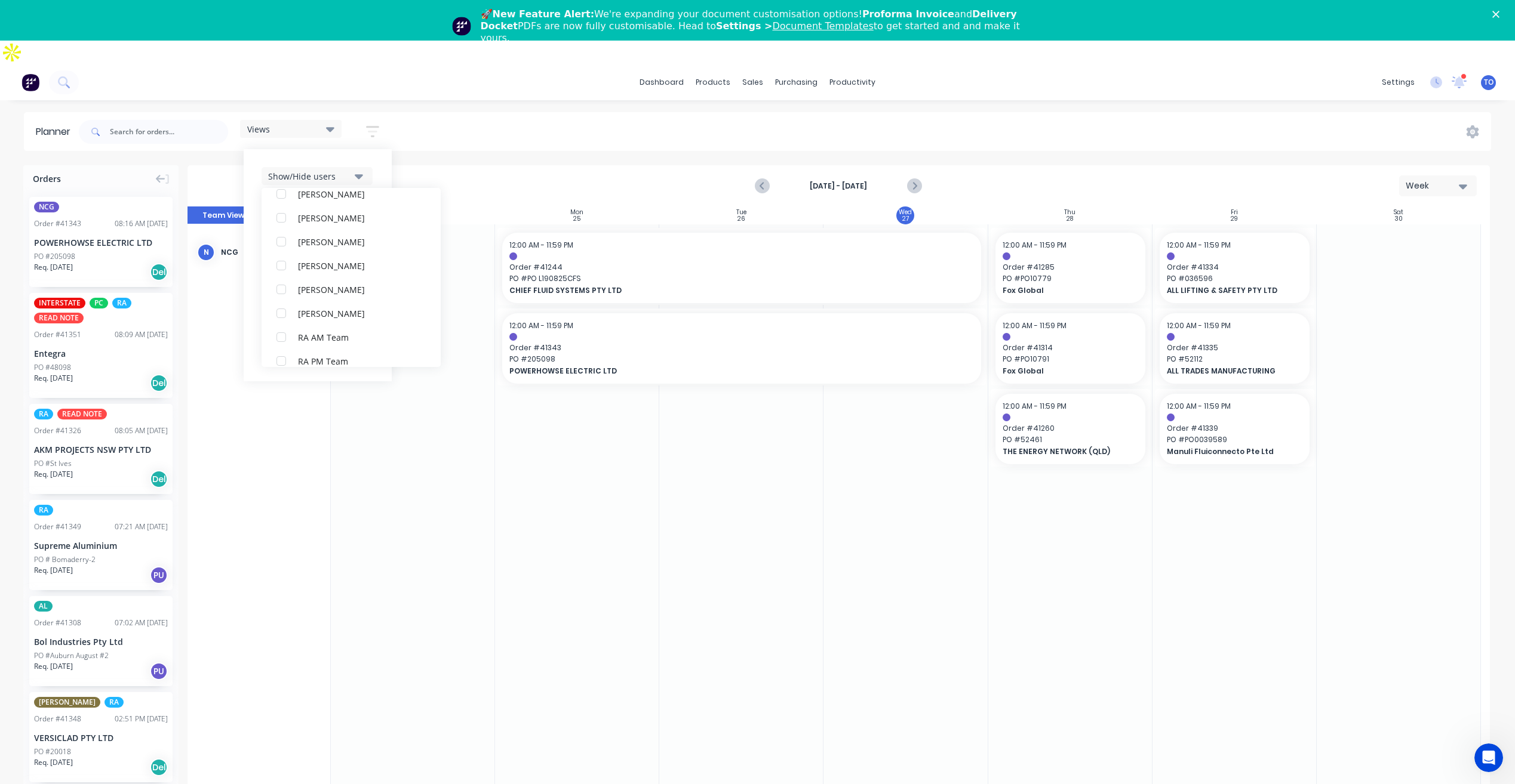
scroll to position [0, 0]
click at [376, 149] on div "Show/Hide users All NCG [PERSON_NAME] (You) [PERSON_NAME] [PERSON_NAME] Despatc…" at bounding box center [317, 265] width 148 height 232
click at [363, 205] on icon "button" at bounding box center [358, 211] width 8 height 13
click at [339, 235] on div "All" at bounding box center [358, 241] width 119 height 13
click at [335, 283] on div "Unscheduled" at bounding box center [358, 289] width 119 height 13
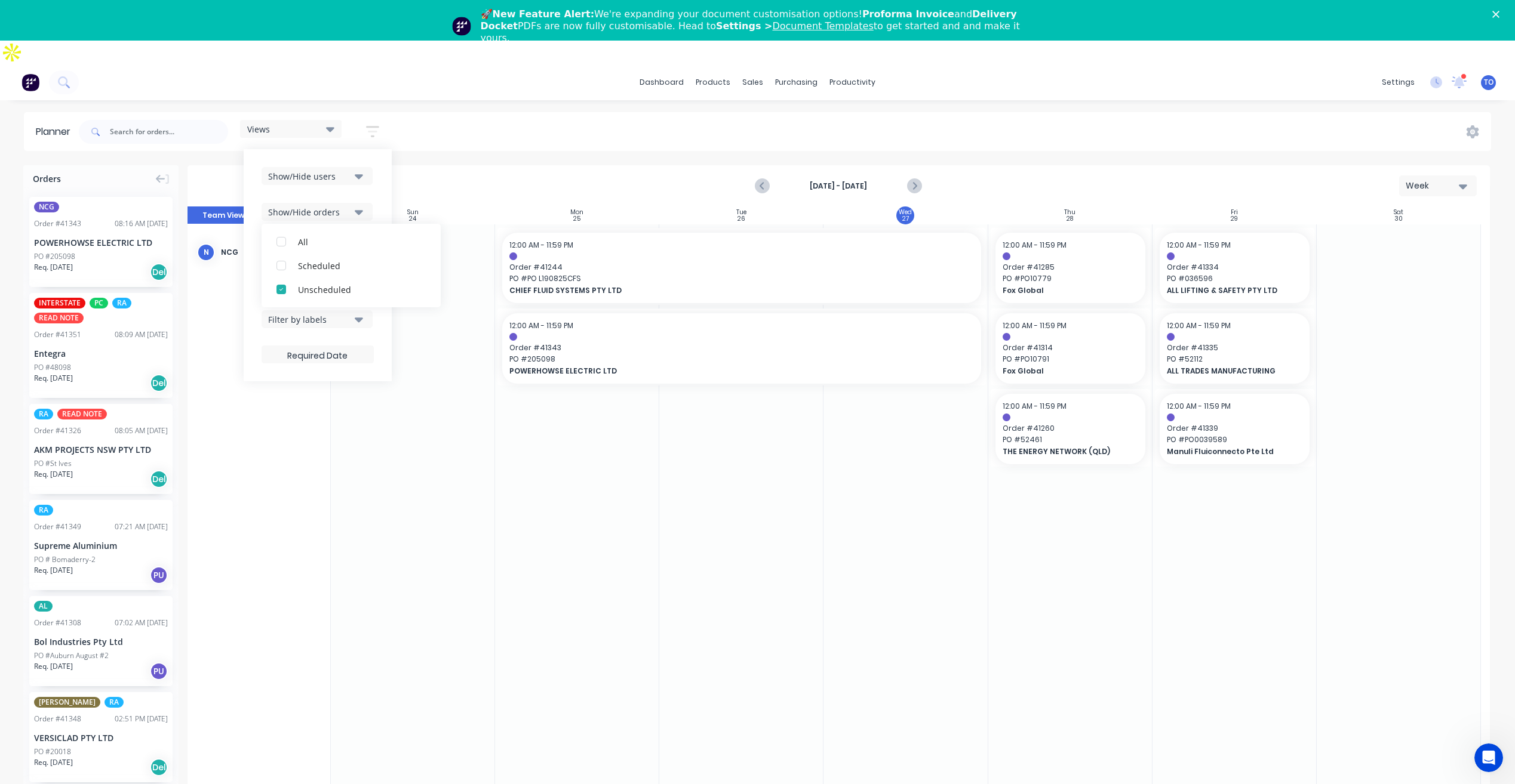
drag, startPoint x: 382, startPoint y: 168, endPoint x: 370, endPoint y: 221, distance: 54.3
click at [382, 168] on div "Show/Hide users Show/Hide orders All Scheduled Unscheduled Filter by status Fil…" at bounding box center [317, 265] width 148 height 232
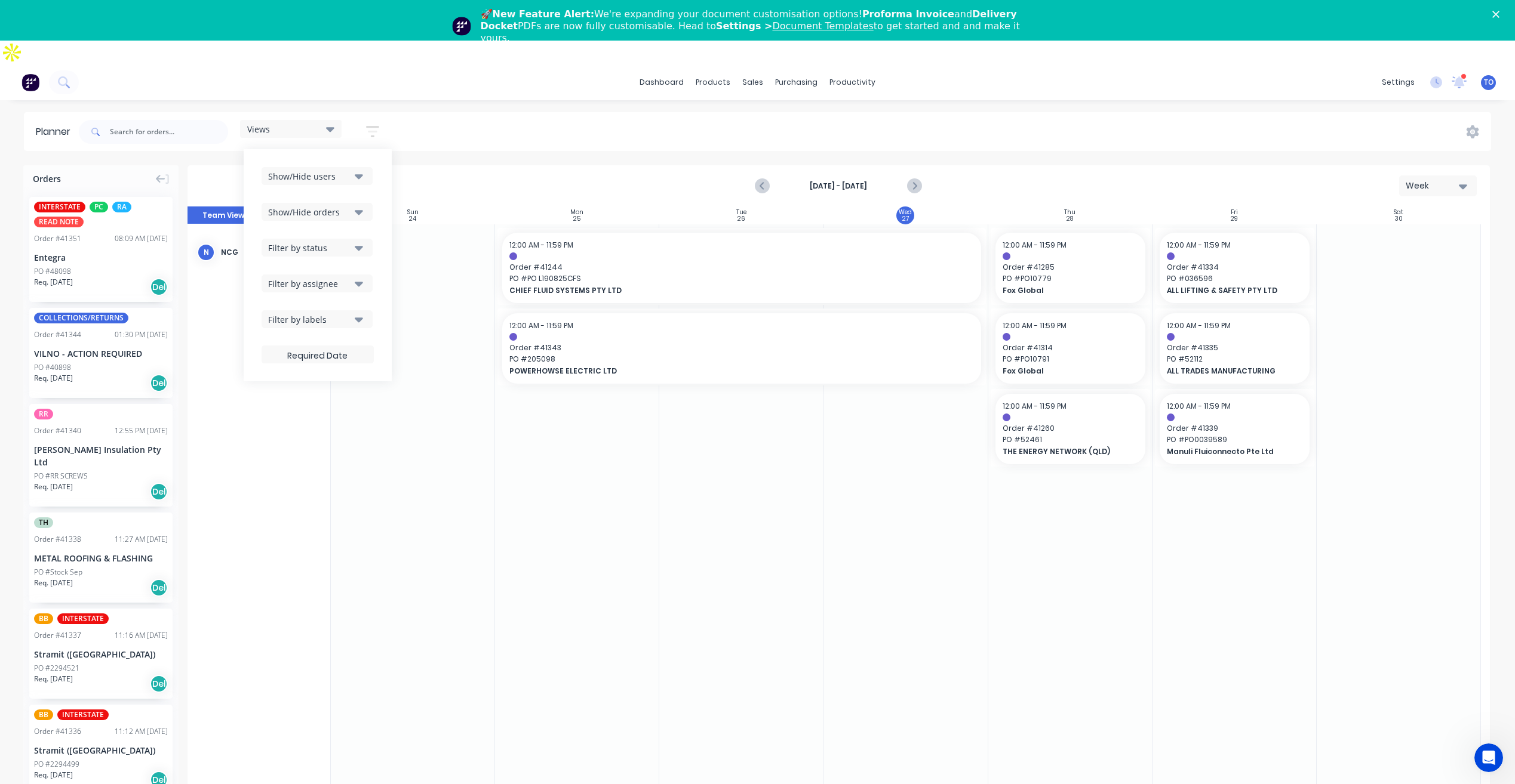
click at [351, 242] on div "Filter by status" at bounding box center [309, 248] width 83 height 13
click at [320, 307] on div "All" at bounding box center [358, 313] width 119 height 13
click at [381, 197] on div "Show/Hide users Show/Hide orders Filter by status All Draft Quote Archived Deli…" at bounding box center [317, 265] width 148 height 232
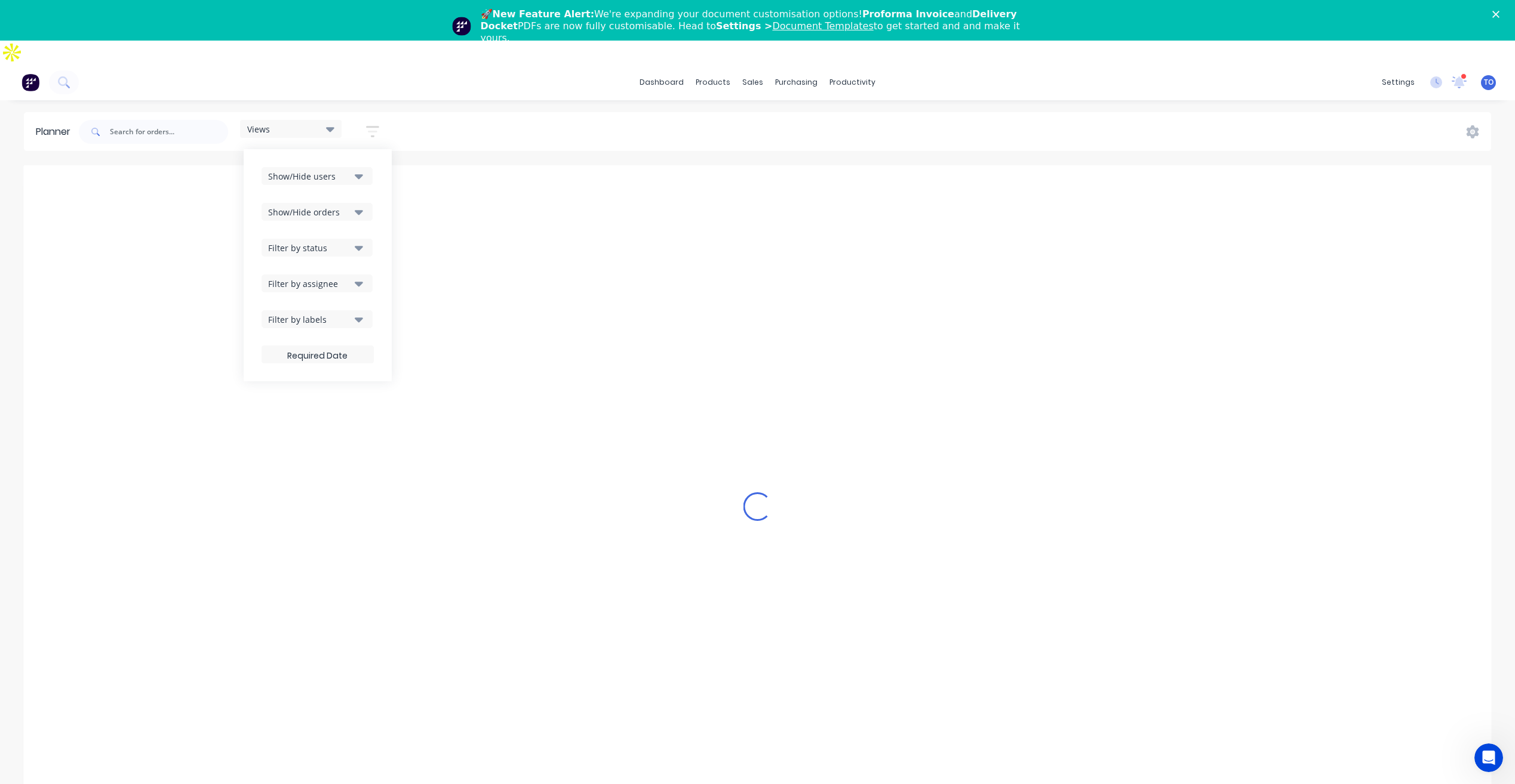
click at [346, 277] on div "Filter by assignee" at bounding box center [309, 284] width 83 height 13
click at [384, 224] on div "Show/Hide users Show/Hide orders Filter by status Filter by assignee All Unassi…" at bounding box center [317, 265] width 148 height 232
click at [359, 310] on button "Filter by labels" at bounding box center [317, 319] width 111 height 18
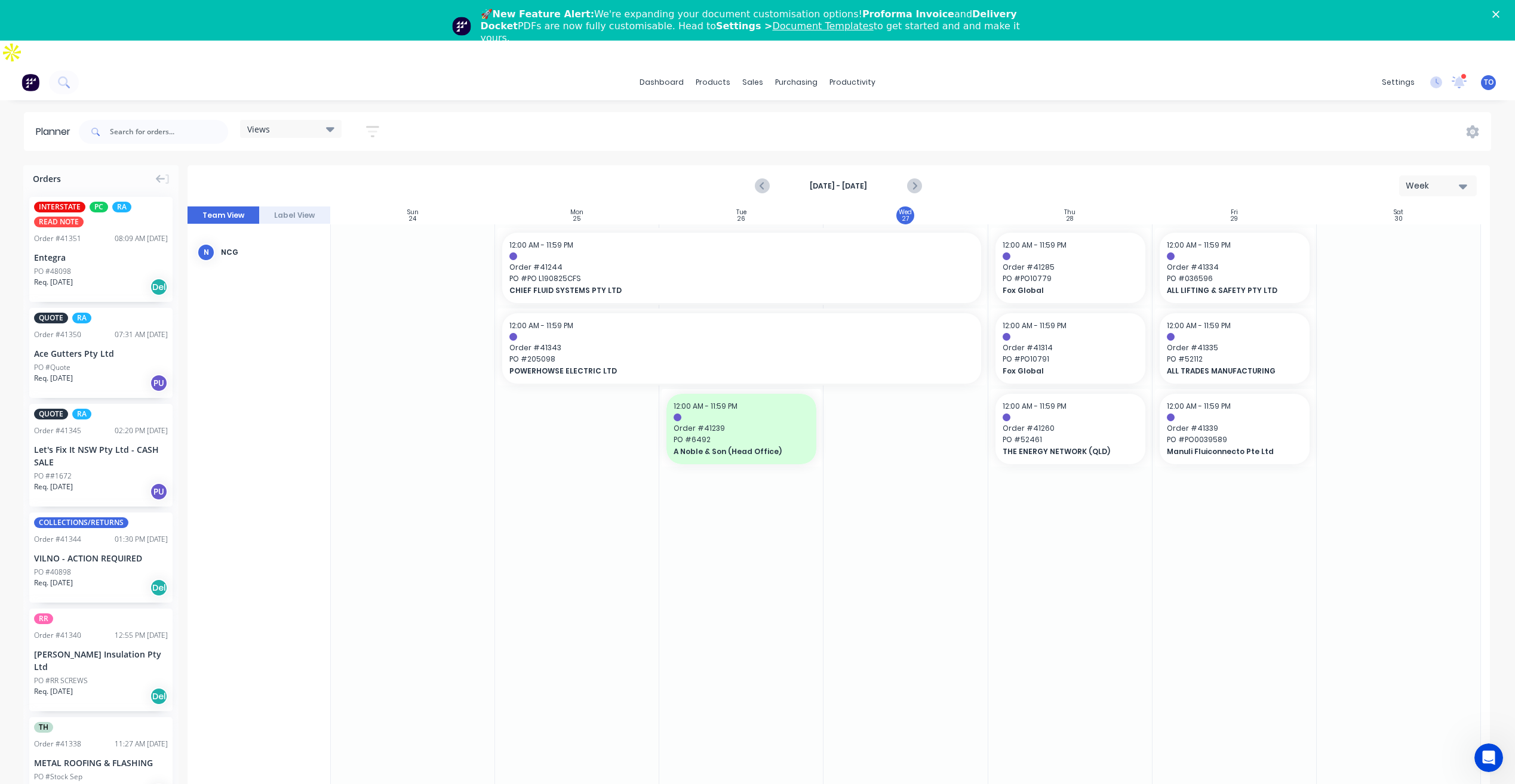
click at [472, 114] on div "Views Save new view None (Default) edit Iraking edit [PERSON_NAME] edit [PERSON…" at bounding box center [783, 132] width 1415 height 36
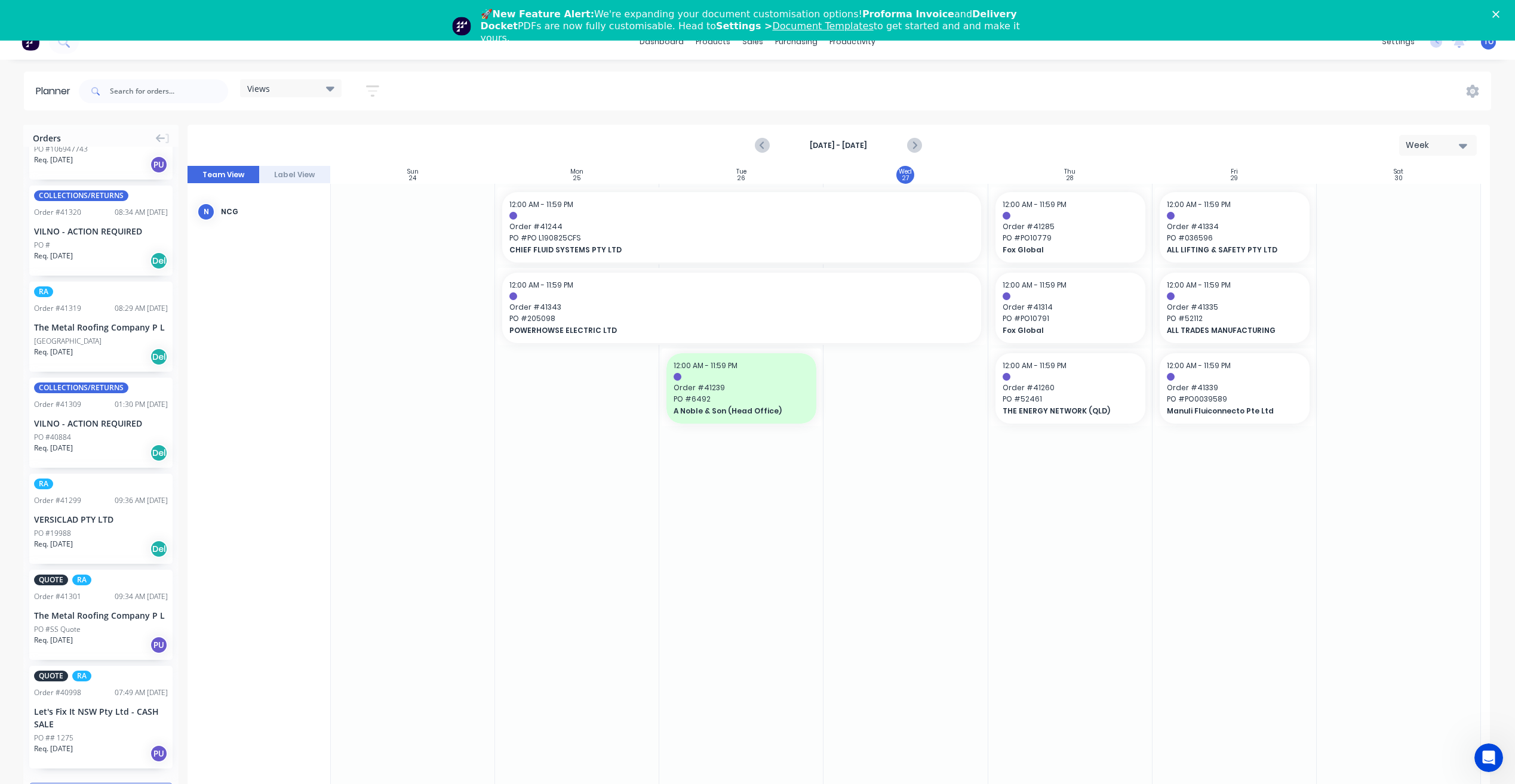
scroll to position [1273, 0]
click at [173, 79] on input "text" at bounding box center [169, 91] width 118 height 24
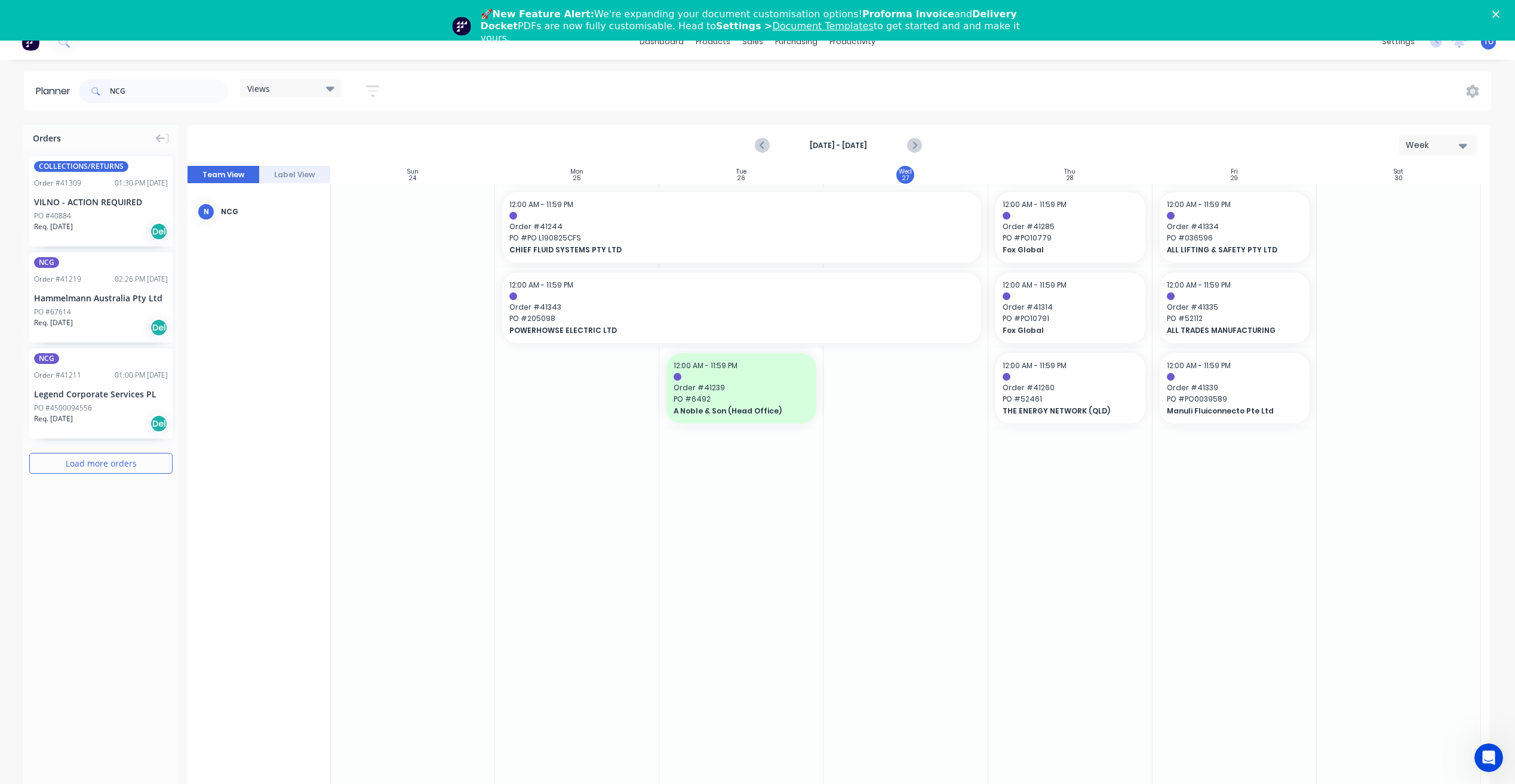
click at [73, 453] on button "Load more orders" at bounding box center [101, 463] width 144 height 21
drag, startPoint x: 56, startPoint y: 371, endPoint x: 1013, endPoint y: 229, distance: 967.5
drag, startPoint x: 74, startPoint y: 261, endPoint x: 908, endPoint y: 243, distance: 834.2
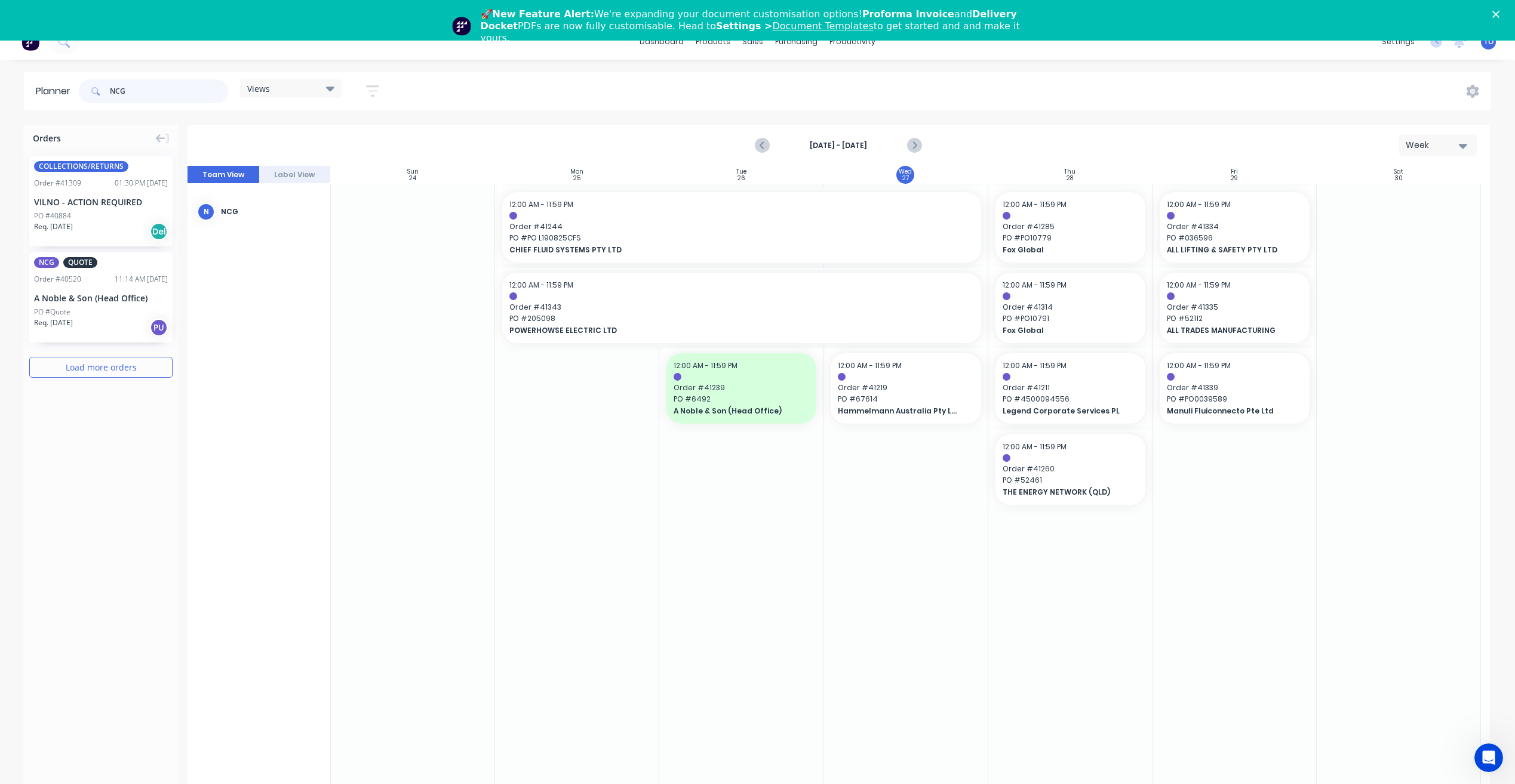
click at [169, 79] on input "NCG" at bounding box center [169, 91] width 118 height 24
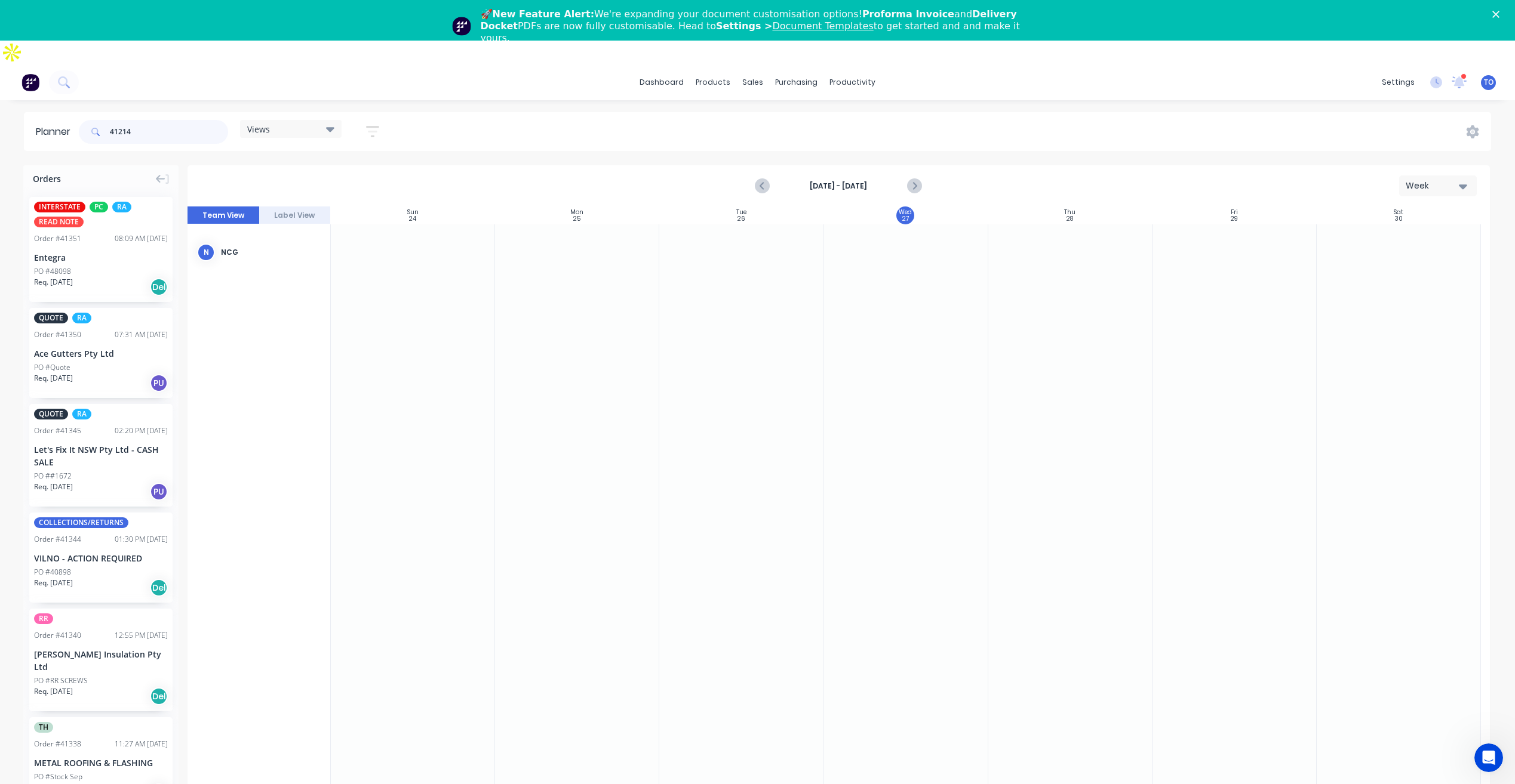
type input "41214"
click at [364, 120] on button "button" at bounding box center [372, 131] width 38 height 23
click at [359, 205] on icon "button" at bounding box center [358, 211] width 8 height 13
click at [363, 169] on icon "button" at bounding box center [358, 176] width 8 height 13
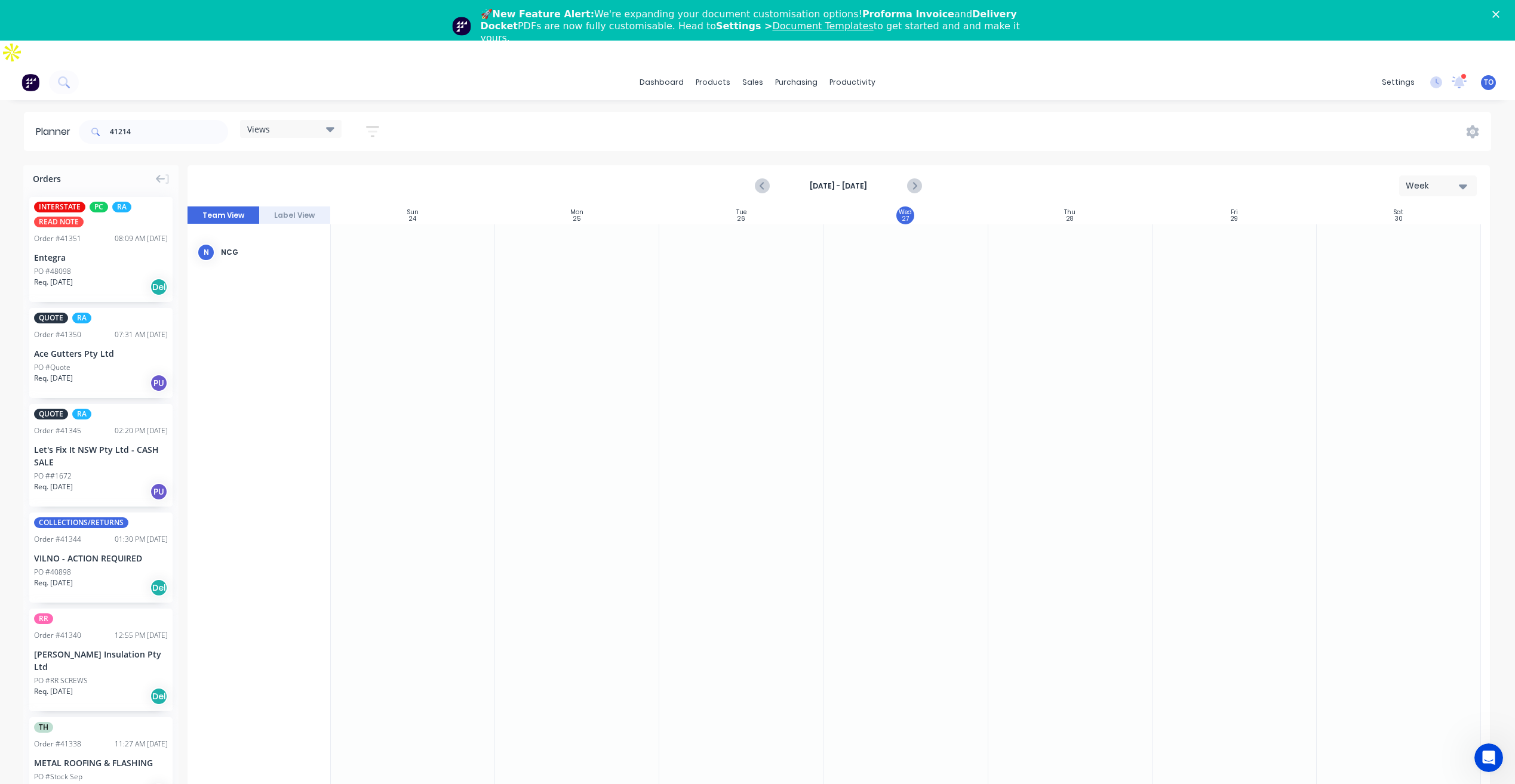
drag, startPoint x: 689, startPoint y: 132, endPoint x: 782, endPoint y: 107, distance: 96.3
click at [690, 132] on div "Planner 41214 Views Save new view None (Default) edit Iraking edit [PERSON_NAME…" at bounding box center [757, 480] width 1515 height 736
click at [792, 101] on div "Sales Orders" at bounding box center [797, 98] width 49 height 11
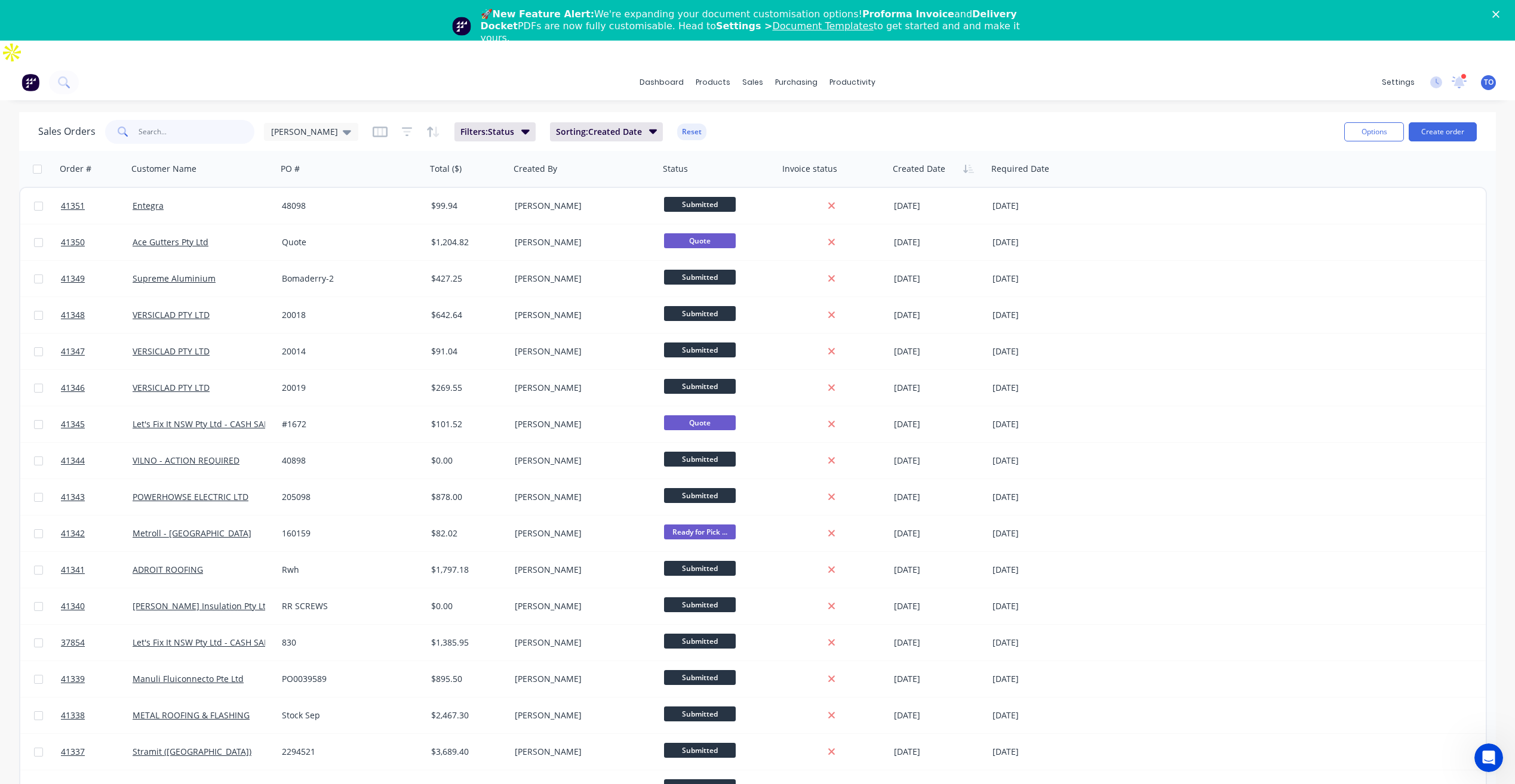
click at [158, 120] on input "text" at bounding box center [196, 132] width 116 height 24
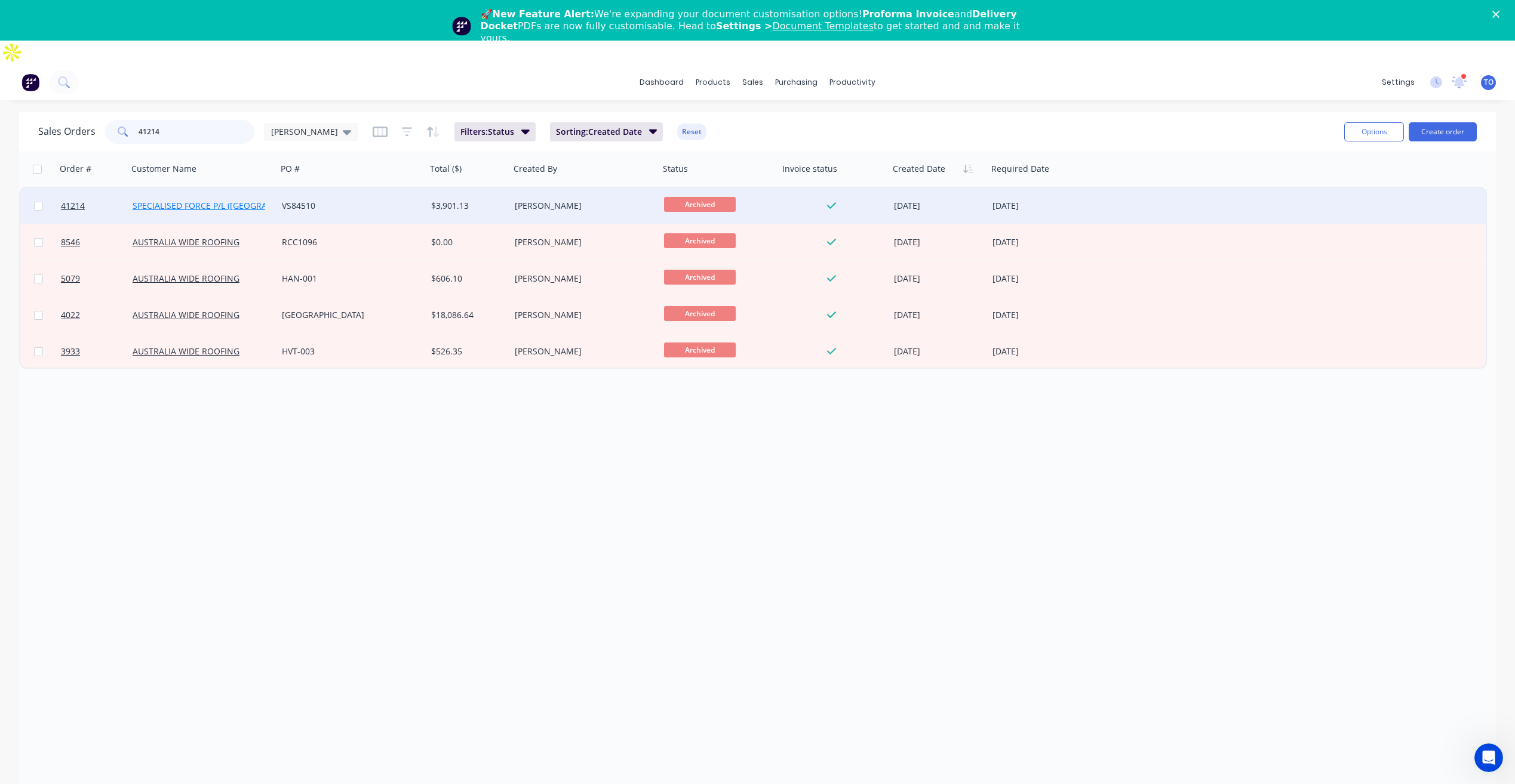
type input "41214"
click at [177, 200] on link "SPECIALISED FORCE P/L ([GEOGRAPHIC_DATA])" at bounding box center [224, 206] width 182 height 11
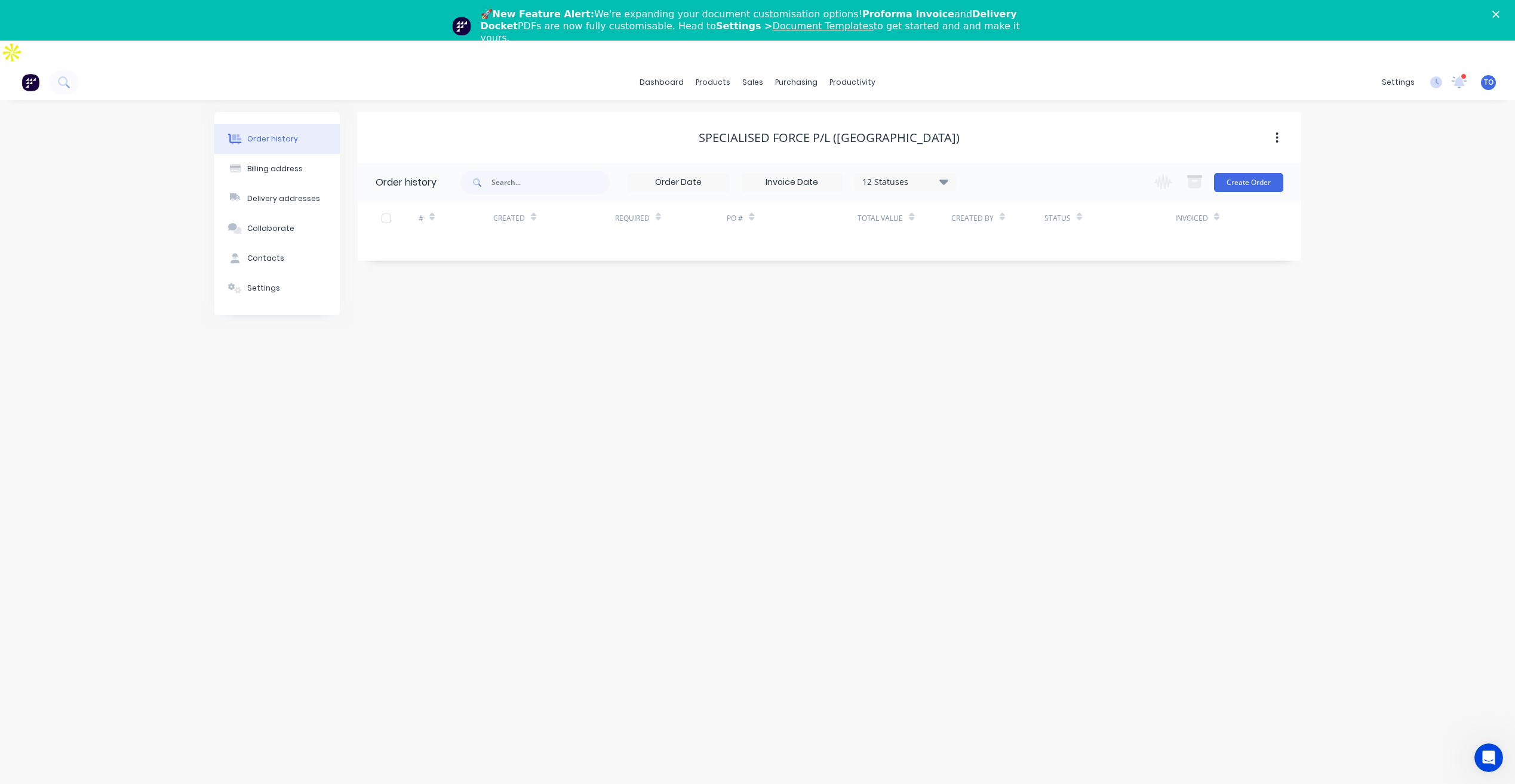
click at [890, 175] on div "12 Statuses" at bounding box center [905, 182] width 100 height 13
click at [975, 314] on div "All" at bounding box center [929, 326] width 149 height 24
click at [1004, 319] on label at bounding box center [1004, 319] width 0 height 0
click at [1004, 319] on input "checkbox" at bounding box center [1008, 325] width 10 height 11
checkbox input "true"
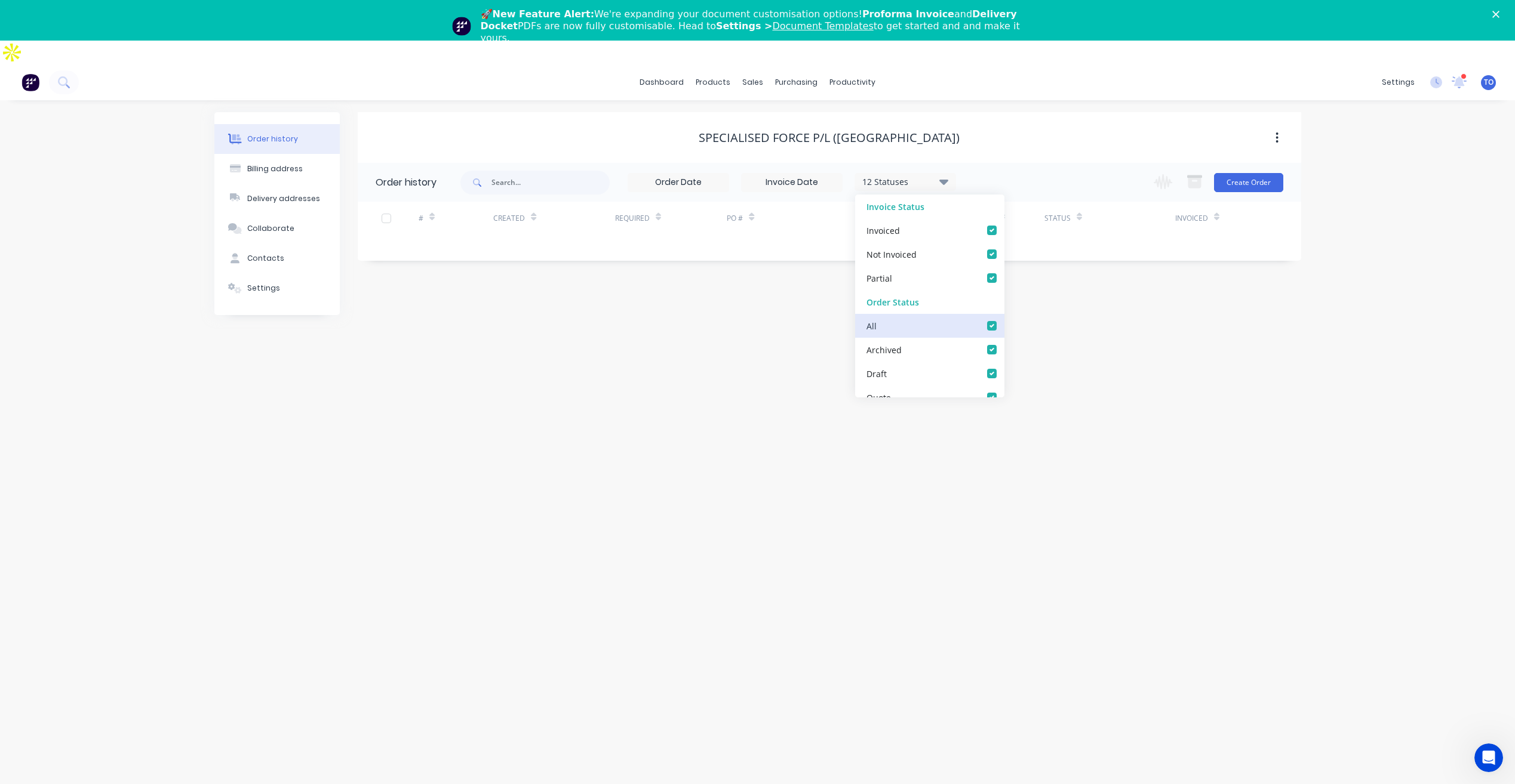
checkbox input "true"
click at [1325, 253] on div "Order history Billing address Delivery addresses Collaborate Contacts Settings …" at bounding box center [757, 474] width 1515 height 748
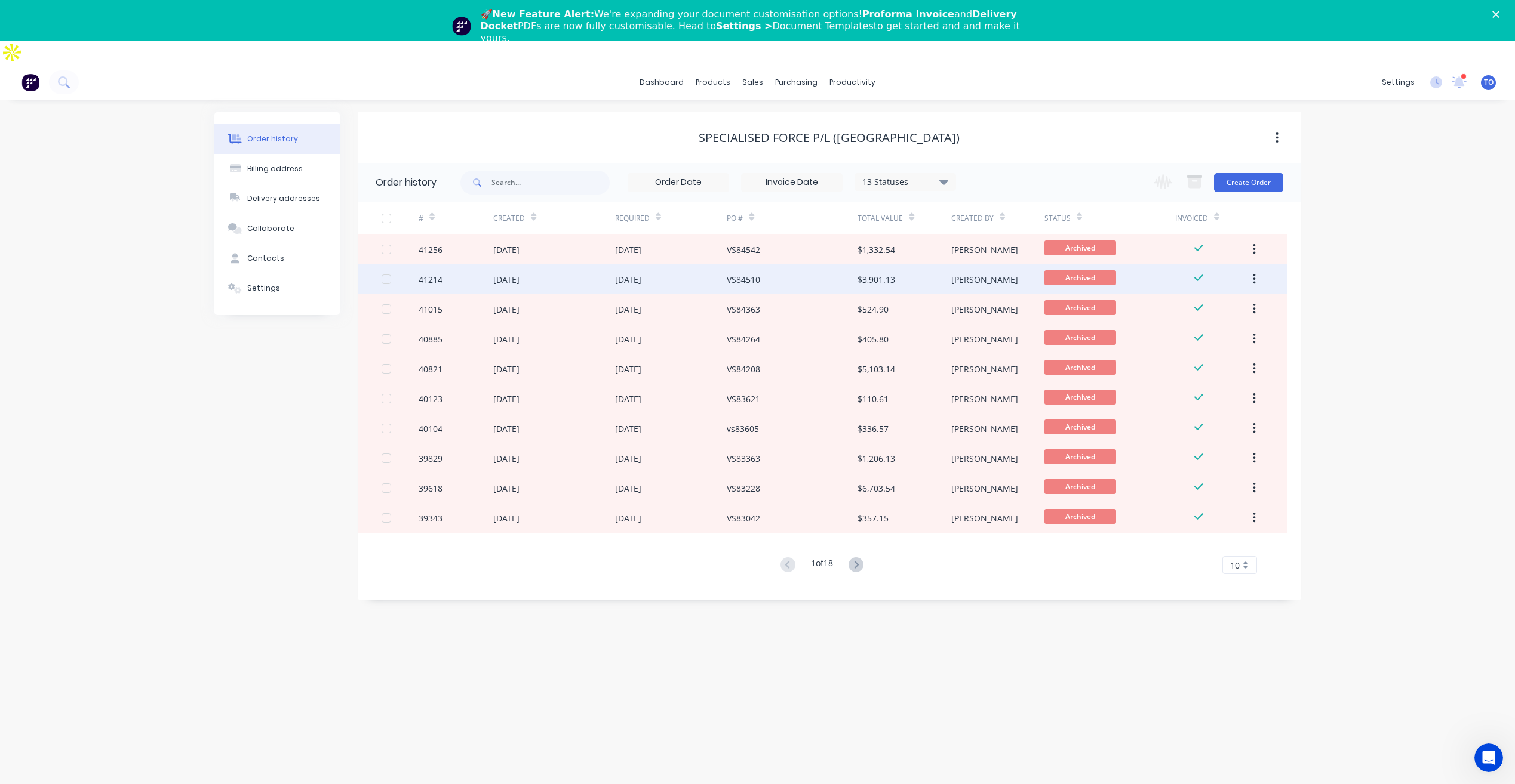
click at [631, 264] on div "[DATE]" at bounding box center [671, 279] width 112 height 30
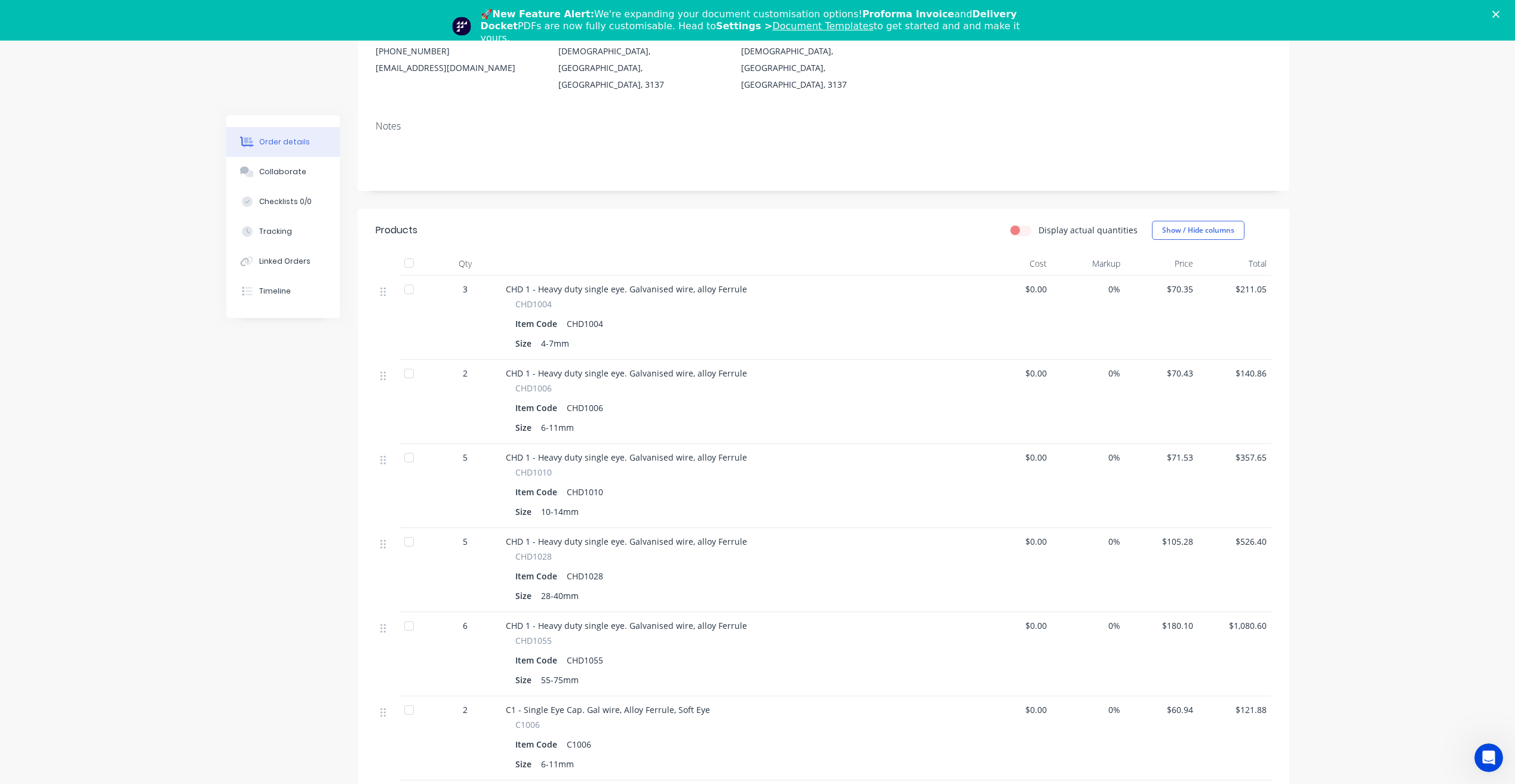
scroll to position [358, 0]
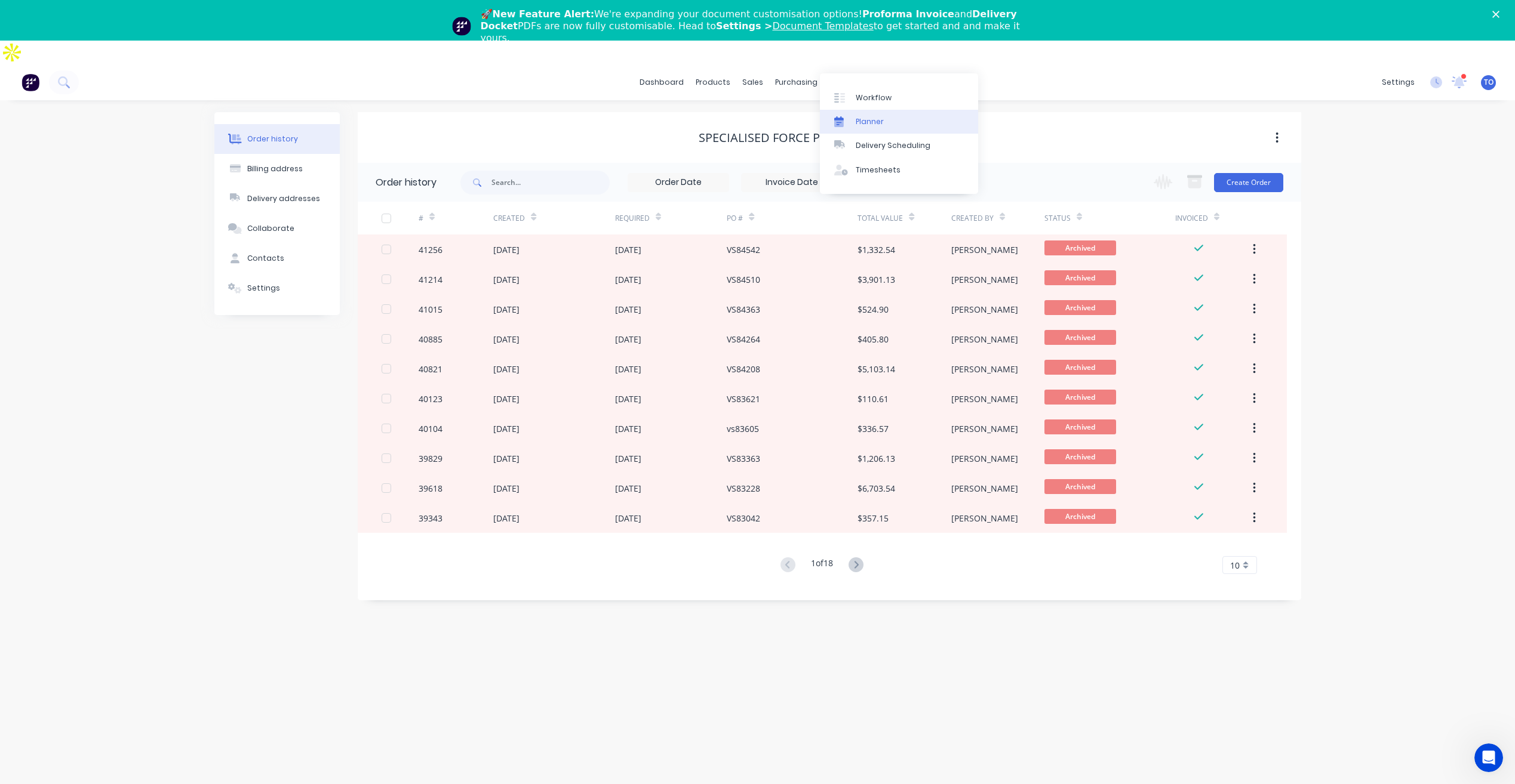
click at [879, 126] on div "Planner" at bounding box center [870, 121] width 28 height 11
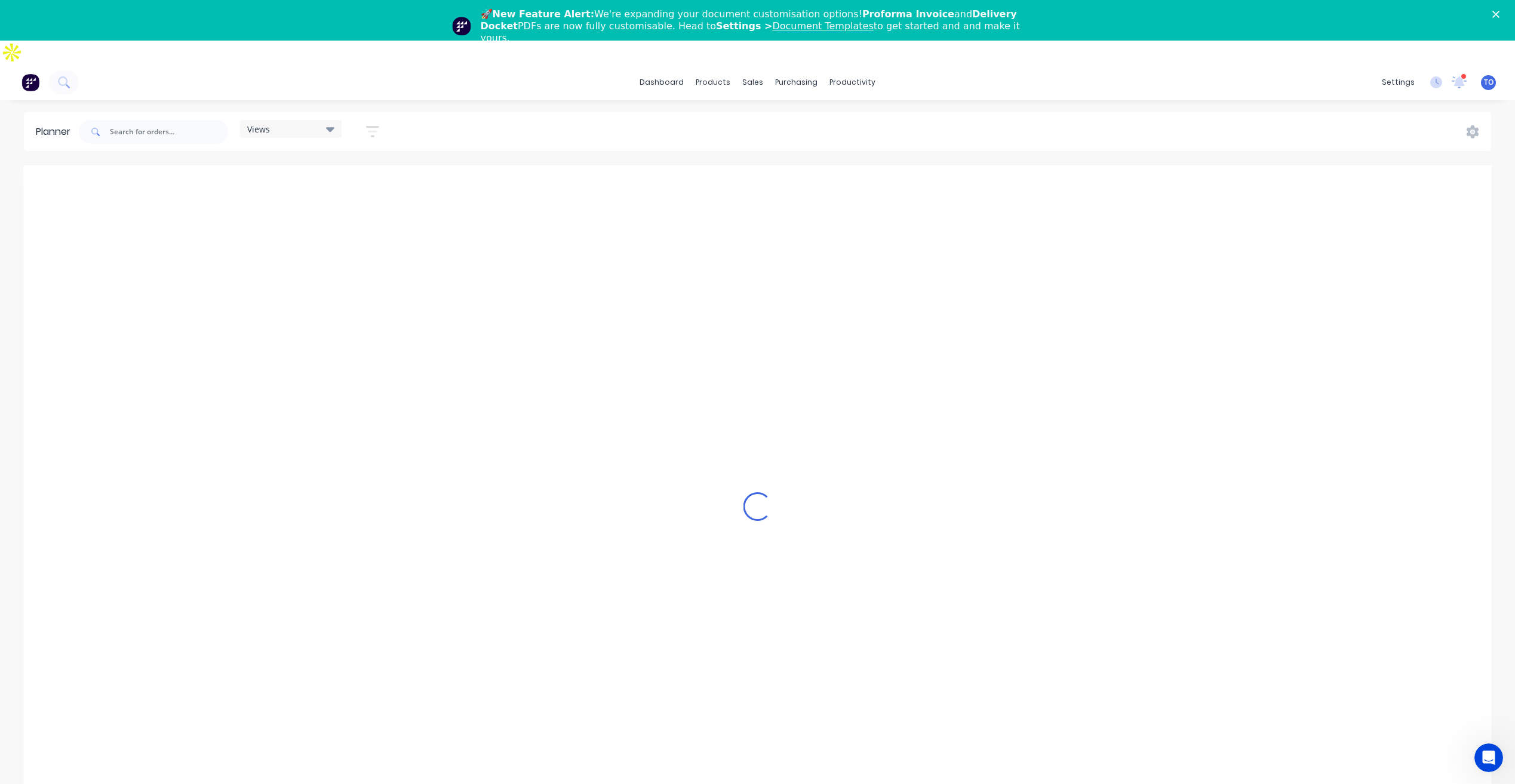
scroll to position [0, 1529]
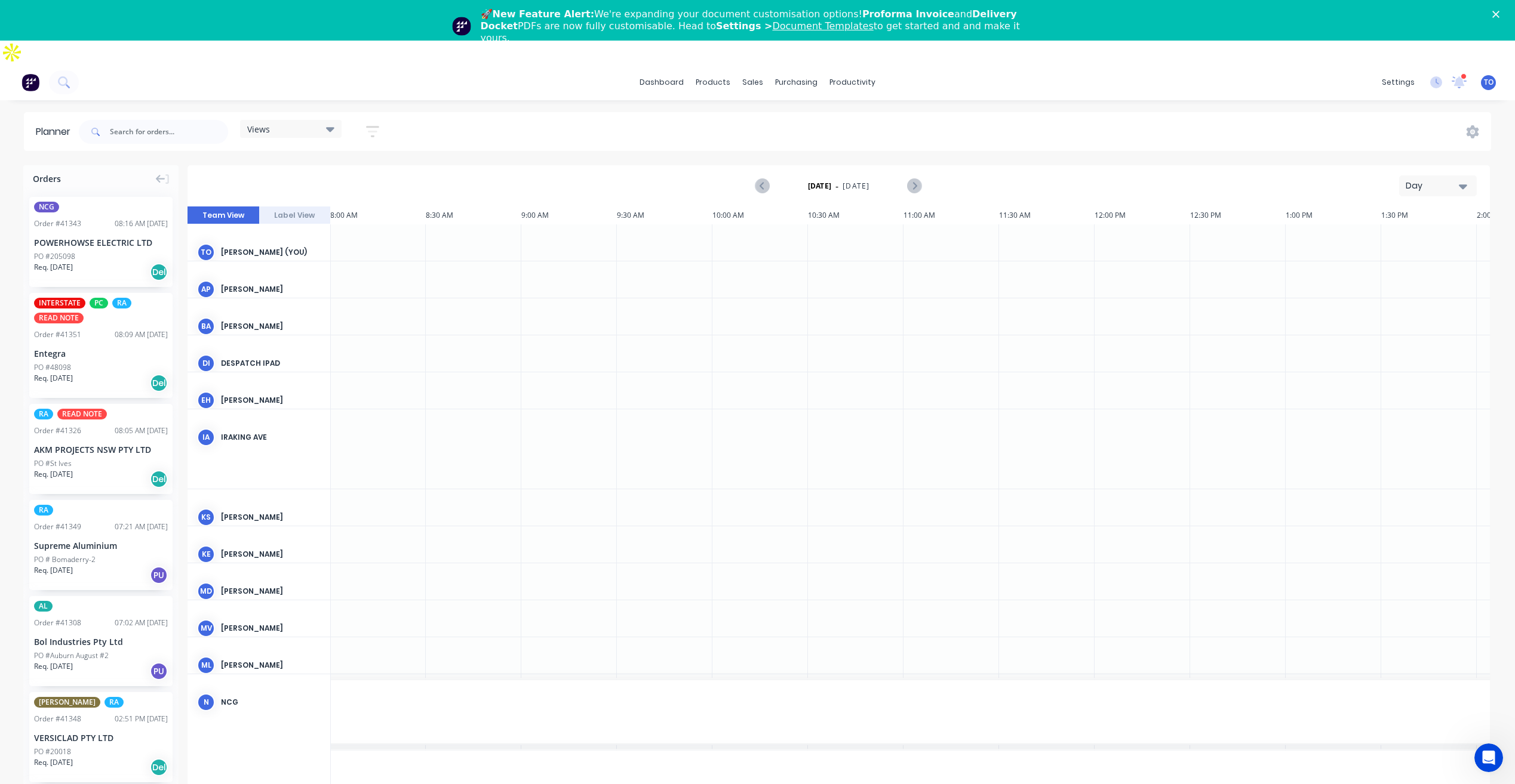
drag, startPoint x: 1434, startPoint y: 155, endPoint x: 1429, endPoint y: 164, distance: 10.3
click at [1433, 175] on button "Day" at bounding box center [1438, 185] width 77 height 21
click at [1386, 230] on div "Week" at bounding box center [1416, 242] width 118 height 24
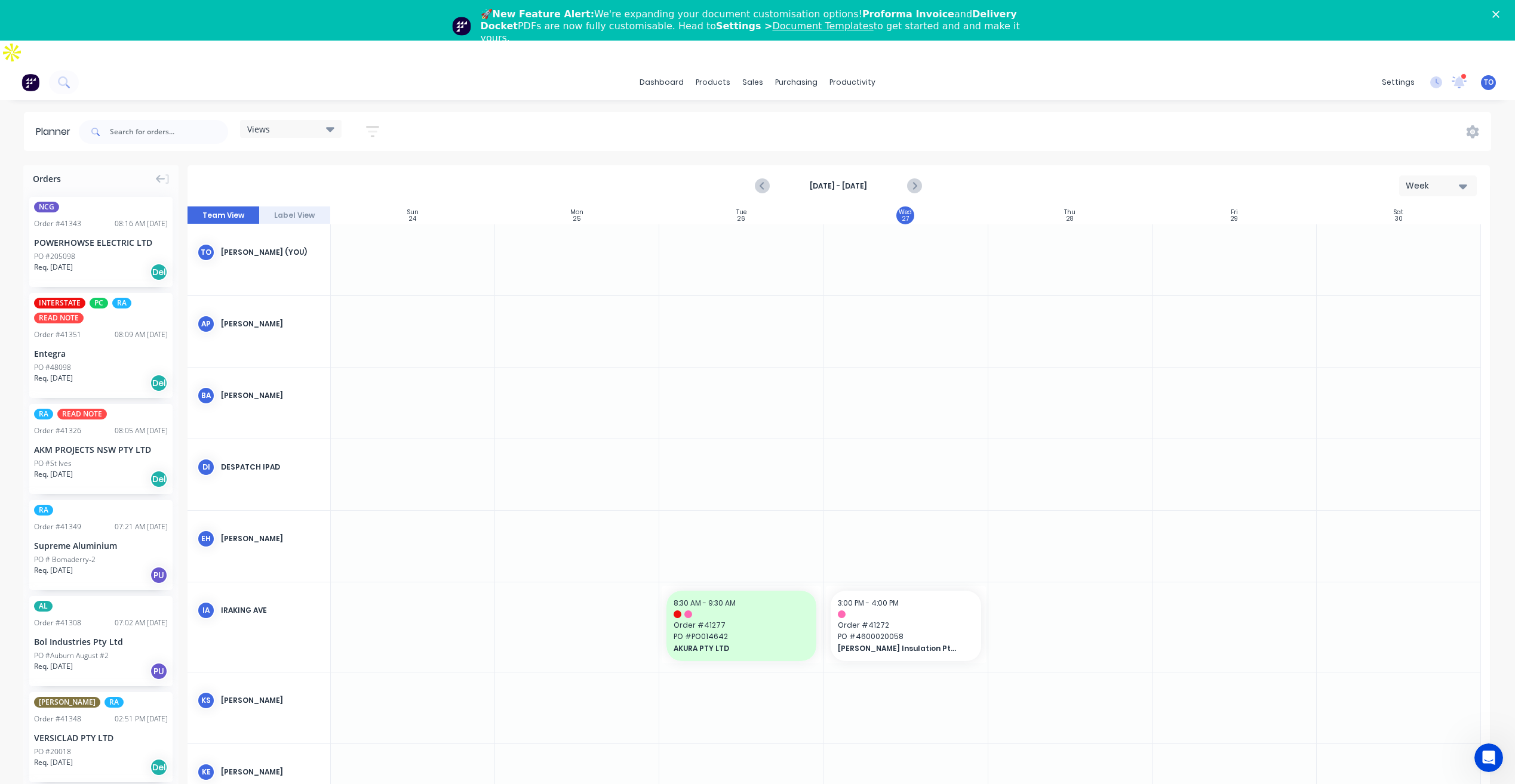
click at [363, 120] on button "button" at bounding box center [372, 131] width 38 height 23
click at [336, 167] on div "Show/Hide users Show/Hide orders Filter by status Filter by assignee Filter by …" at bounding box center [318, 265] width 112 height 196
click at [338, 170] on div "Show/Hide users" at bounding box center [309, 176] width 83 height 13
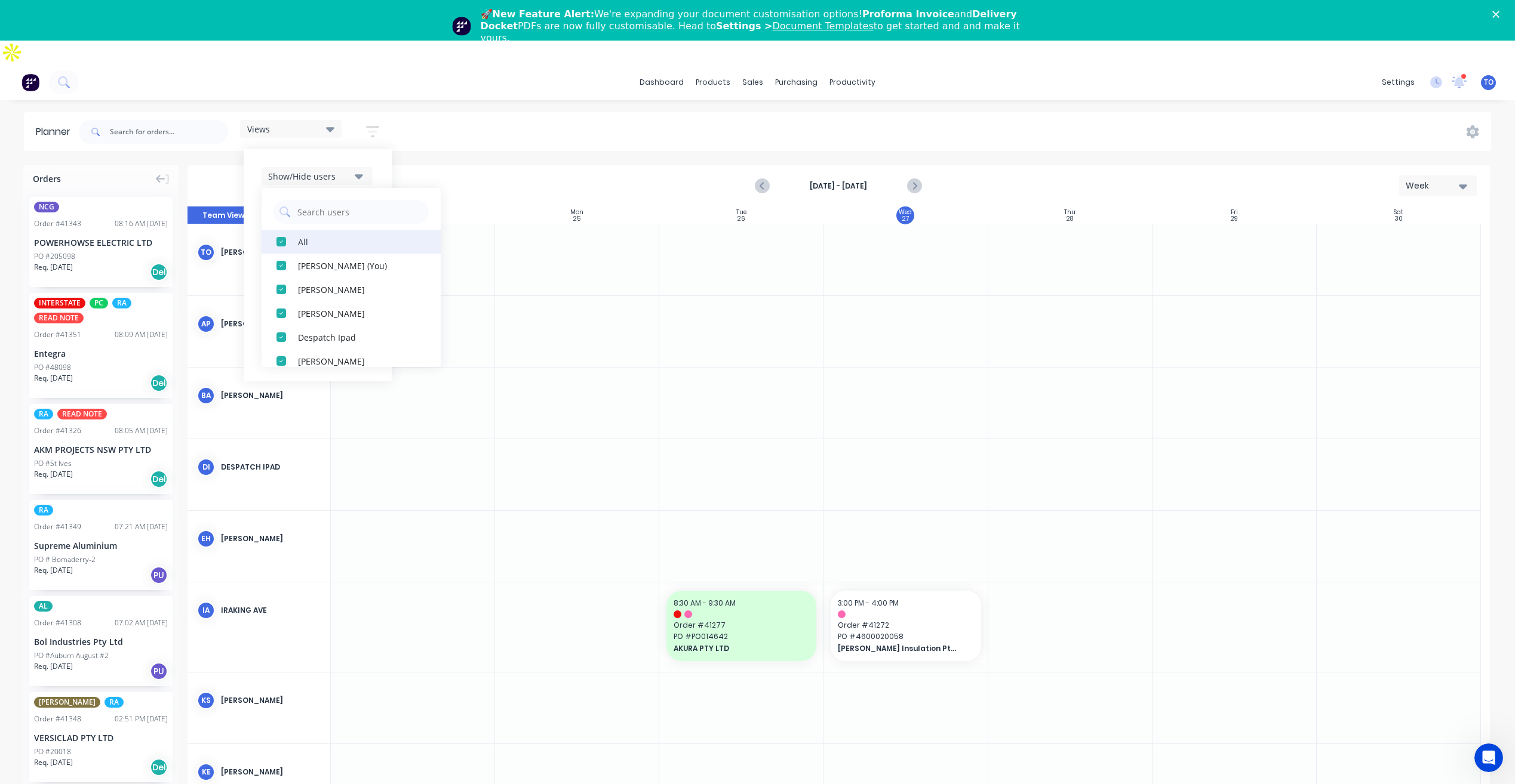
click at [307, 235] on div "All" at bounding box center [358, 241] width 119 height 13
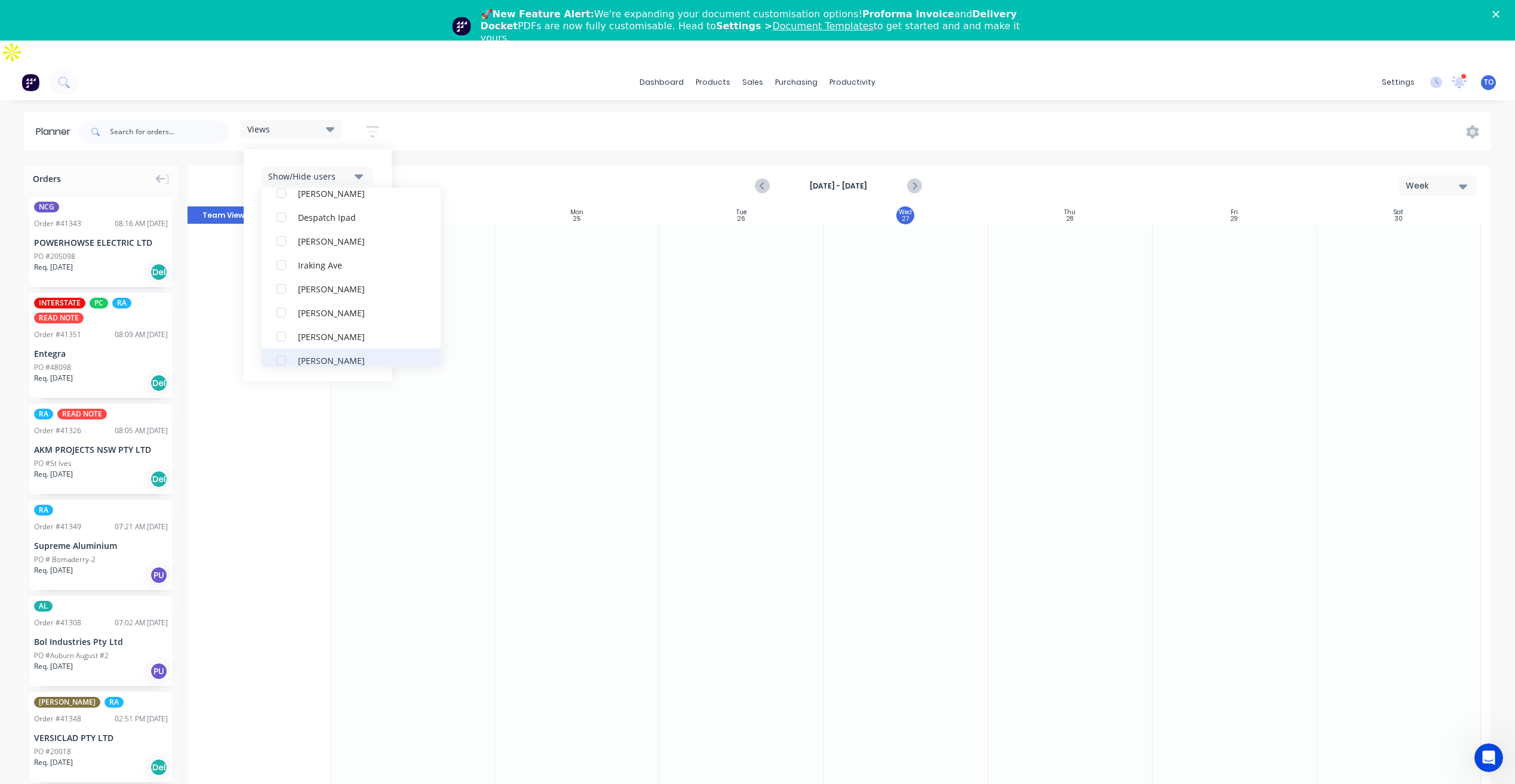
scroll to position [179, 0]
click at [306, 343] on div "NCG" at bounding box center [358, 349] width 119 height 13
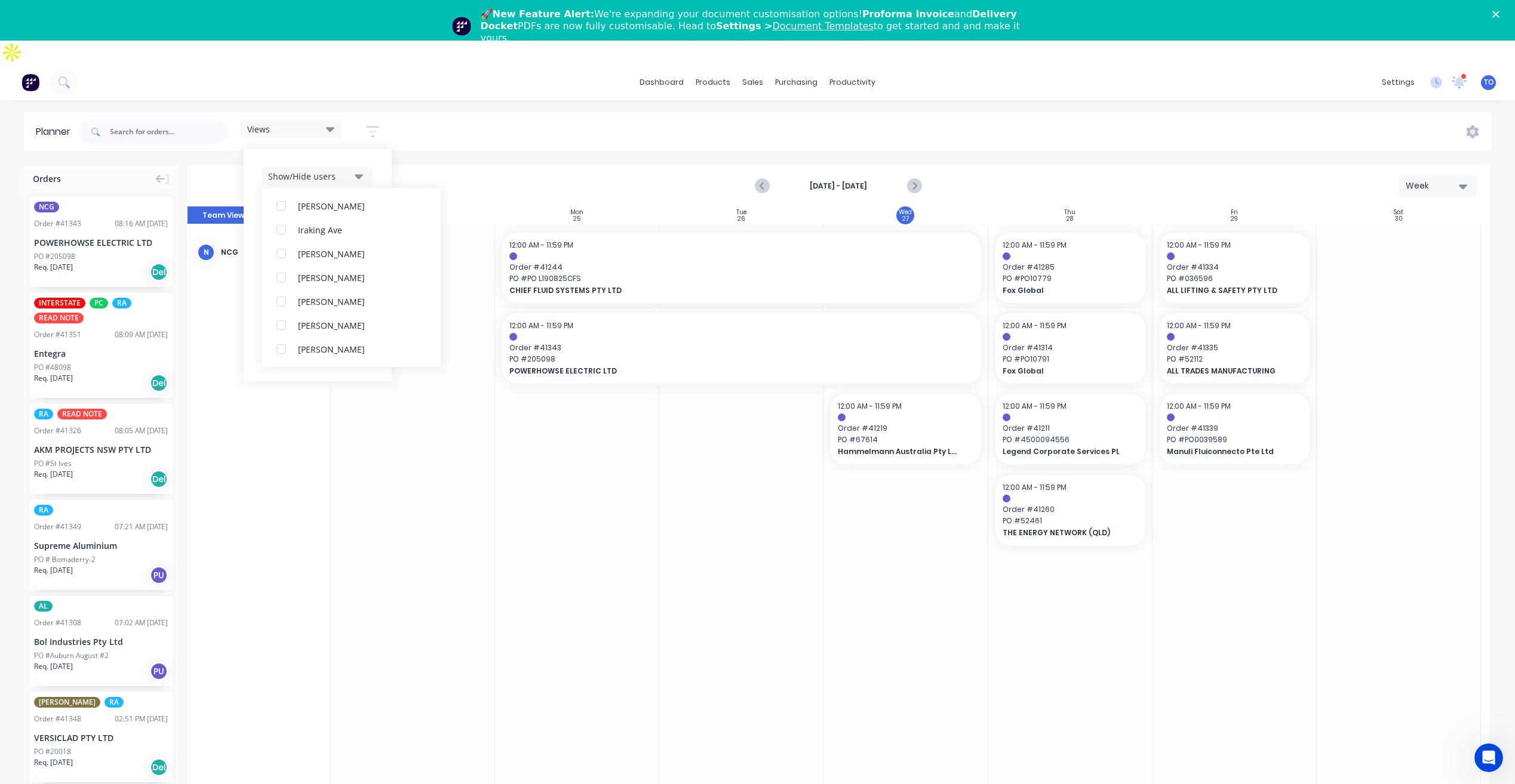
scroll to position [0, 0]
click at [377, 150] on div "Show/Hide users All NCG [PERSON_NAME] (You) [PERSON_NAME] [PERSON_NAME] Despatc…" at bounding box center [317, 265] width 148 height 232
click at [318, 242] on div "Filter by status" at bounding box center [309, 248] width 83 height 13
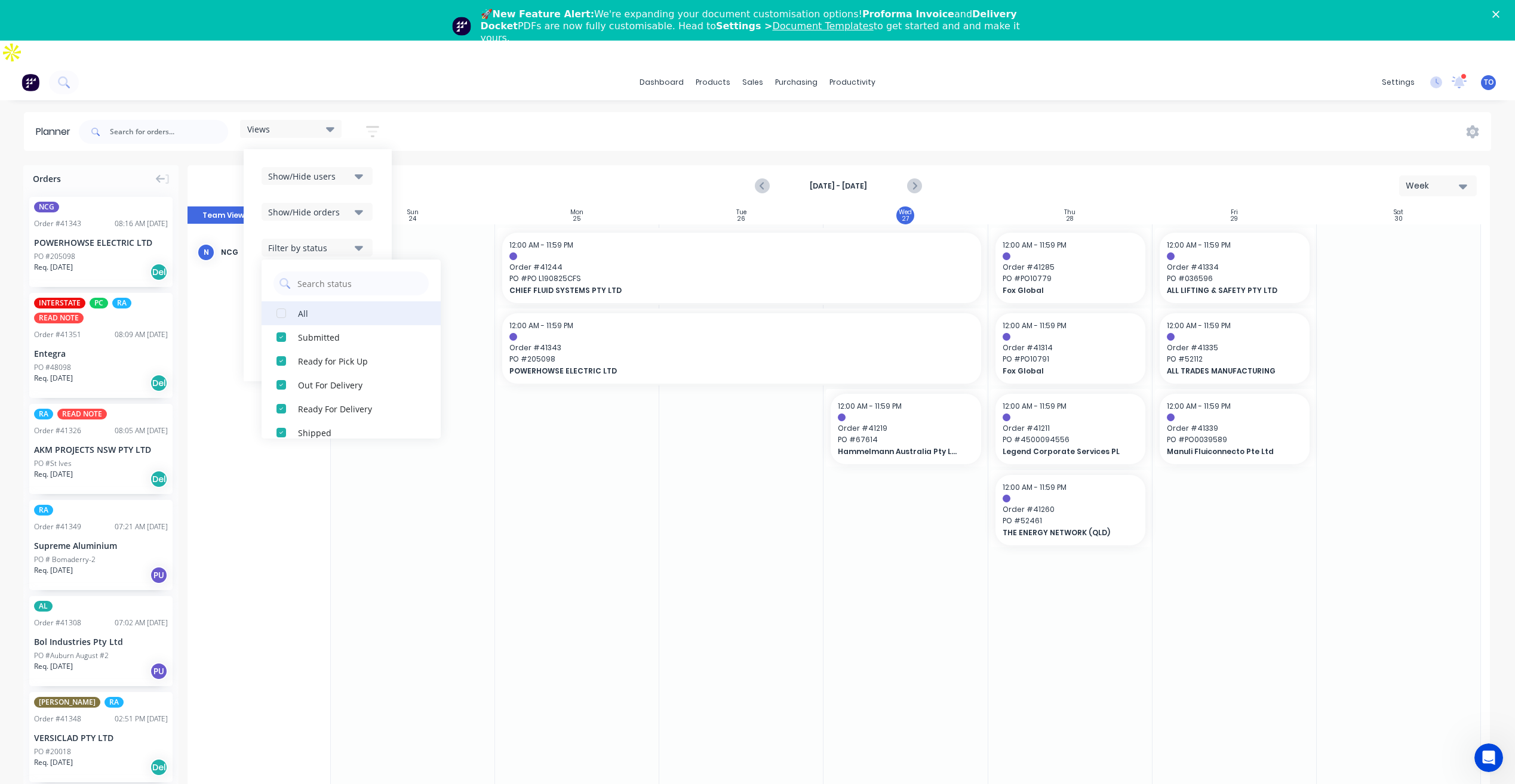
click at [312, 307] on div "All" at bounding box center [358, 313] width 119 height 13
click at [361, 205] on icon "button" at bounding box center [358, 211] width 8 height 13
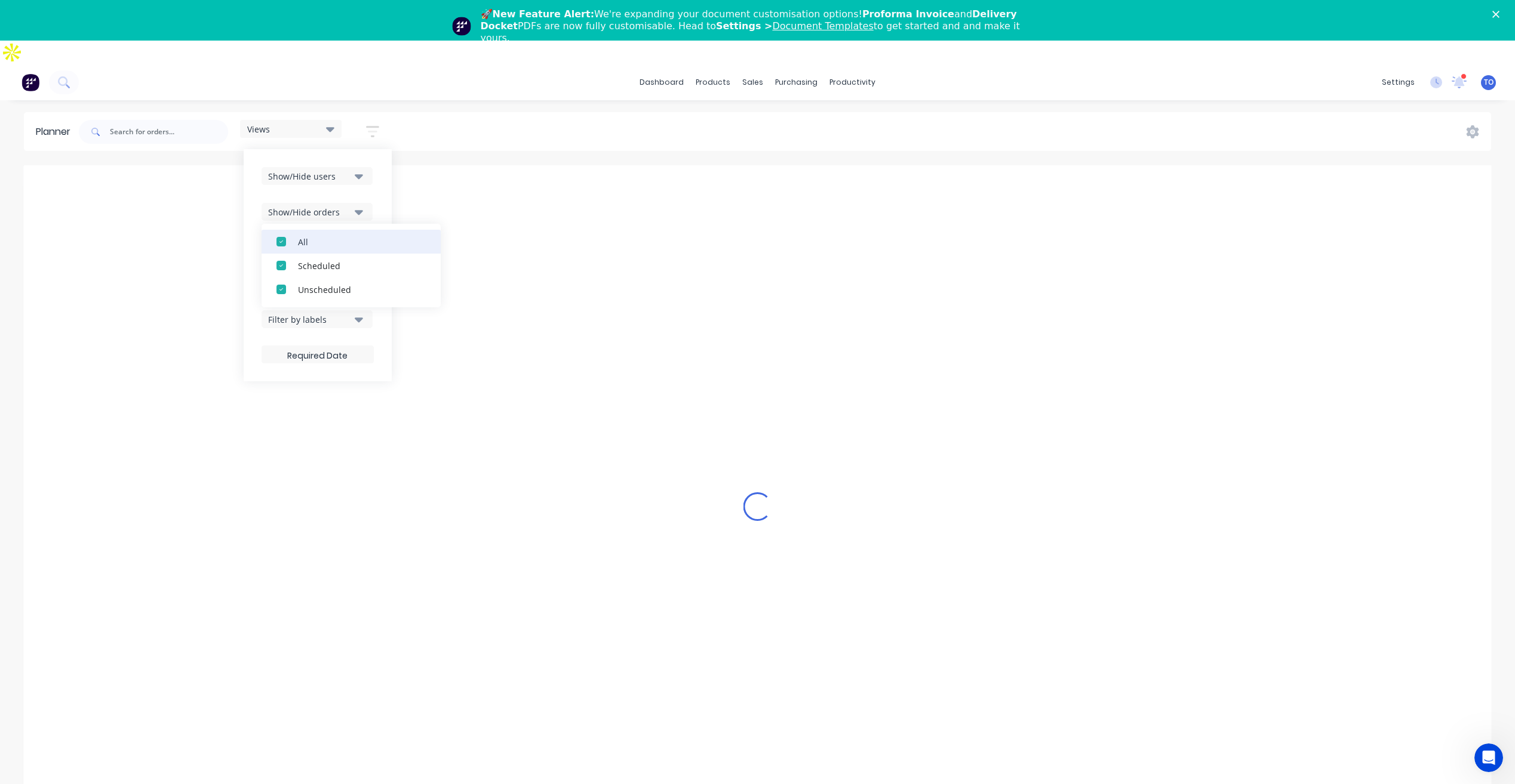
click at [336, 235] on div "All" at bounding box center [358, 241] width 119 height 13
click at [342, 283] on div "Unscheduled" at bounding box center [358, 289] width 119 height 13
click at [379, 172] on div "Show/Hide users Show/Hide orders All Scheduled Unscheduled Filter by status Fil…" at bounding box center [317, 265] width 148 height 232
click at [342, 274] on button "Filter by assignee" at bounding box center [317, 283] width 111 height 18
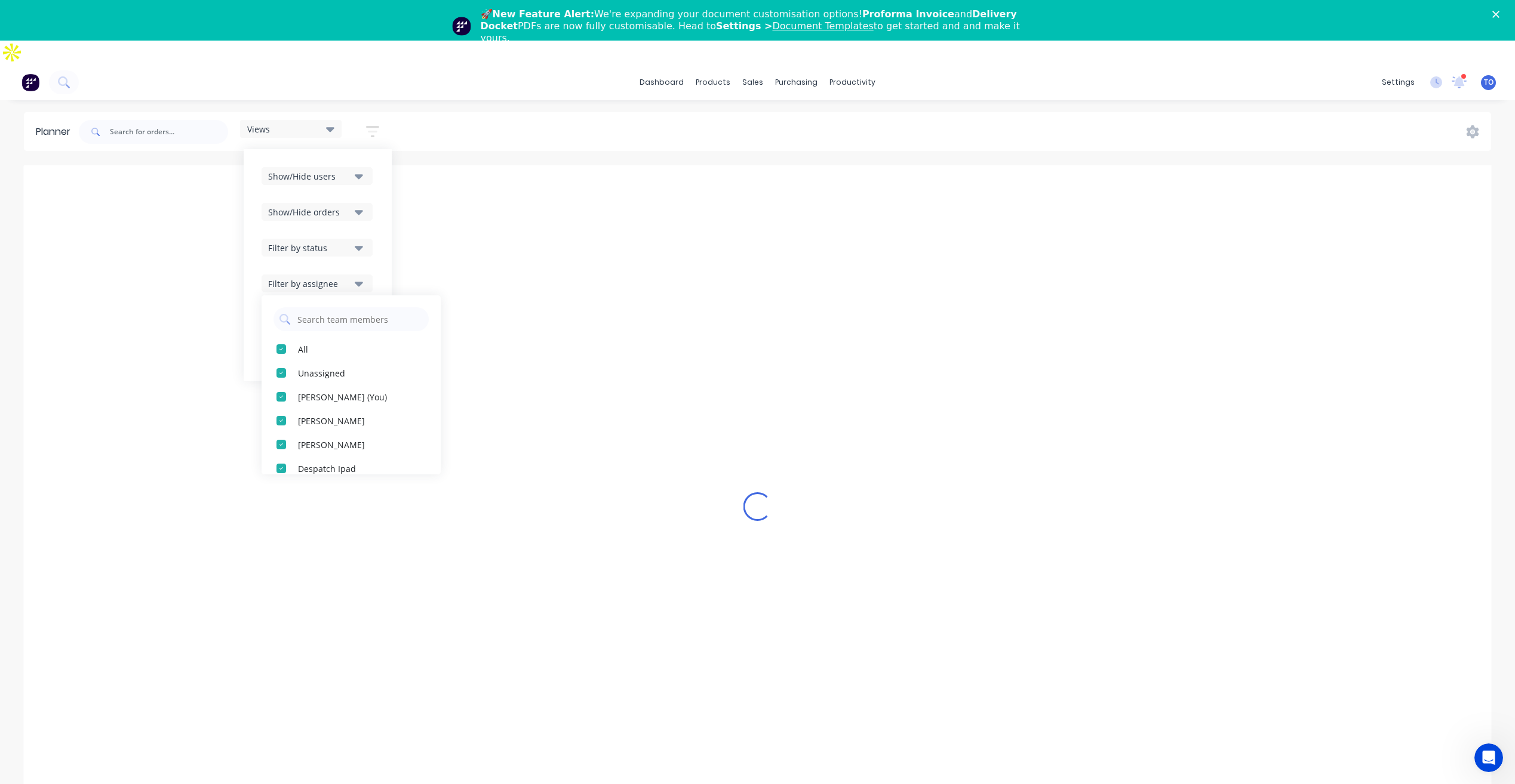
drag, startPoint x: 350, startPoint y: 223, endPoint x: 347, endPoint y: 230, distance: 7.6
click at [347, 242] on div "Filter by status" at bounding box center [309, 248] width 83 height 13
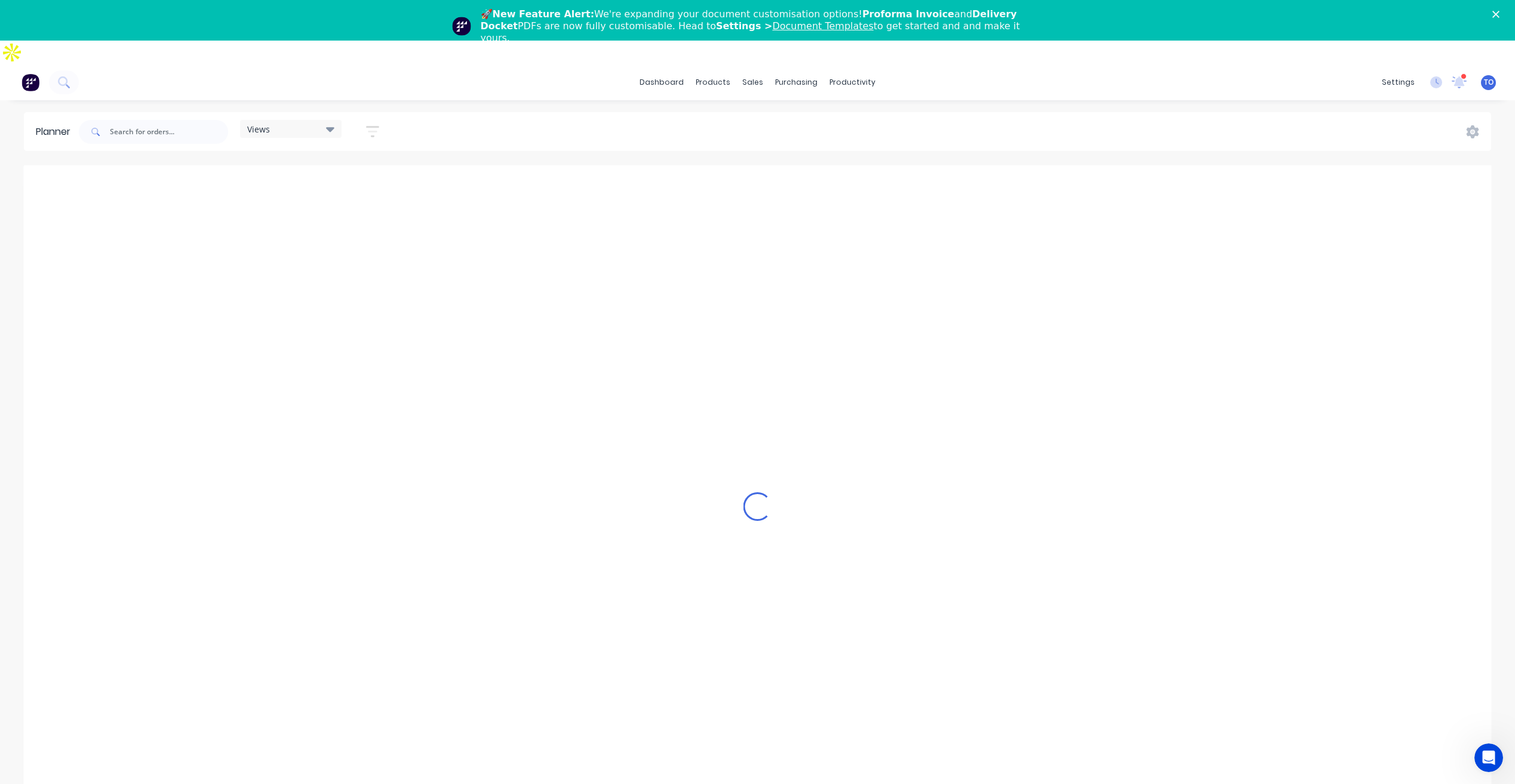
click at [640, 114] on div "Views Save new view None (Default) edit Iraking edit [PERSON_NAME] edit [PERSON…" at bounding box center [783, 132] width 1415 height 36
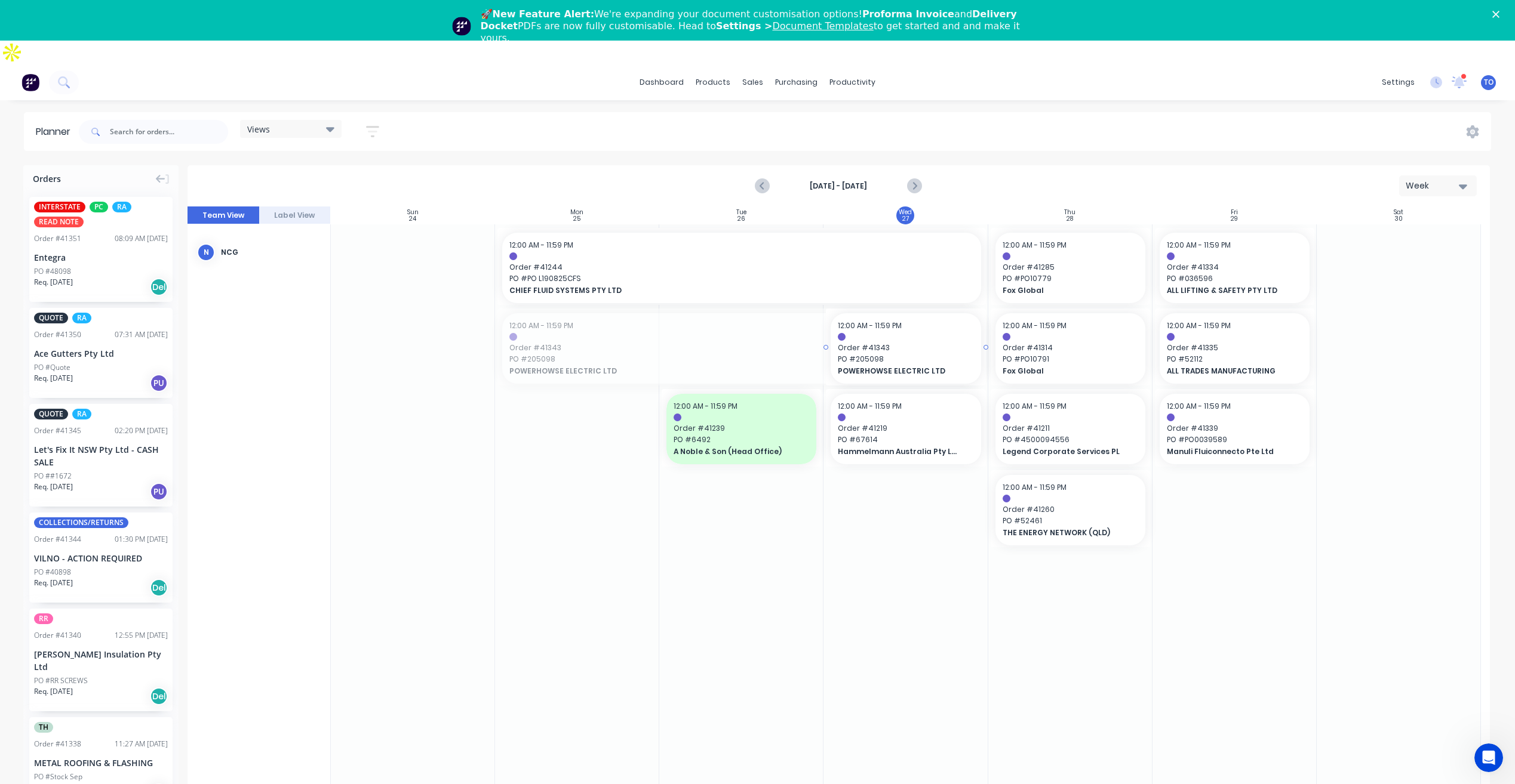
drag, startPoint x: 498, startPoint y: 322, endPoint x: 829, endPoint y: 303, distance: 331.5
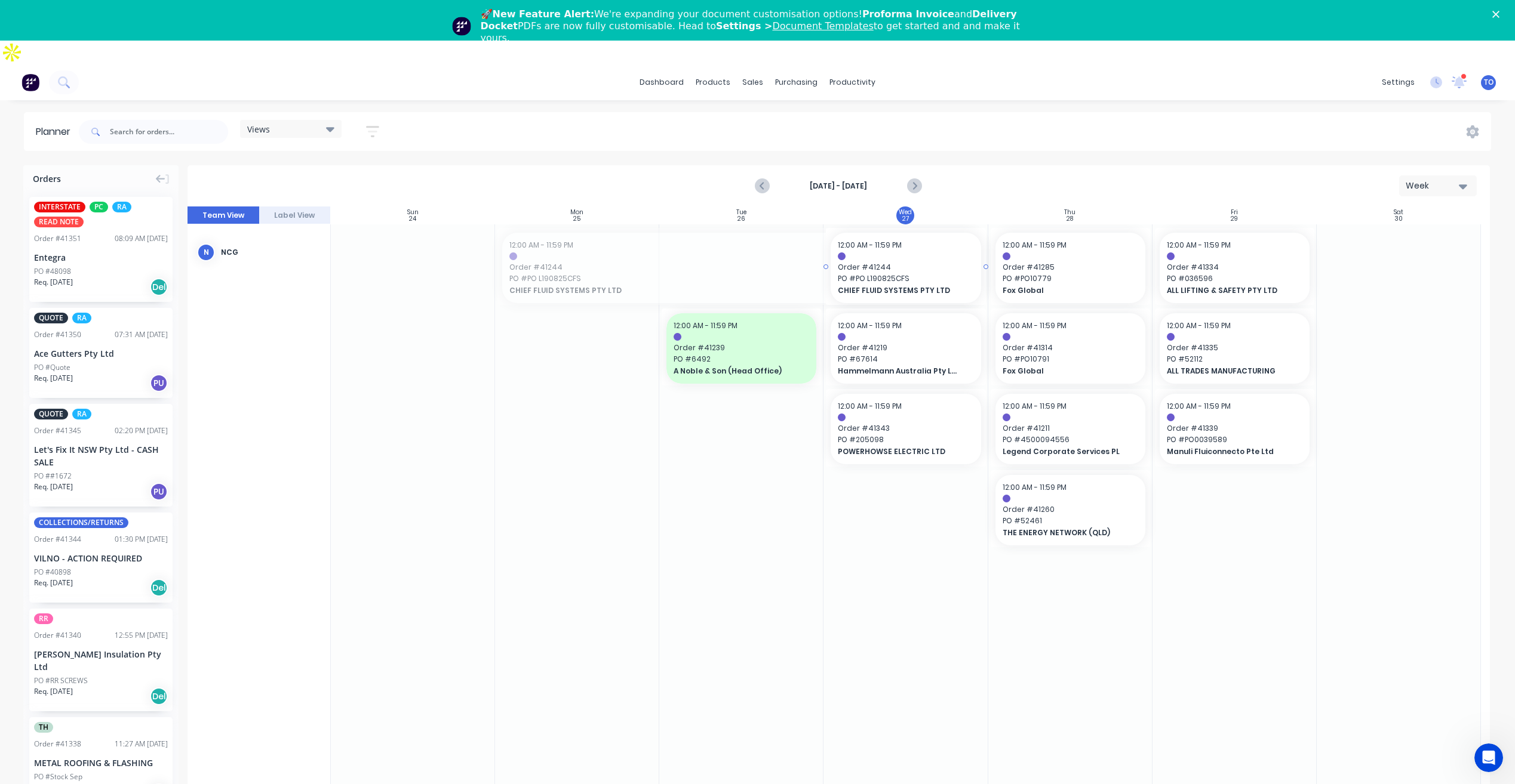
drag, startPoint x: 497, startPoint y: 242, endPoint x: 849, endPoint y: 265, distance: 352.8
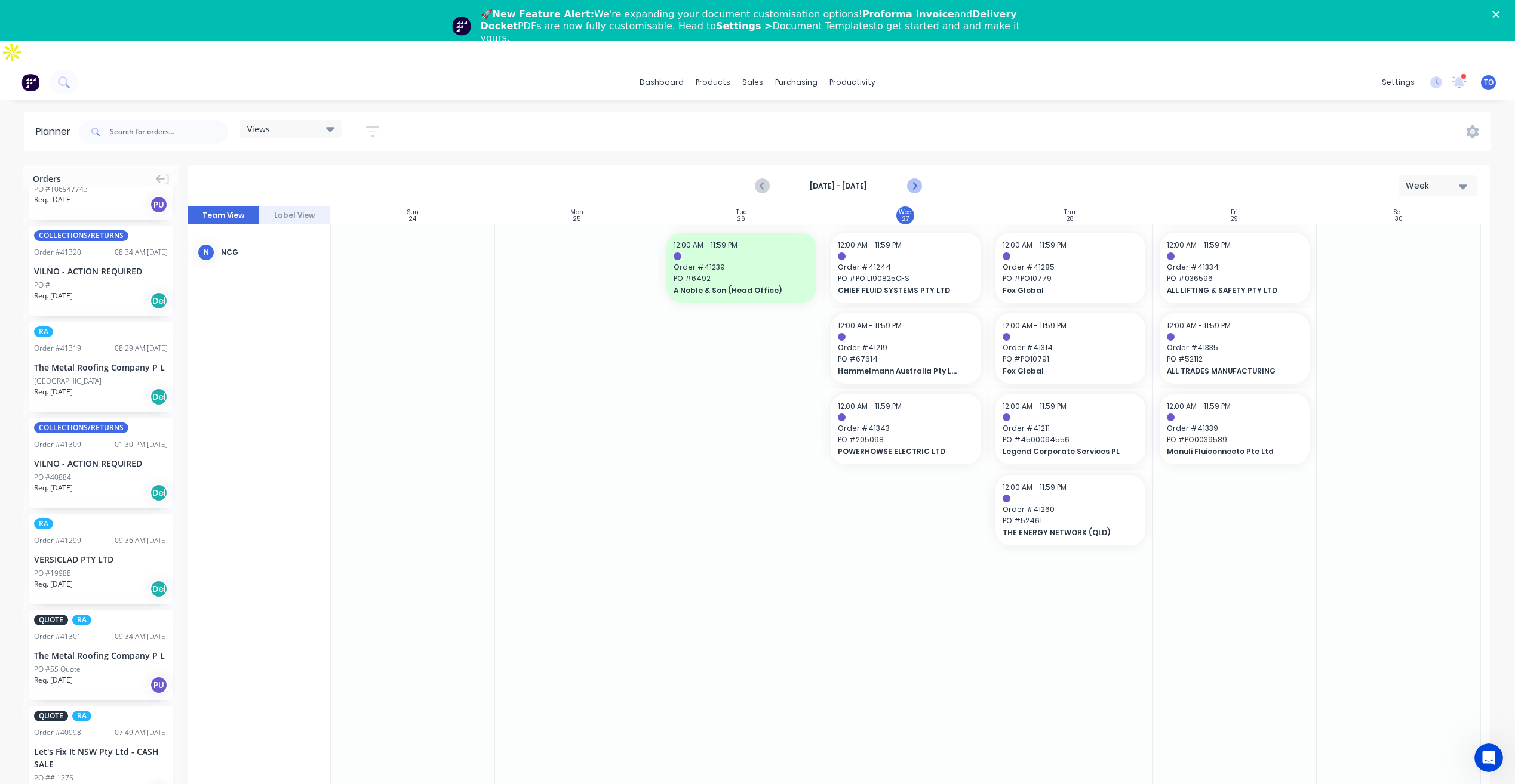
click at [919, 179] on icon "Next page" at bounding box center [914, 186] width 15 height 15
